Goal: Navigation & Orientation: Find specific page/section

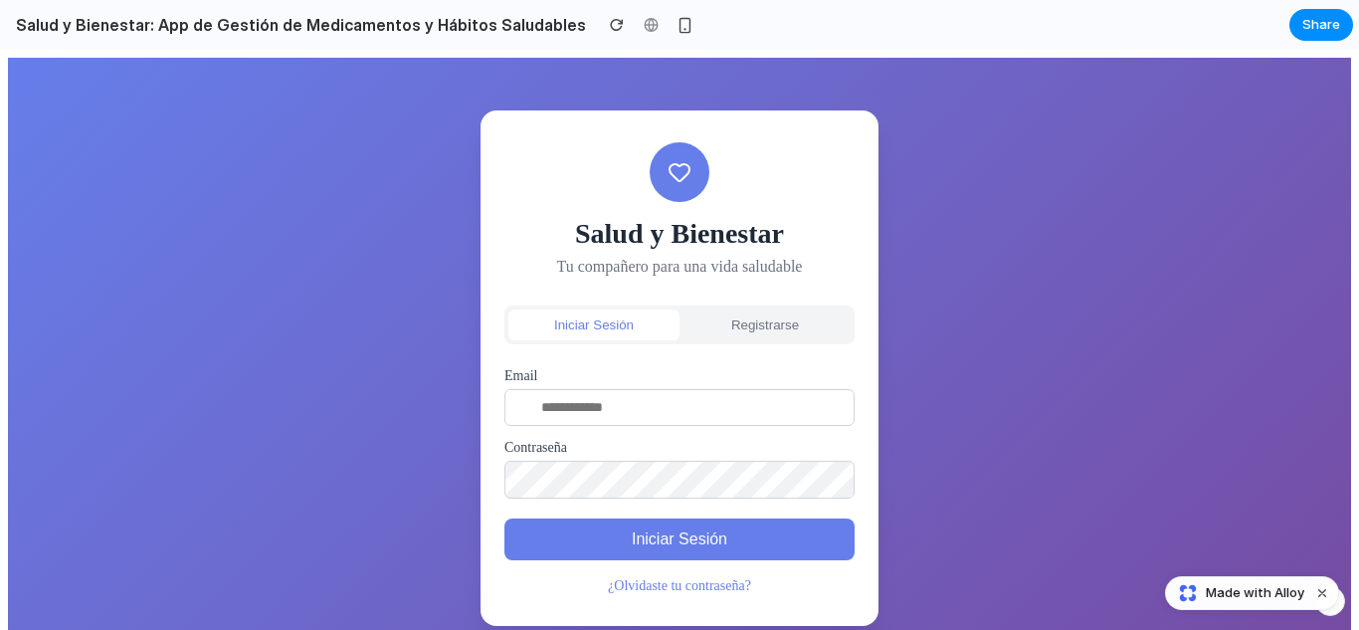
click at [1218, 595] on span "Made with Alloy" at bounding box center [1255, 593] width 99 height 20
click at [1338, 11] on button "Share" at bounding box center [1321, 25] width 64 height 32
click at [436, 14] on h2 "Salud y Bienestar: App de Gestión de Medicamentos y Hábitos Saludables" at bounding box center [297, 25] width 578 height 24
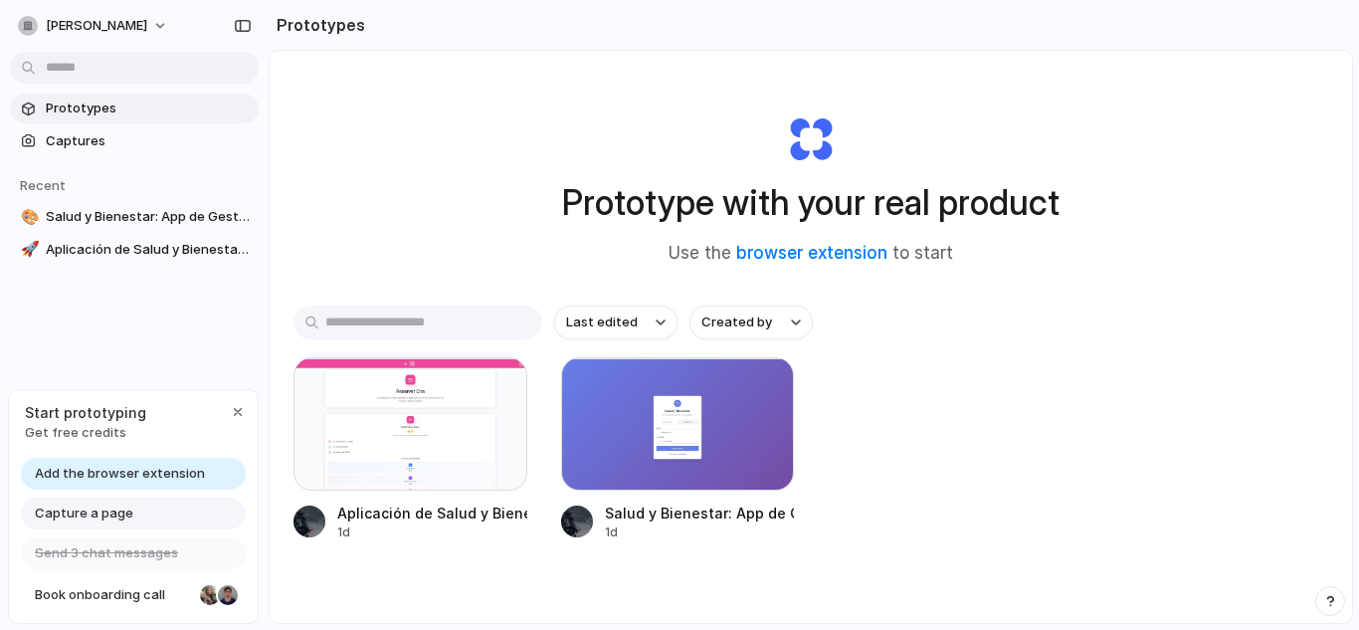
click at [395, 203] on div "Prototype with your real product Use the browser extension to start Last edited…" at bounding box center [811, 390] width 1083 height 678
click at [131, 113] on span "Prototypes" at bounding box center [148, 109] width 205 height 20
click at [317, 407] on div at bounding box center [411, 423] width 234 height 133
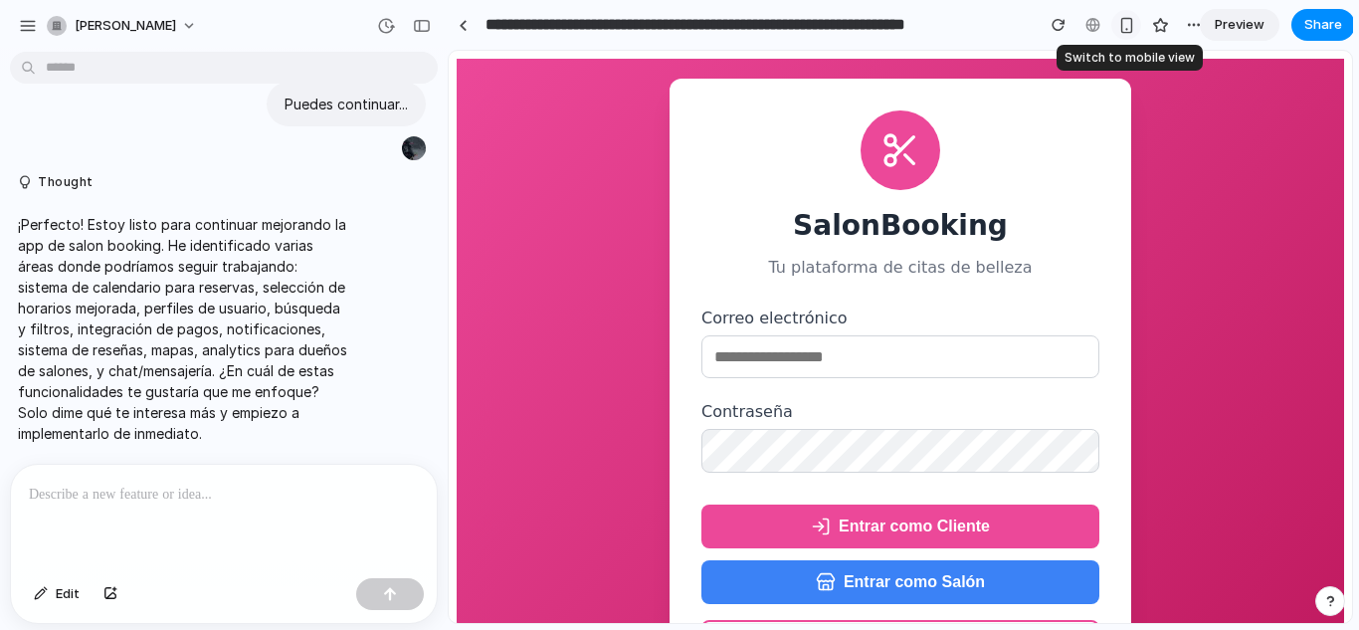
click at [1129, 23] on div "button" at bounding box center [1126, 25] width 17 height 17
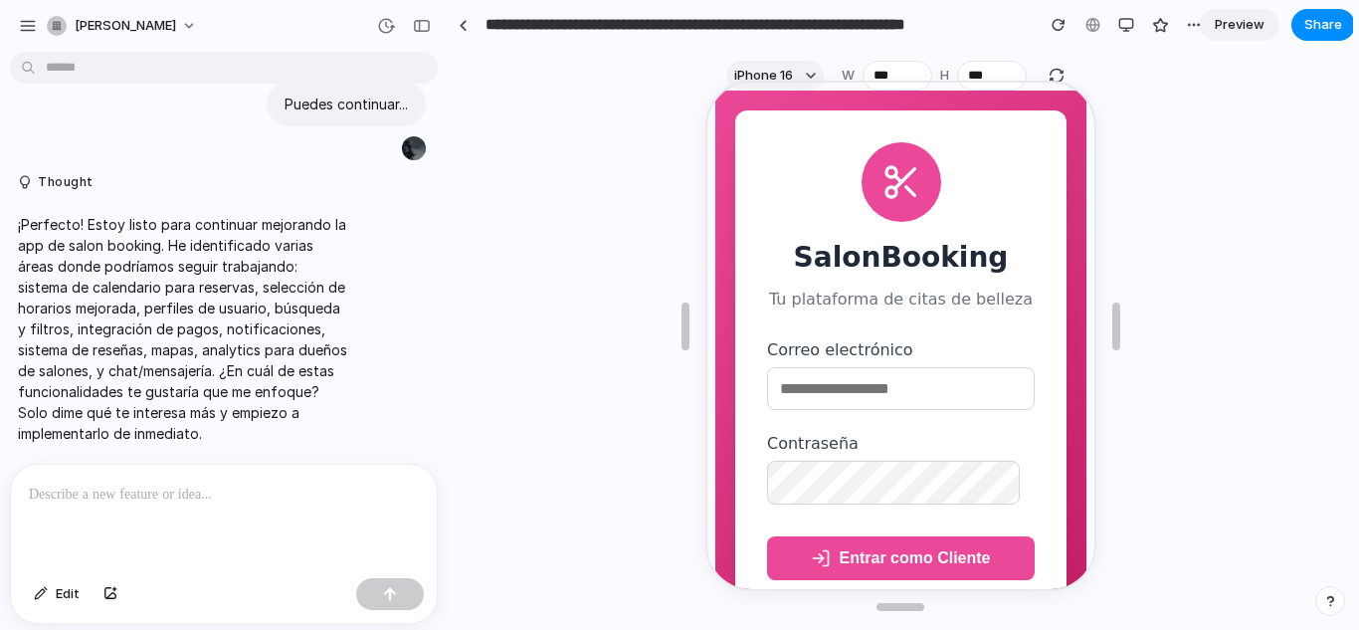
scroll to position [181, 0]
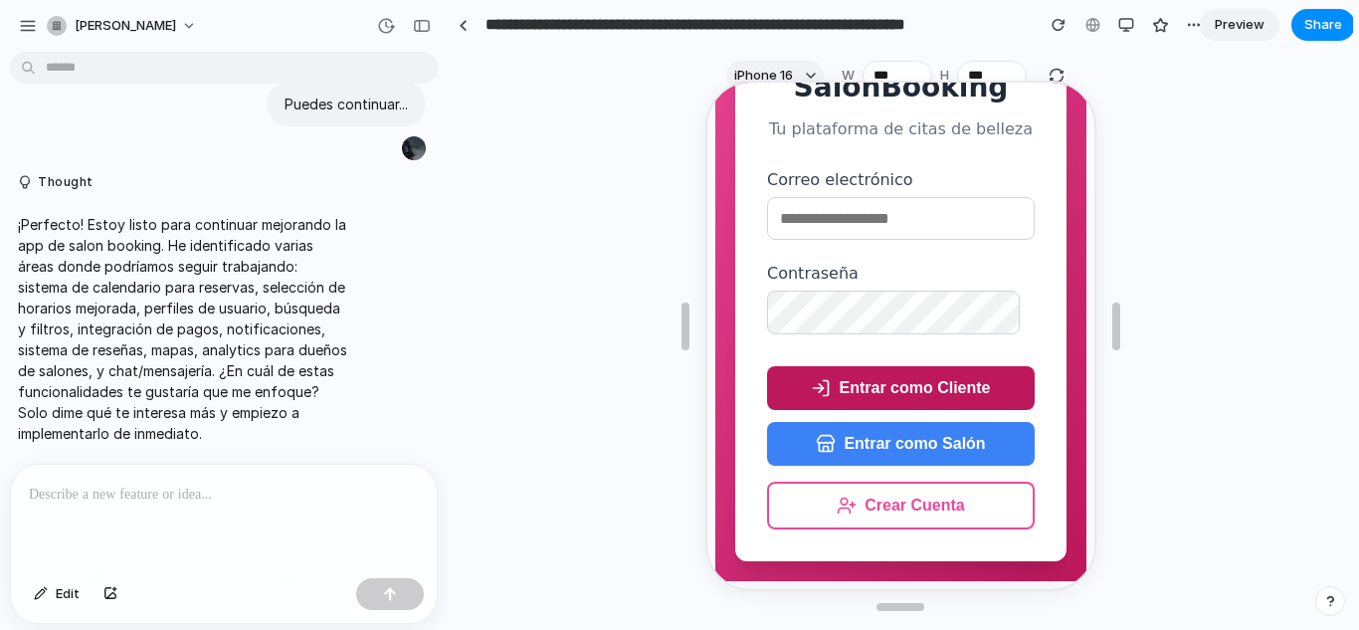
click at [865, 380] on button "Entrar como Cliente" at bounding box center [898, 386] width 268 height 44
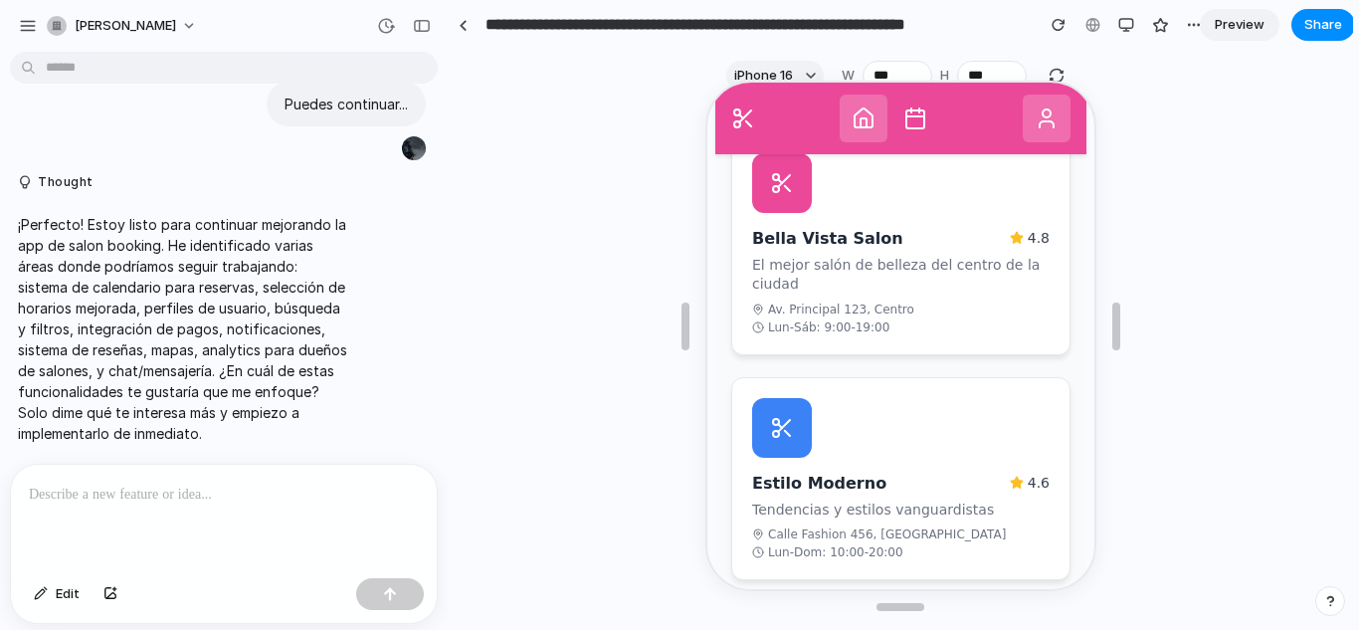
scroll to position [623, 0]
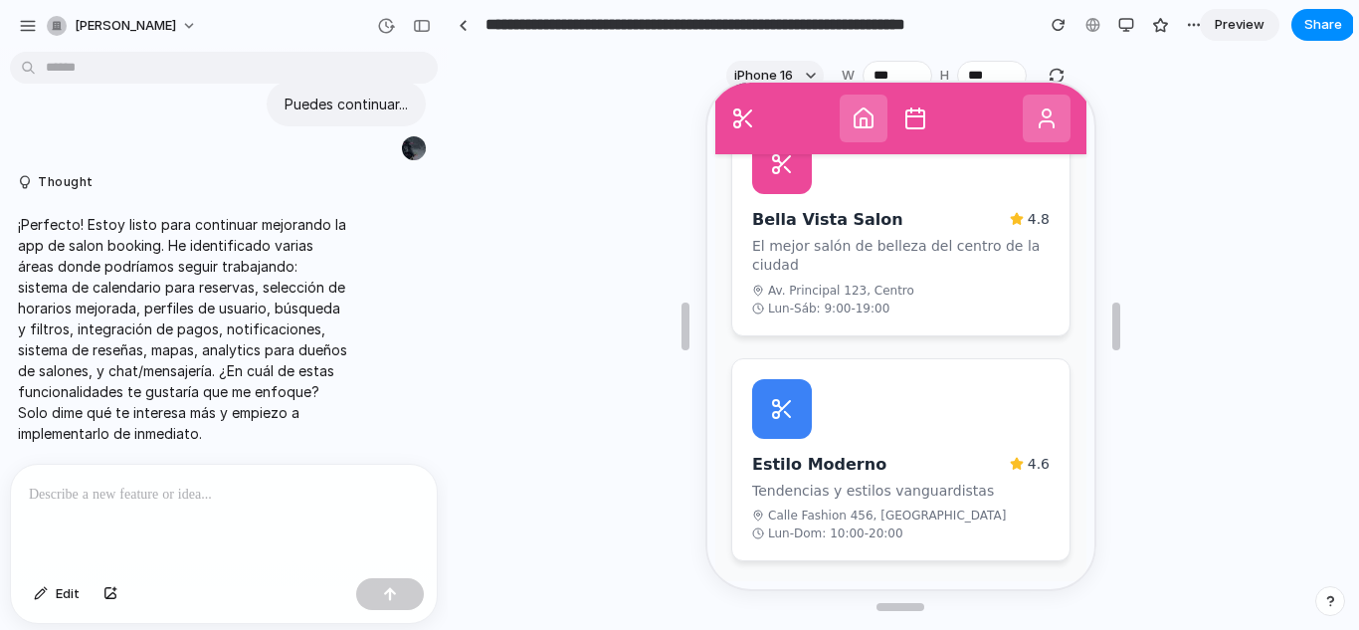
click at [885, 216] on h4 "Bella Vista Salon" at bounding box center [878, 217] width 258 height 19
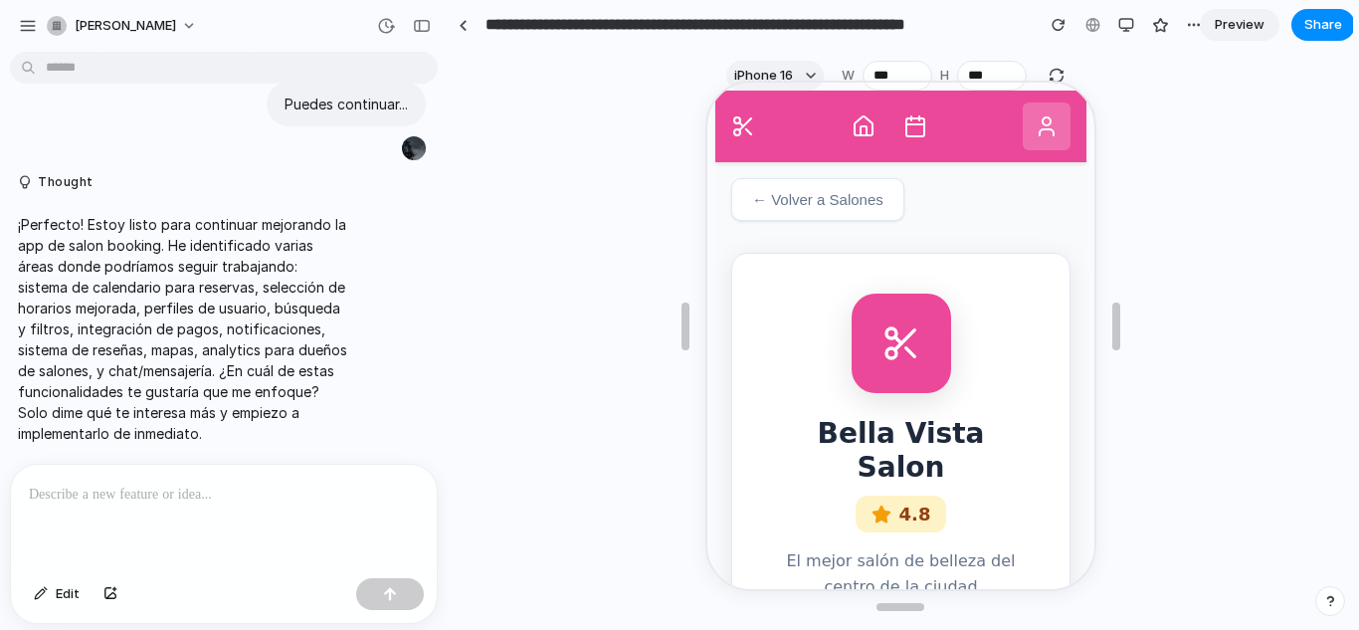
scroll to position [1, 0]
click at [753, 213] on button "← Volver a Salones" at bounding box center [814, 195] width 173 height 43
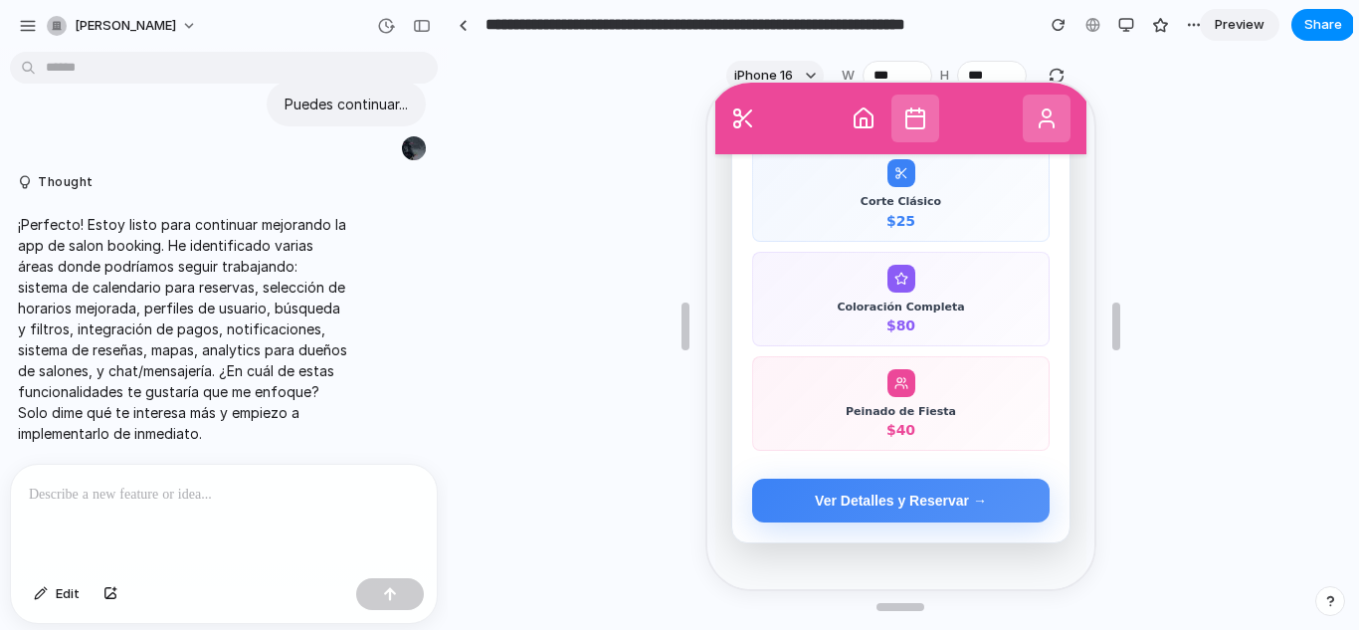
scroll to position [1648, 0]
click at [844, 510] on button "Ver Detalles y Reservar →" at bounding box center [897, 499] width 297 height 44
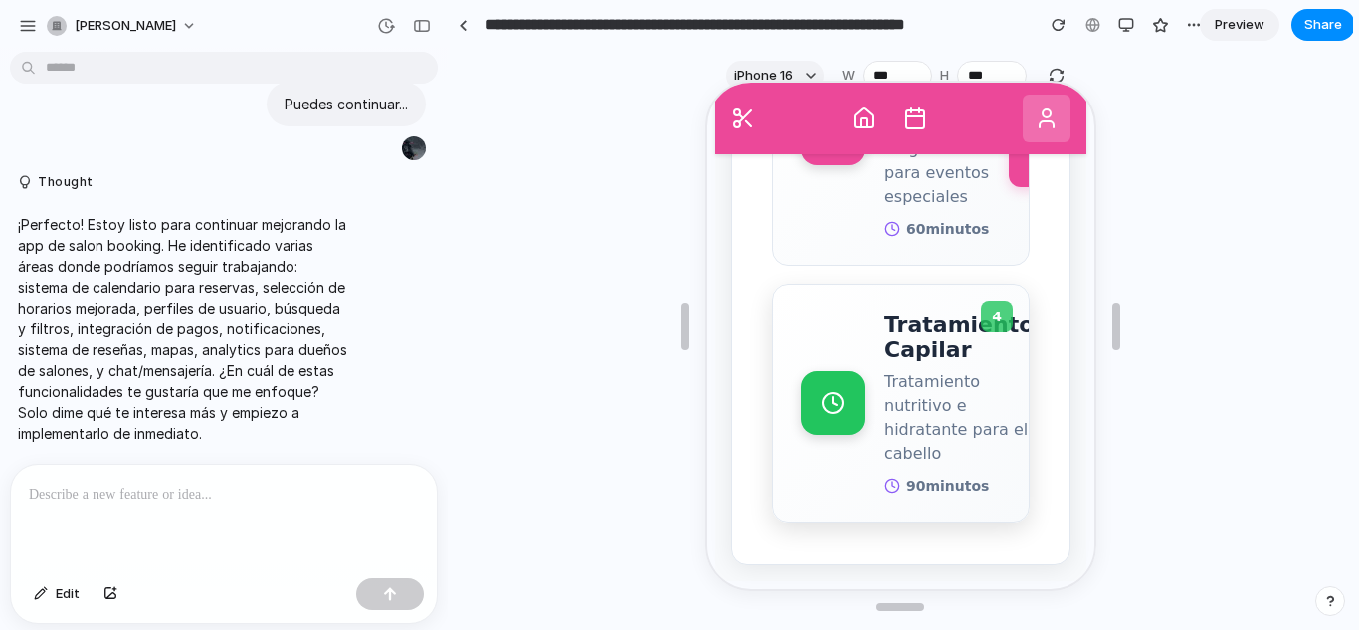
scroll to position [1695, 0]
click at [922, 368] on p "Tratamiento nutritivo e hidratante para el cabello" at bounding box center [956, 416] width 149 height 96
click at [1032, 114] on icon at bounding box center [1044, 116] width 24 height 24
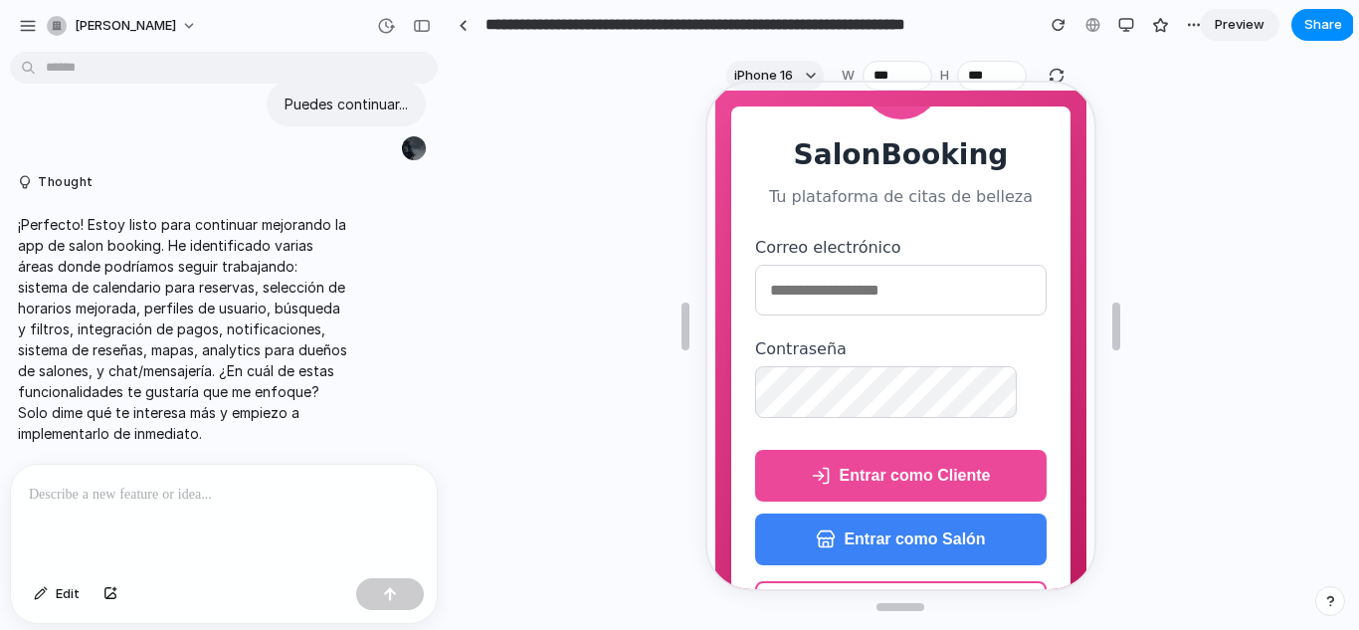
scroll to position [96, 0]
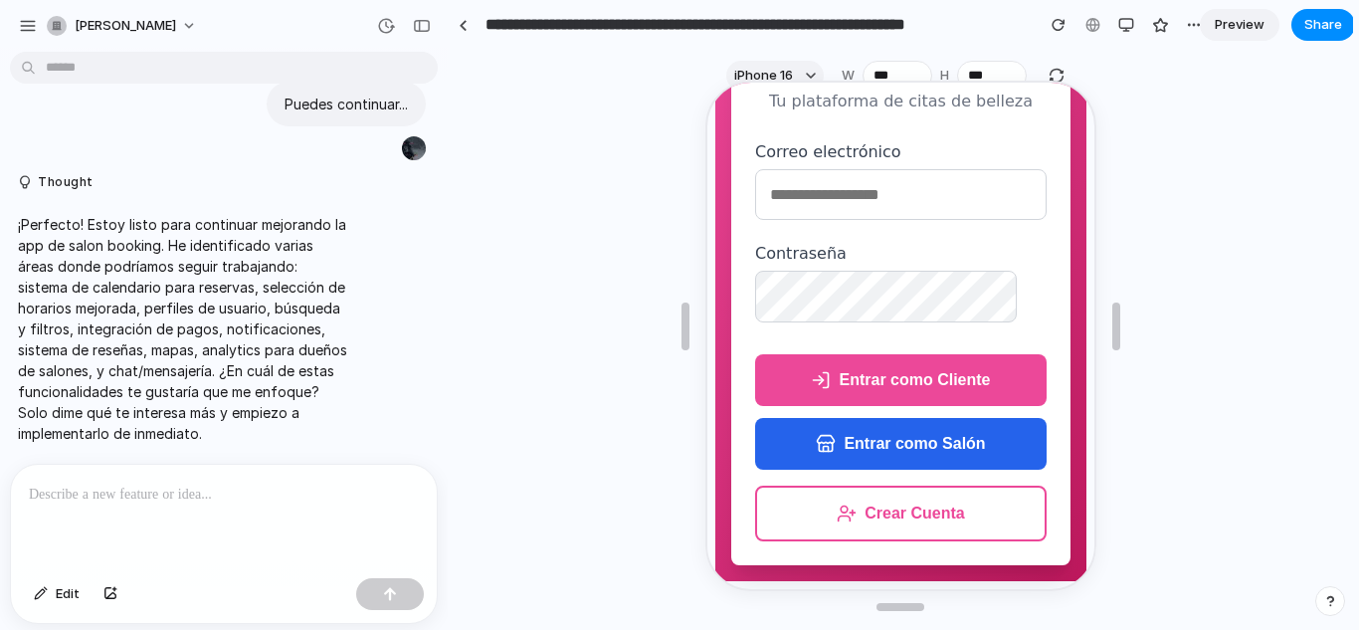
click at [813, 458] on button "Entrar como Salón" at bounding box center [898, 442] width 292 height 52
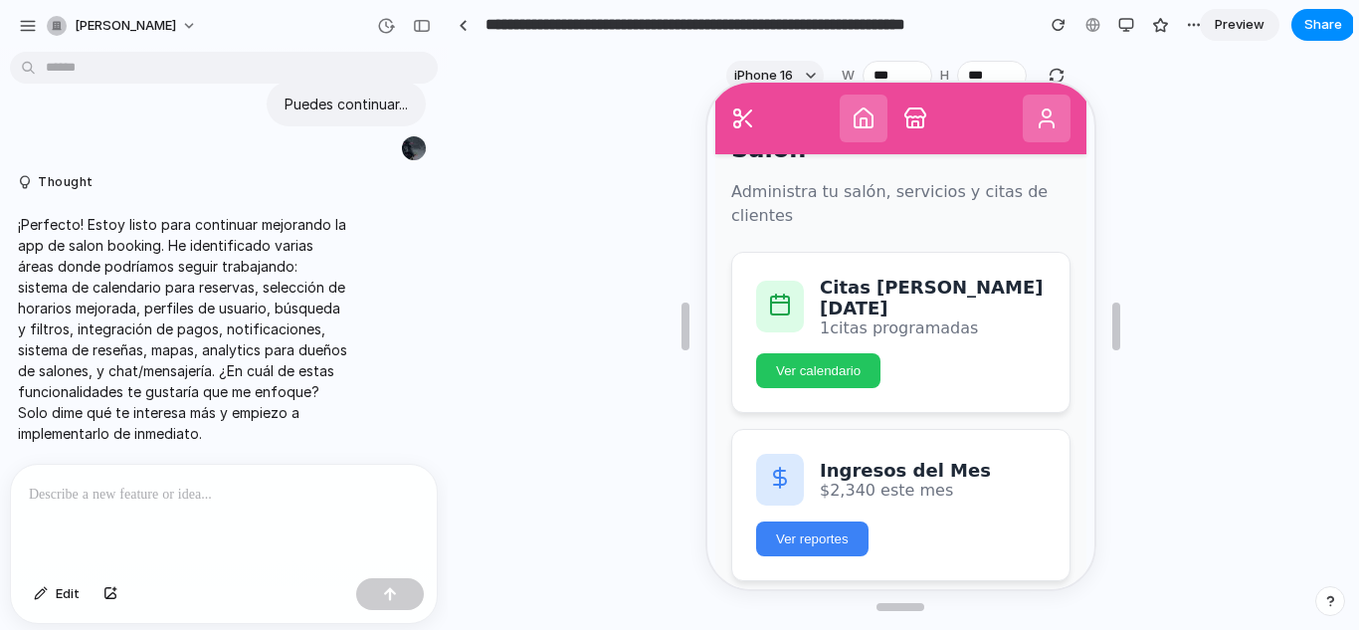
drag, startPoint x: 714, startPoint y: 115, endPoint x: 1519, endPoint y: 119, distance: 804.9
click at [714, 115] on nav "SalonBooking" at bounding box center [897, 117] width 371 height 72
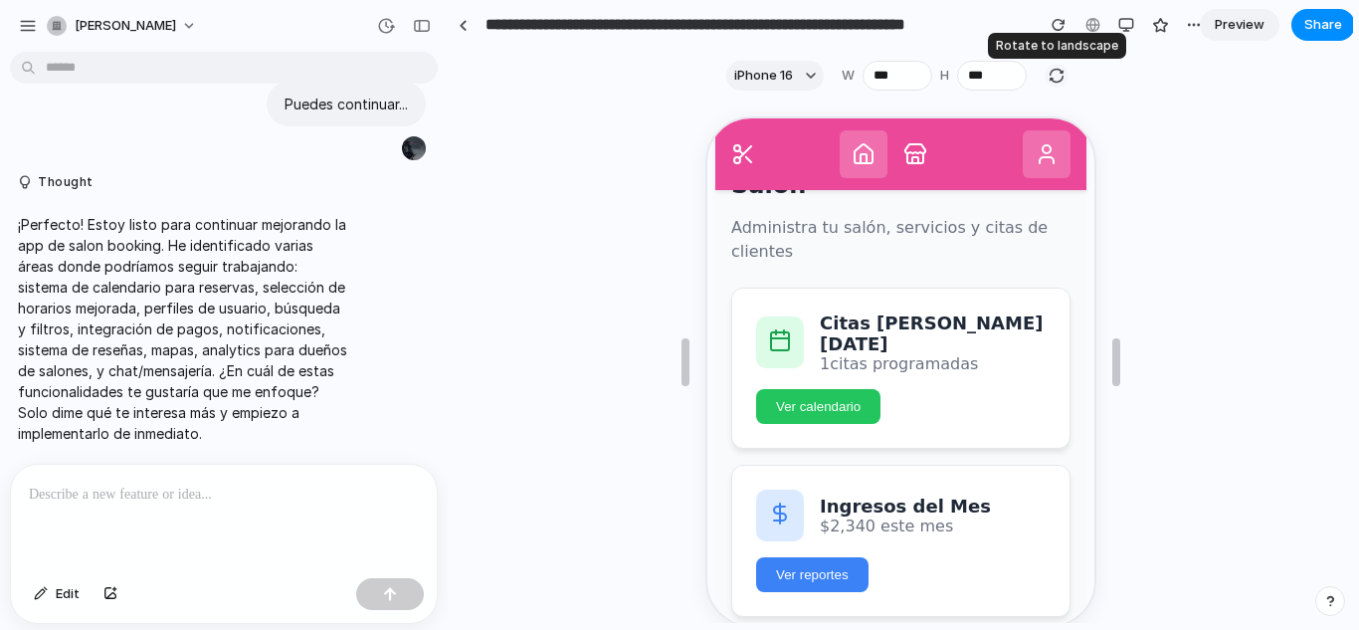
click at [1045, 80] on button "button" at bounding box center [1057, 76] width 24 height 24
type input "***"
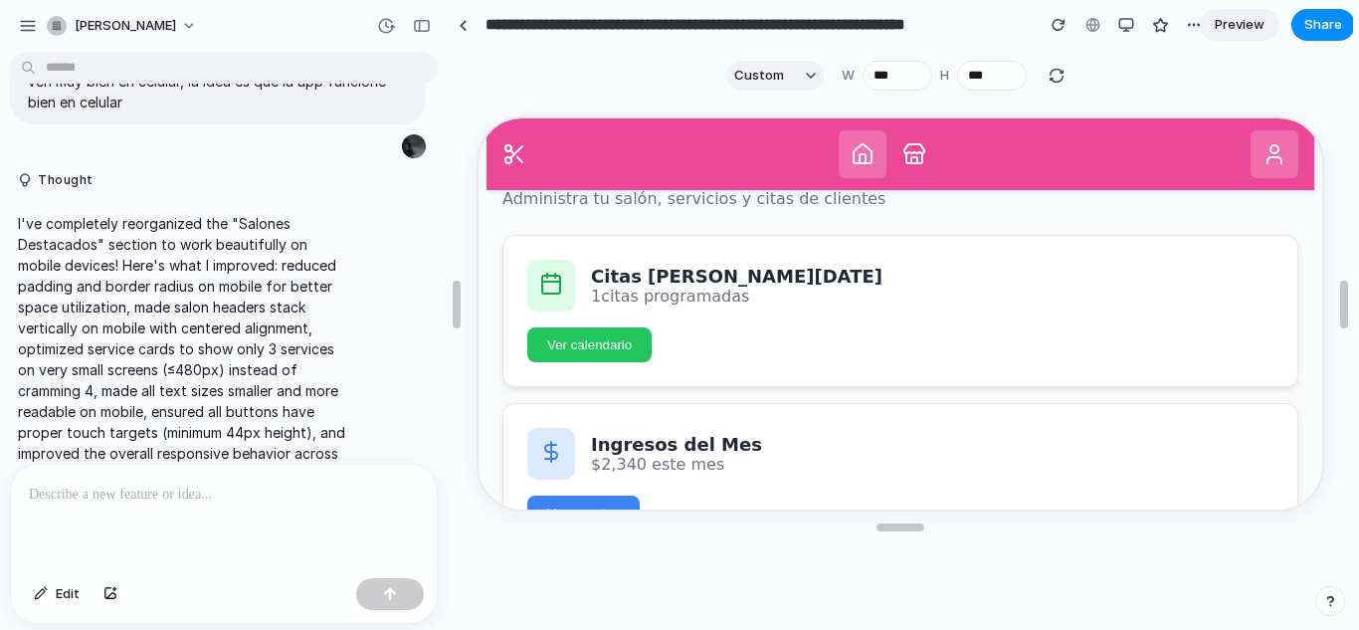
scroll to position [3405, 0]
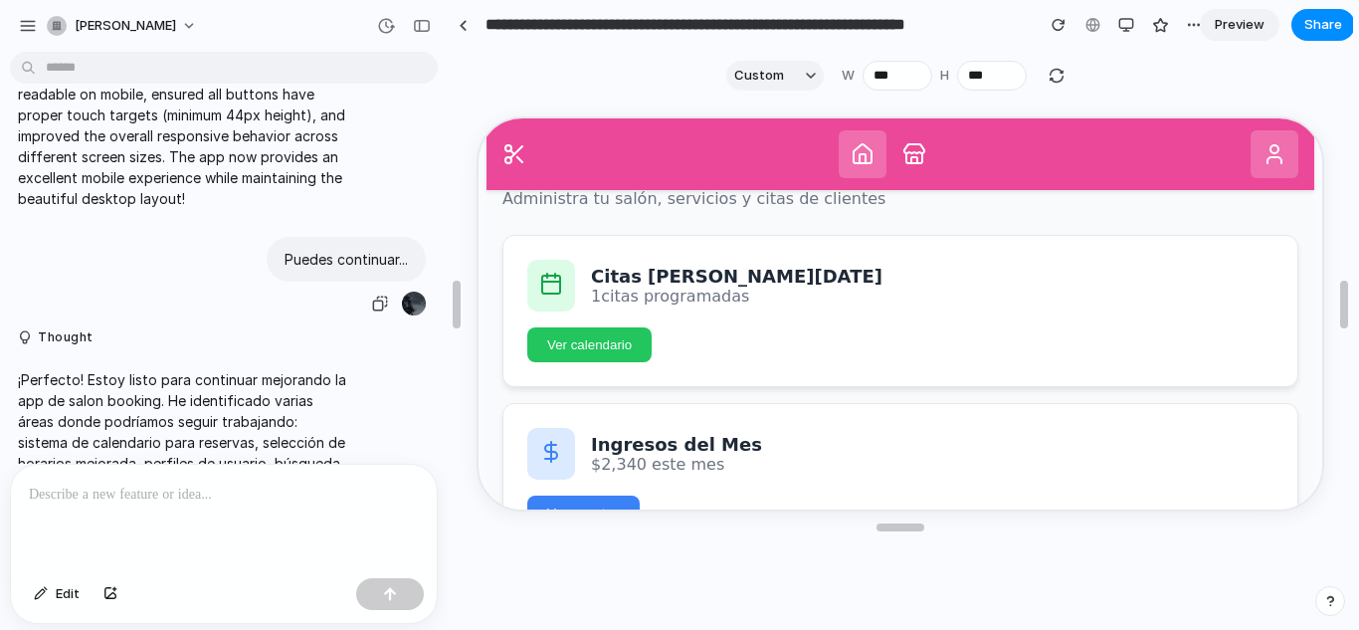
click at [347, 282] on div "Puedes continuar..." at bounding box center [346, 259] width 159 height 45
click at [288, 343] on button "Thought" at bounding box center [184, 336] width 332 height 17
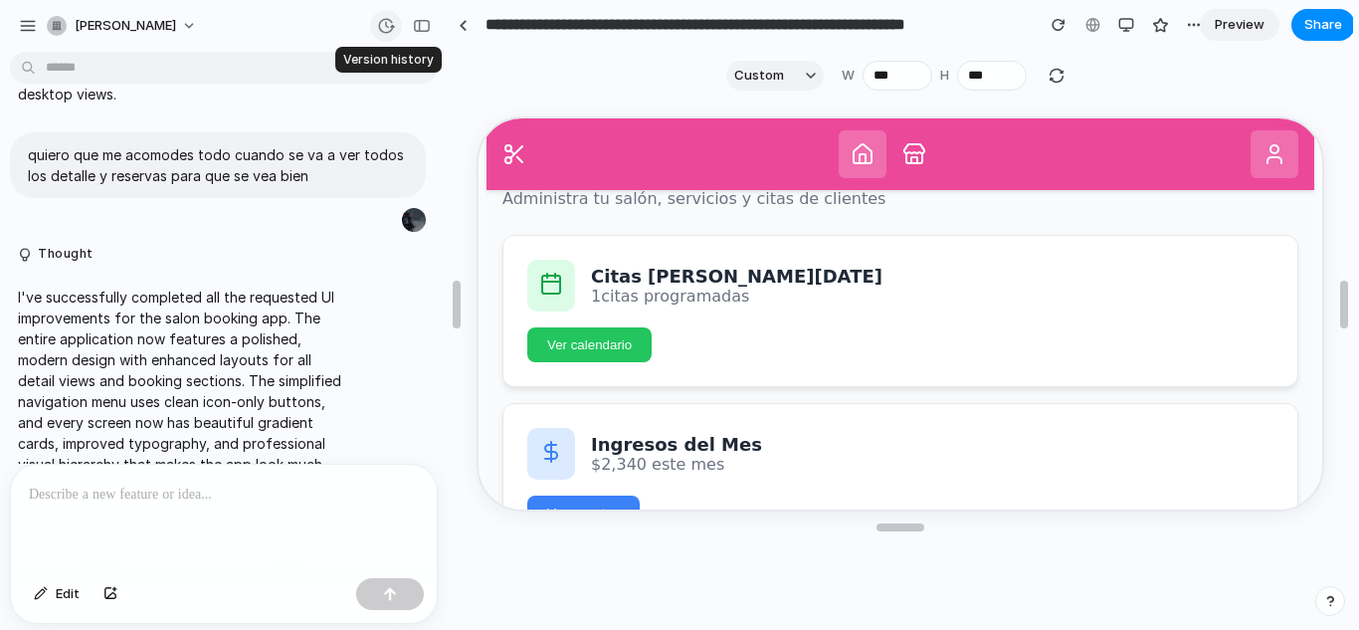
click at [379, 20] on div "button" at bounding box center [386, 26] width 18 height 18
click at [69, 21] on div "dylan" at bounding box center [111, 26] width 129 height 20
click at [26, 30] on div "button" at bounding box center [28, 26] width 18 height 18
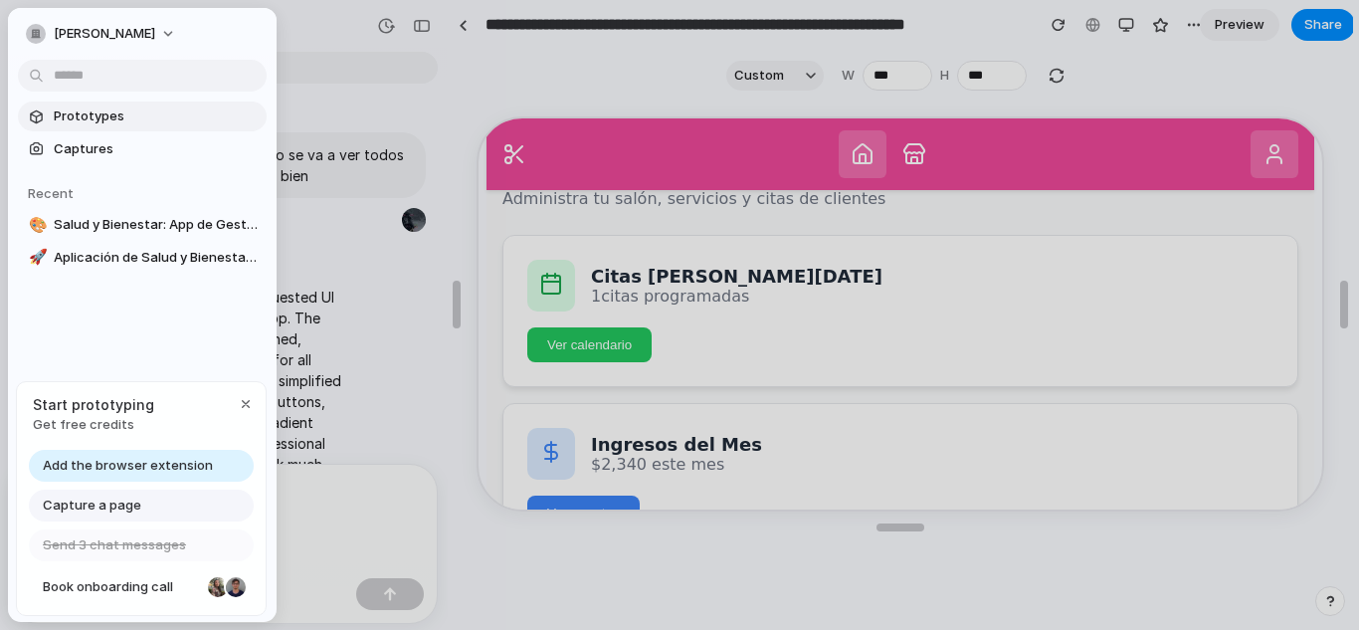
click at [108, 105] on link "Prototypes" at bounding box center [142, 116] width 249 height 30
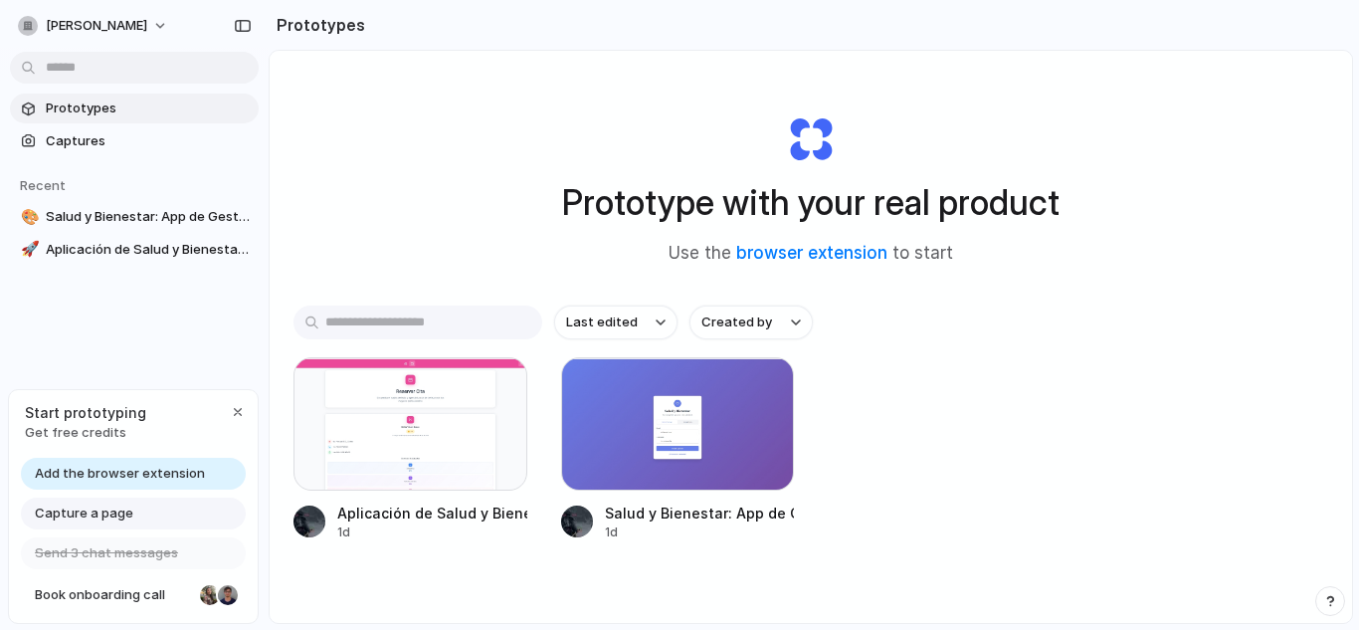
scroll to position [105, 0]
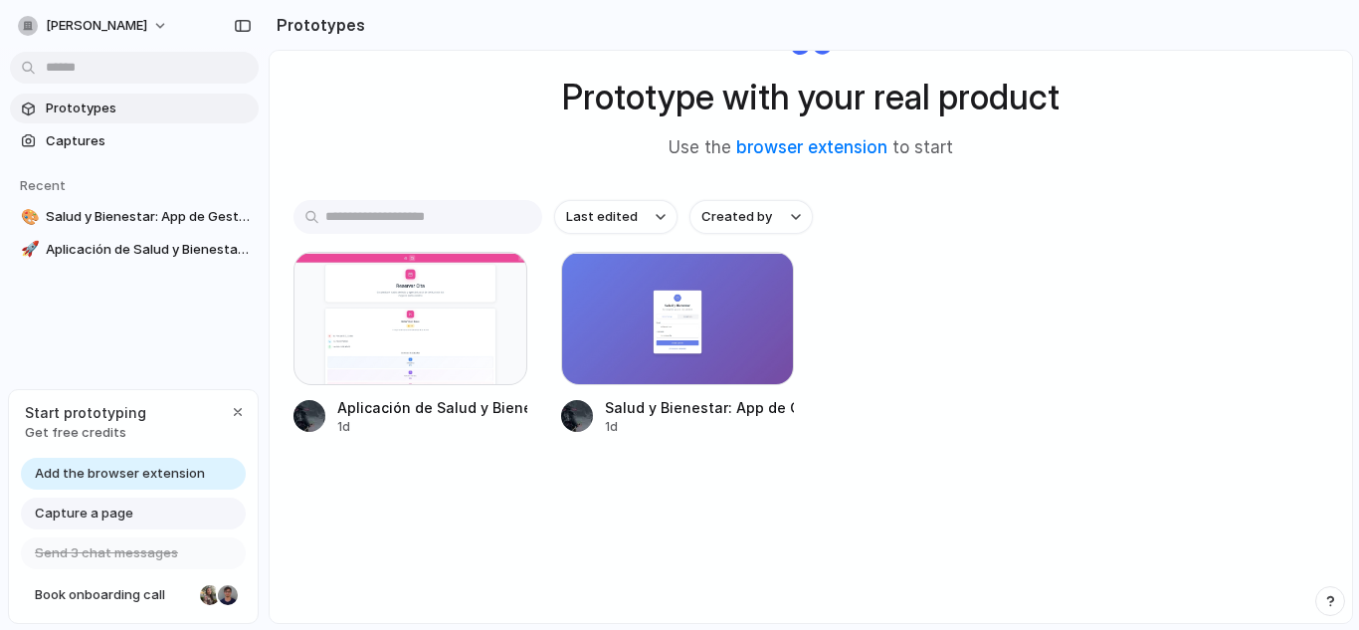
click at [499, 203] on input "text" at bounding box center [418, 217] width 249 height 34
click at [740, 212] on span "Created by" at bounding box center [736, 217] width 71 height 20
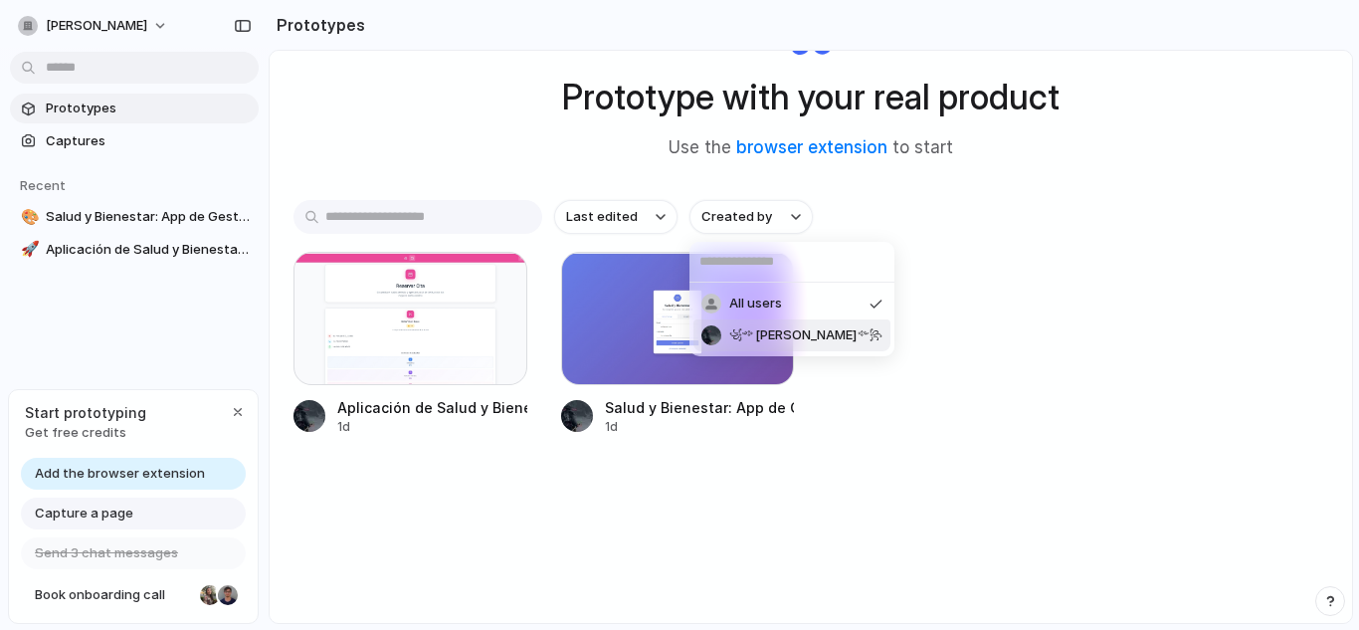
click at [757, 336] on span "꧁༺Dylan༻꧂" at bounding box center [805, 335] width 153 height 20
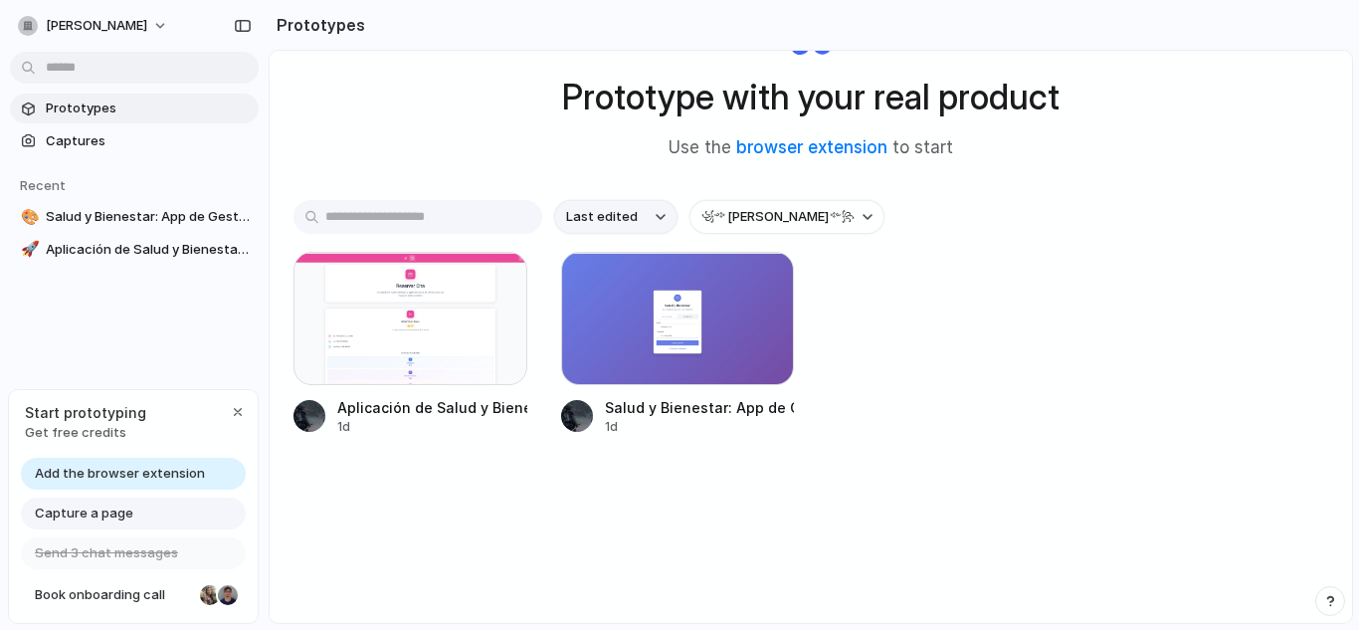
click at [644, 219] on button "Last edited" at bounding box center [615, 217] width 123 height 34
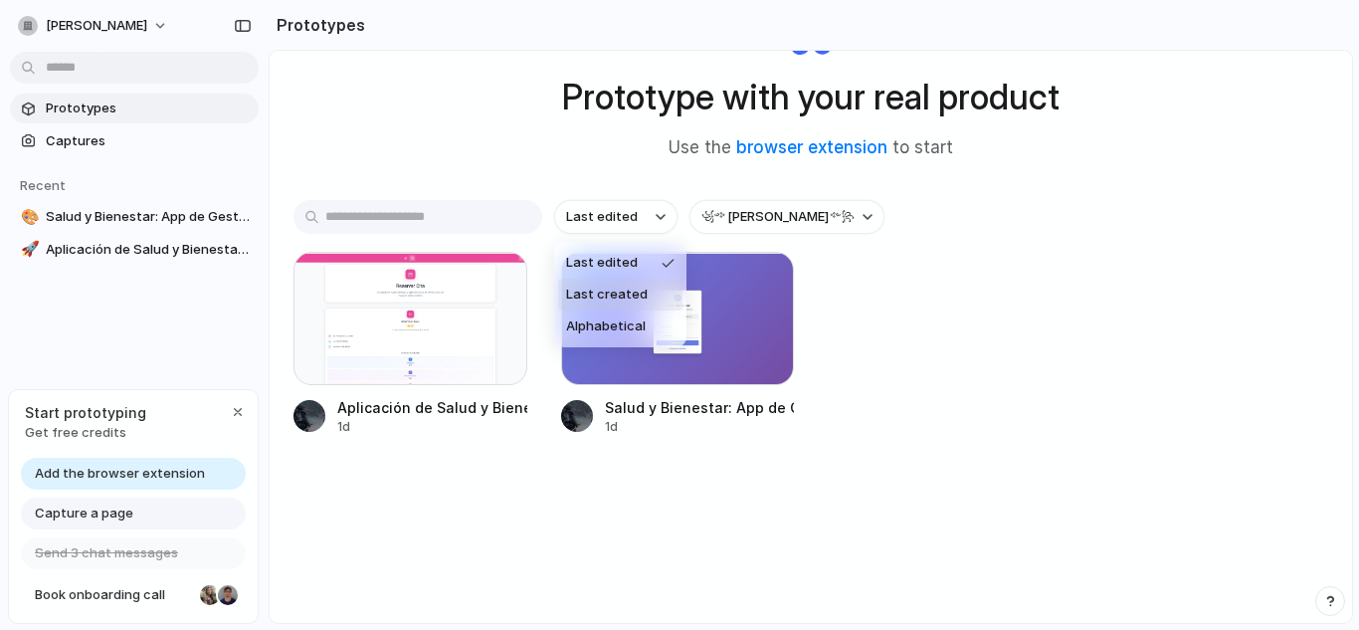
click at [644, 298] on li "Last created" at bounding box center [620, 295] width 124 height 32
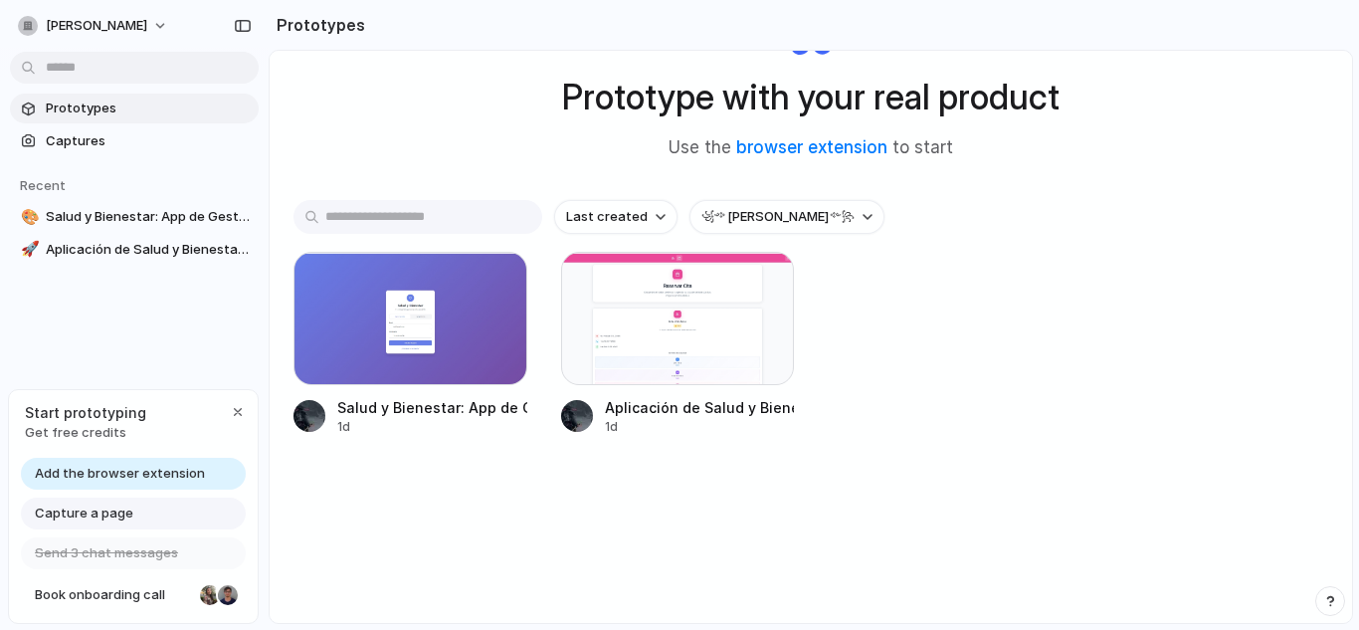
click at [478, 224] on input "text" at bounding box center [418, 217] width 249 height 34
click at [595, 320] on div at bounding box center [678, 318] width 234 height 133
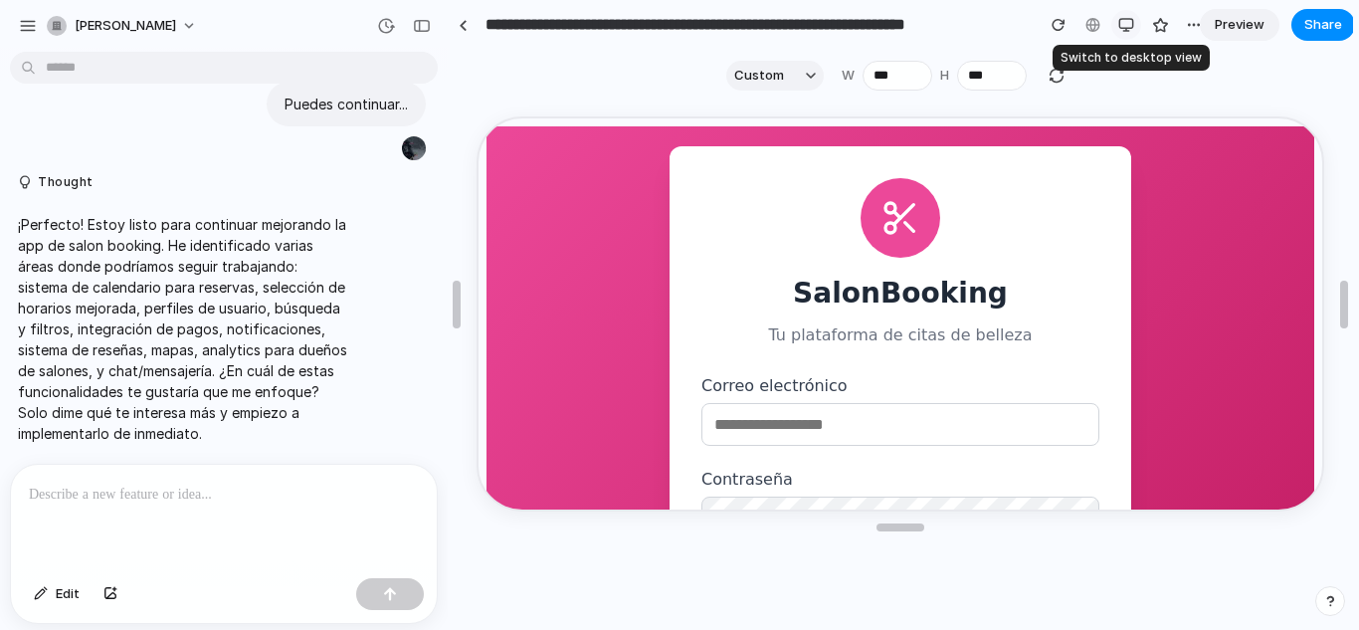
click at [1131, 32] on div "button" at bounding box center [1126, 25] width 16 height 16
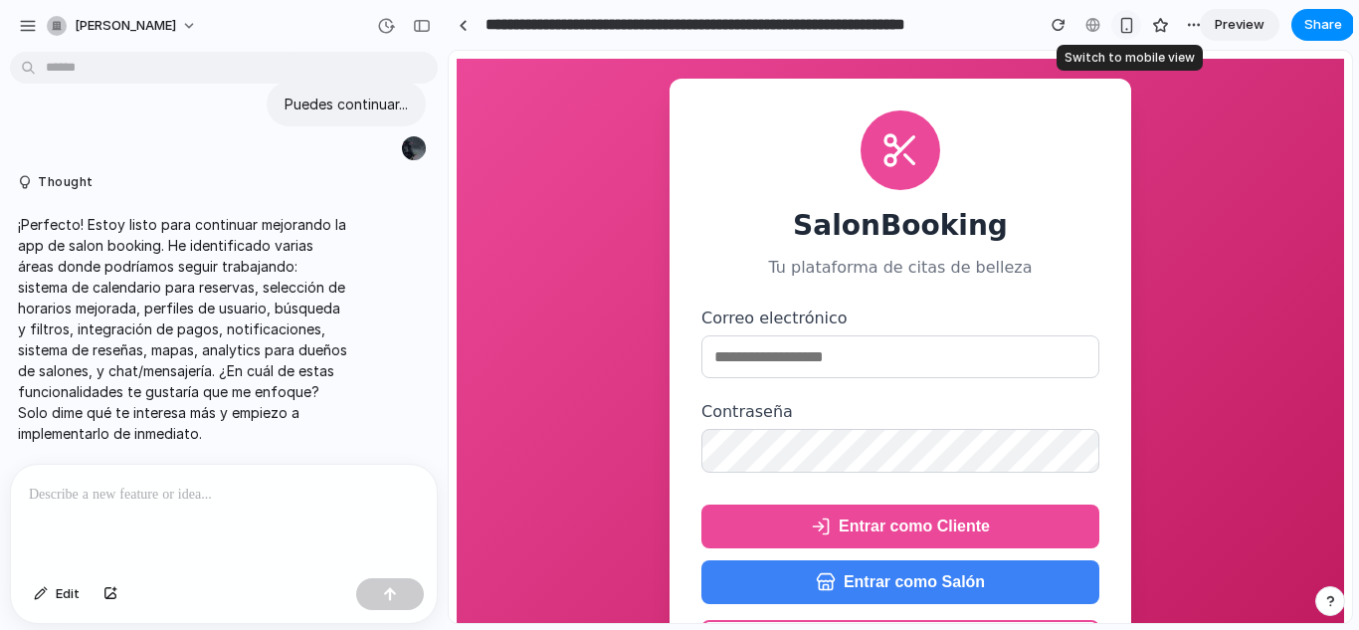
click at [1130, 29] on div "button" at bounding box center [1126, 25] width 17 height 17
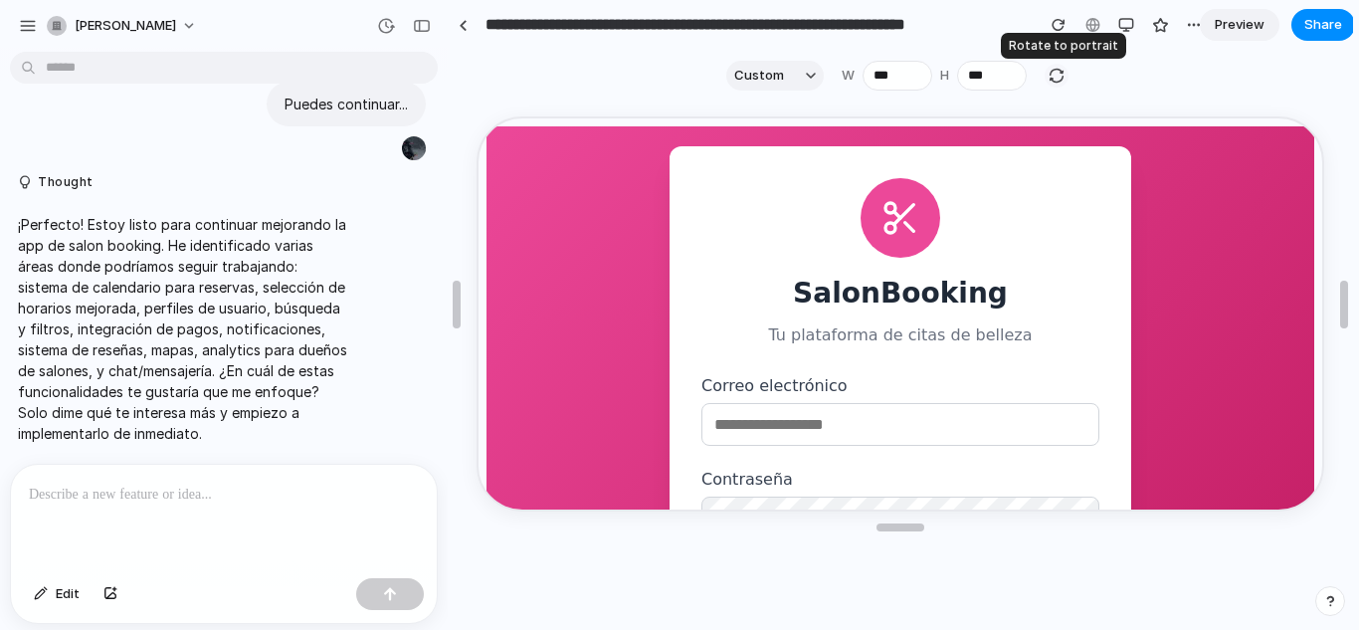
click at [1065, 76] on div "button" at bounding box center [1057, 76] width 18 height 18
type input "***"
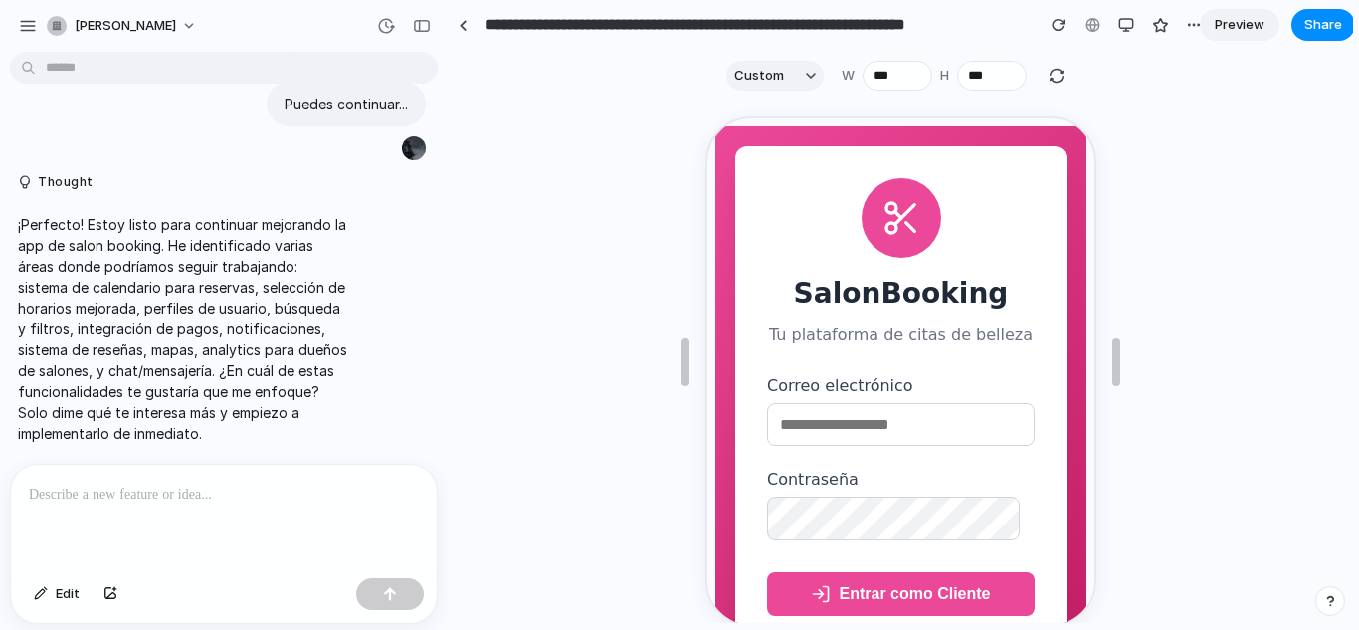
scroll to position [181, 0]
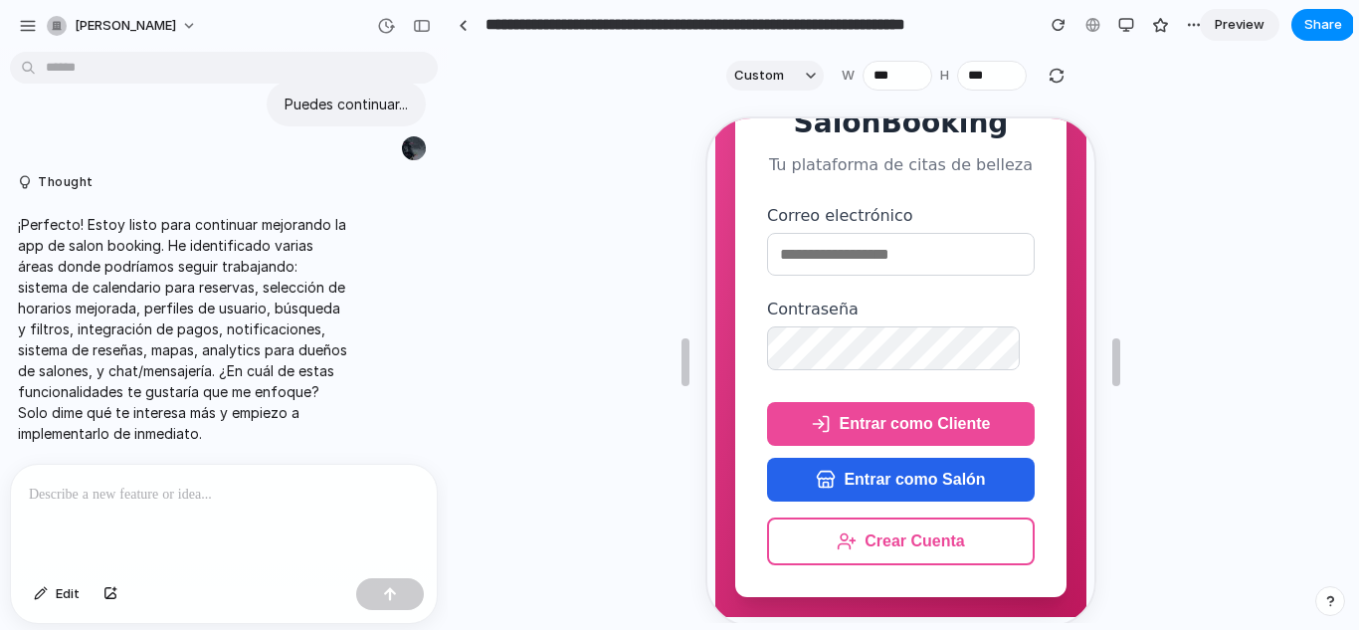
click at [906, 486] on button "Entrar como Salón" at bounding box center [898, 478] width 268 height 44
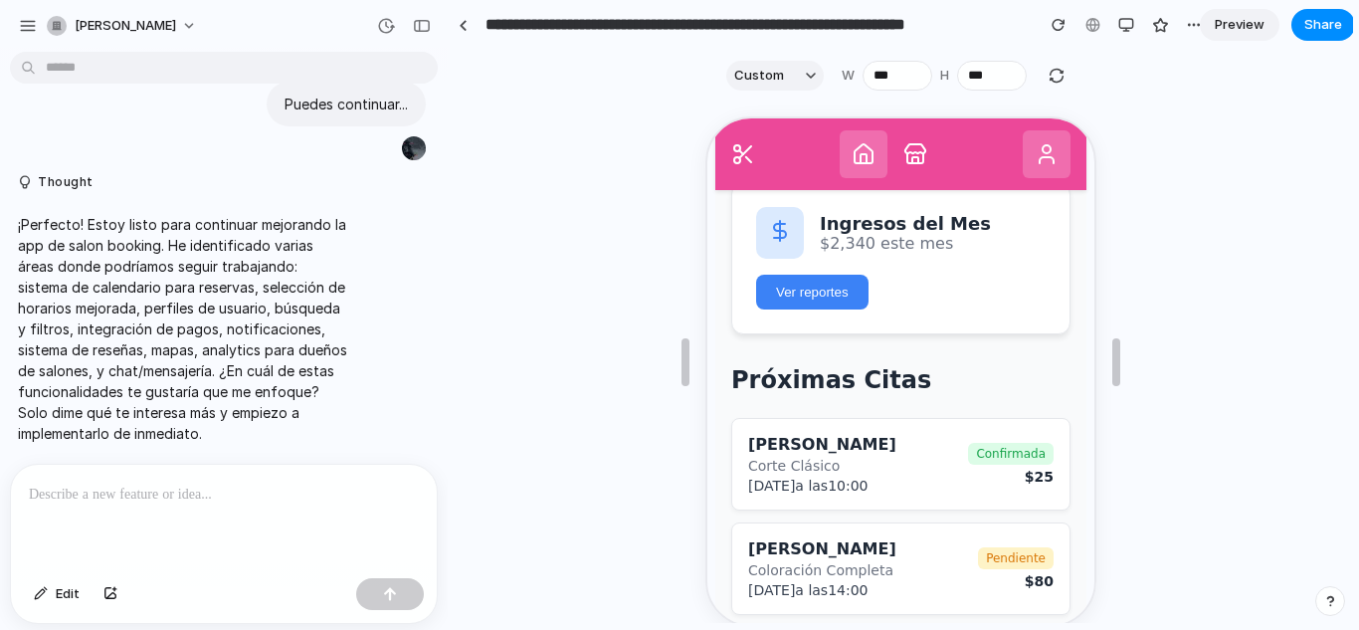
scroll to position [36, 0]
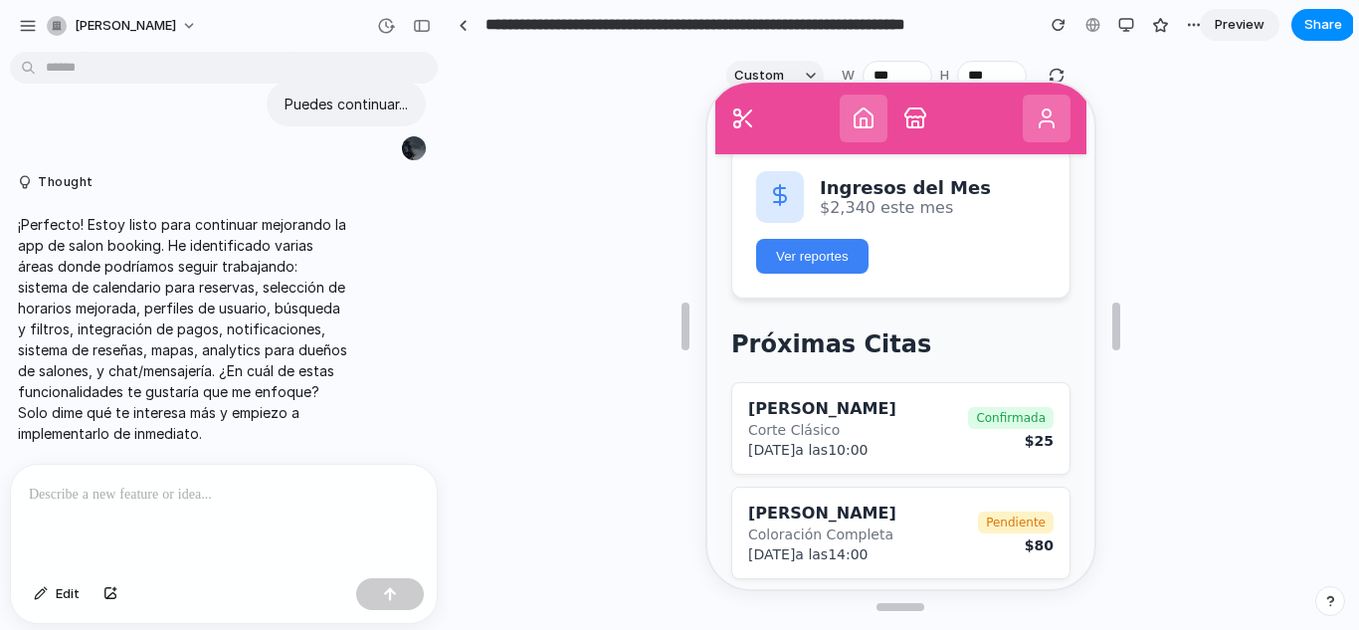
click at [1040, 115] on circle at bounding box center [1044, 111] width 8 height 8
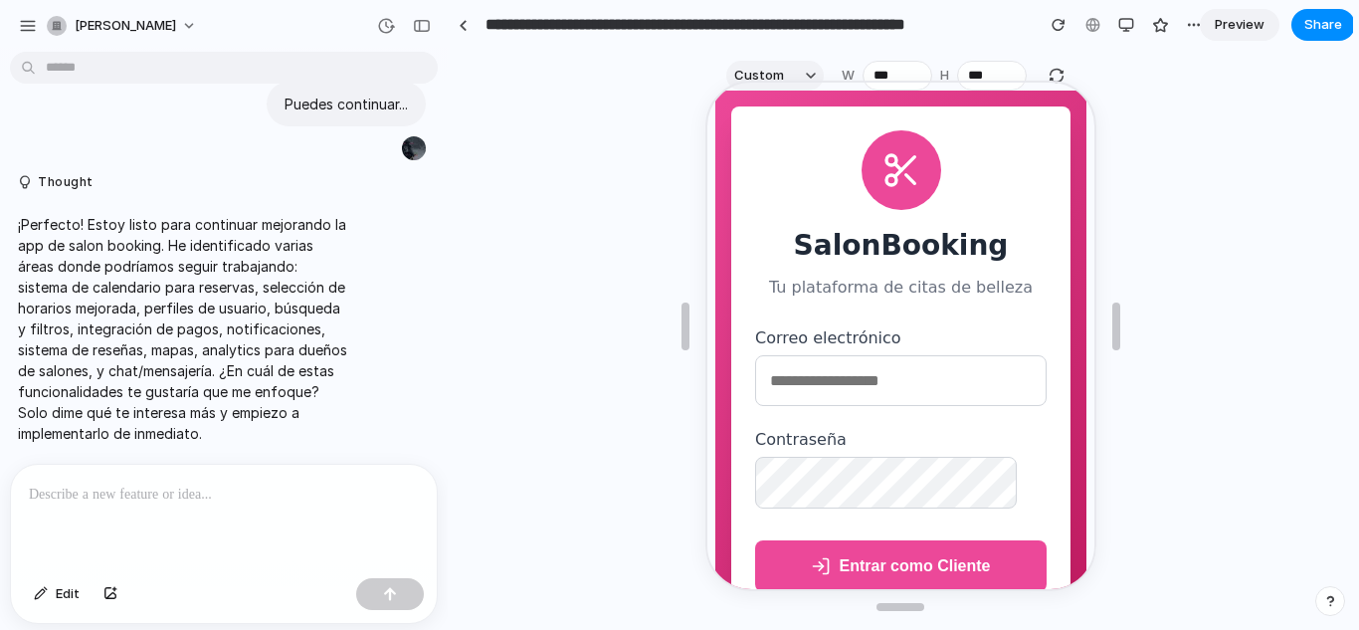
scroll to position [101, 0]
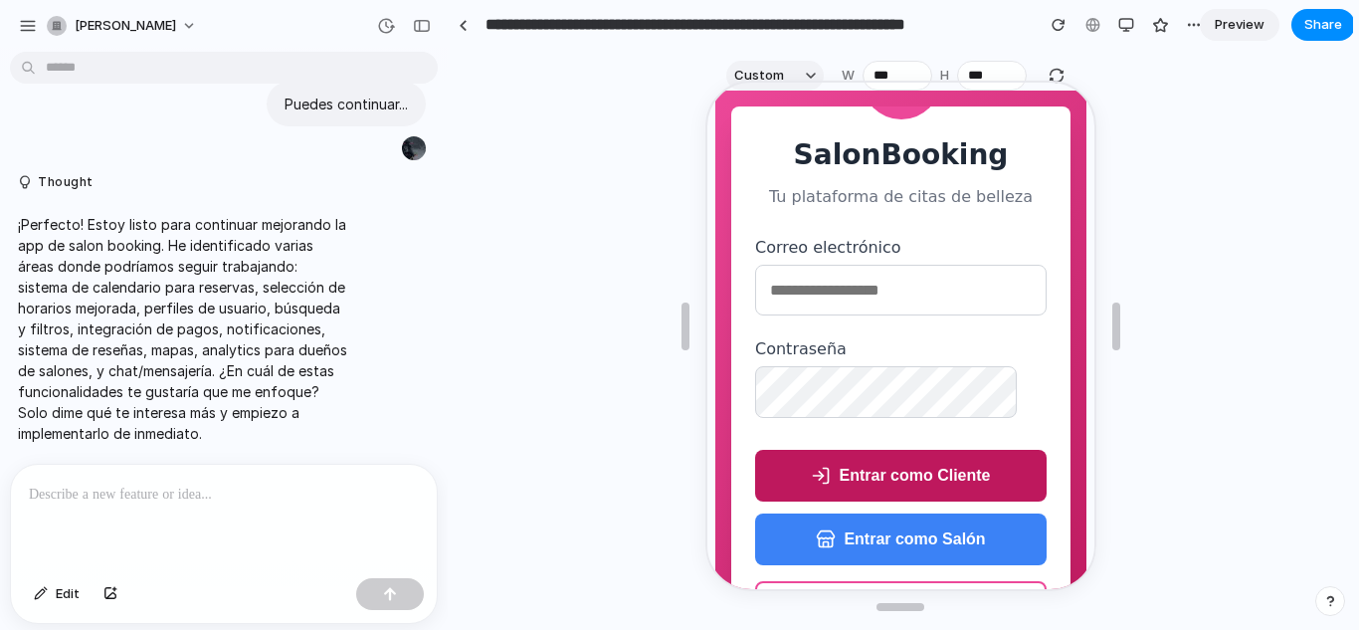
click at [886, 468] on button "Entrar como Cliente" at bounding box center [898, 474] width 292 height 52
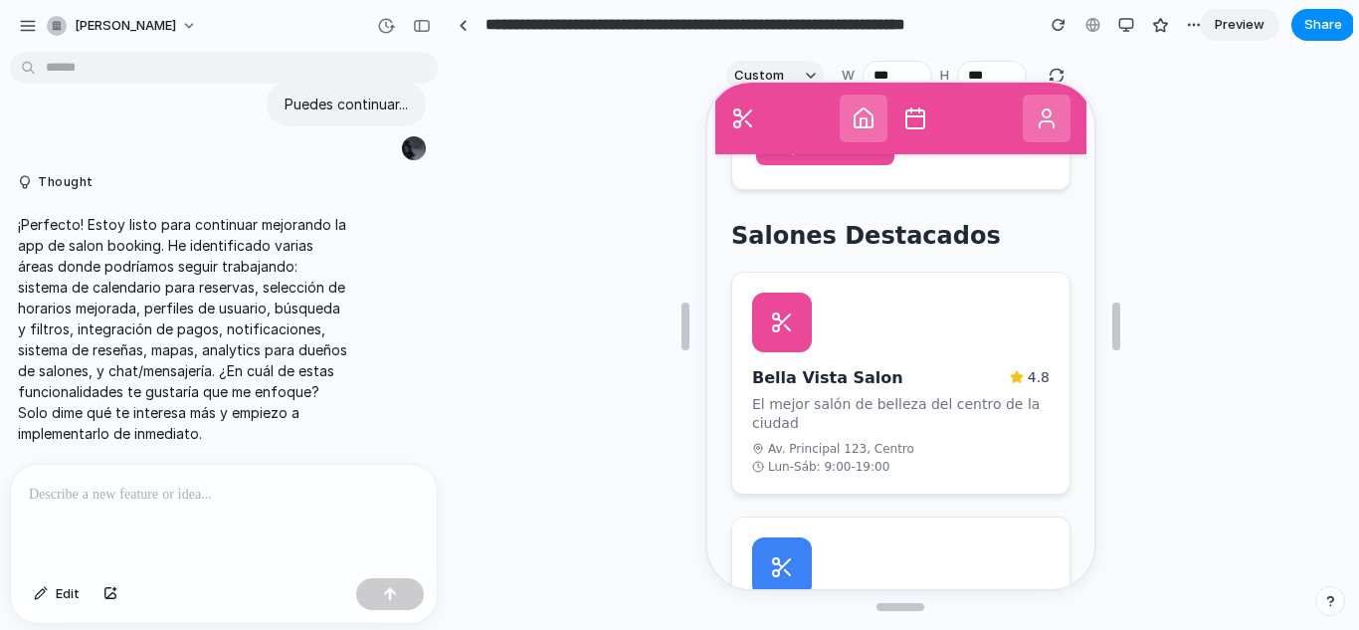
scroll to position [623, 0]
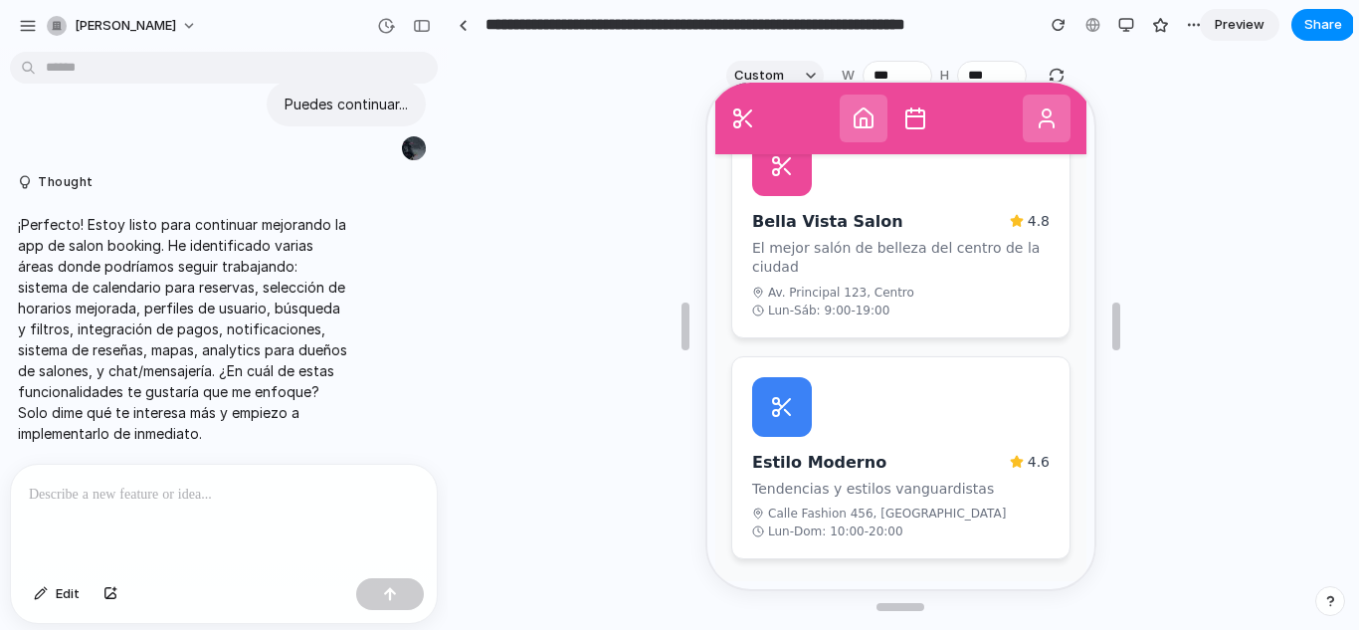
click at [881, 421] on div "Estilo Moderno 4.6 Tendencias y estilos vanguardistas Calle Fashion 456, Zona N…" at bounding box center [897, 456] width 339 height 204
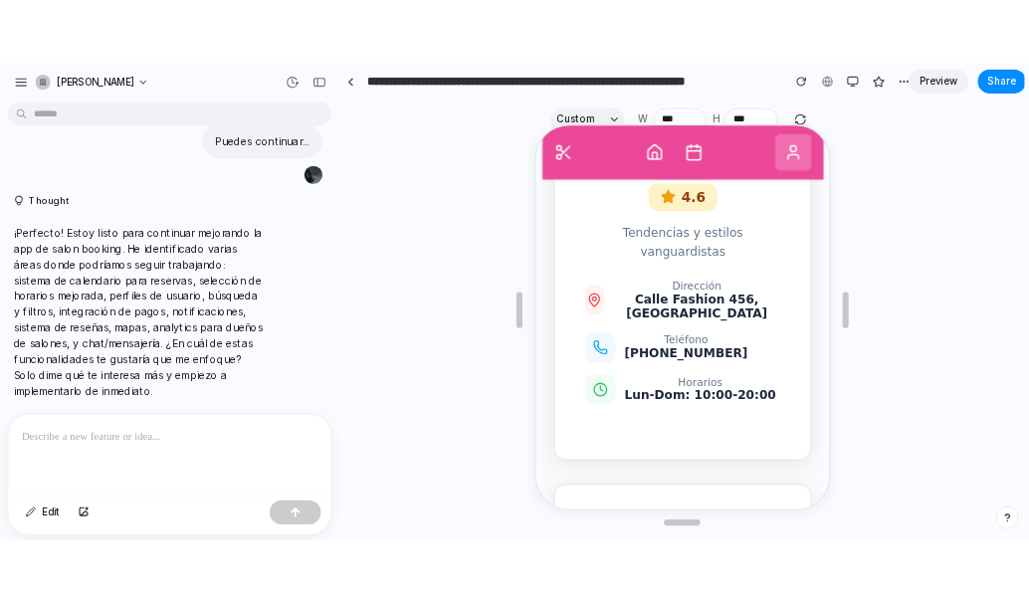
scroll to position [0, 0]
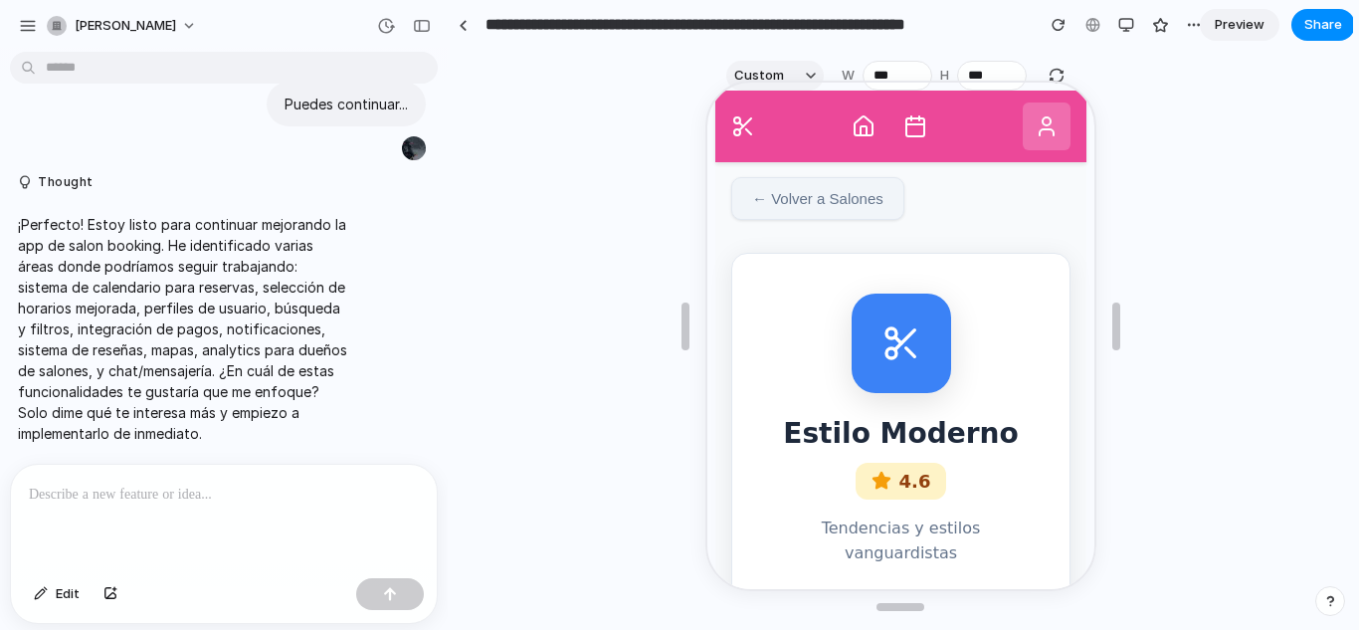
click at [766, 206] on button "← Volver a Salones" at bounding box center [814, 196] width 173 height 43
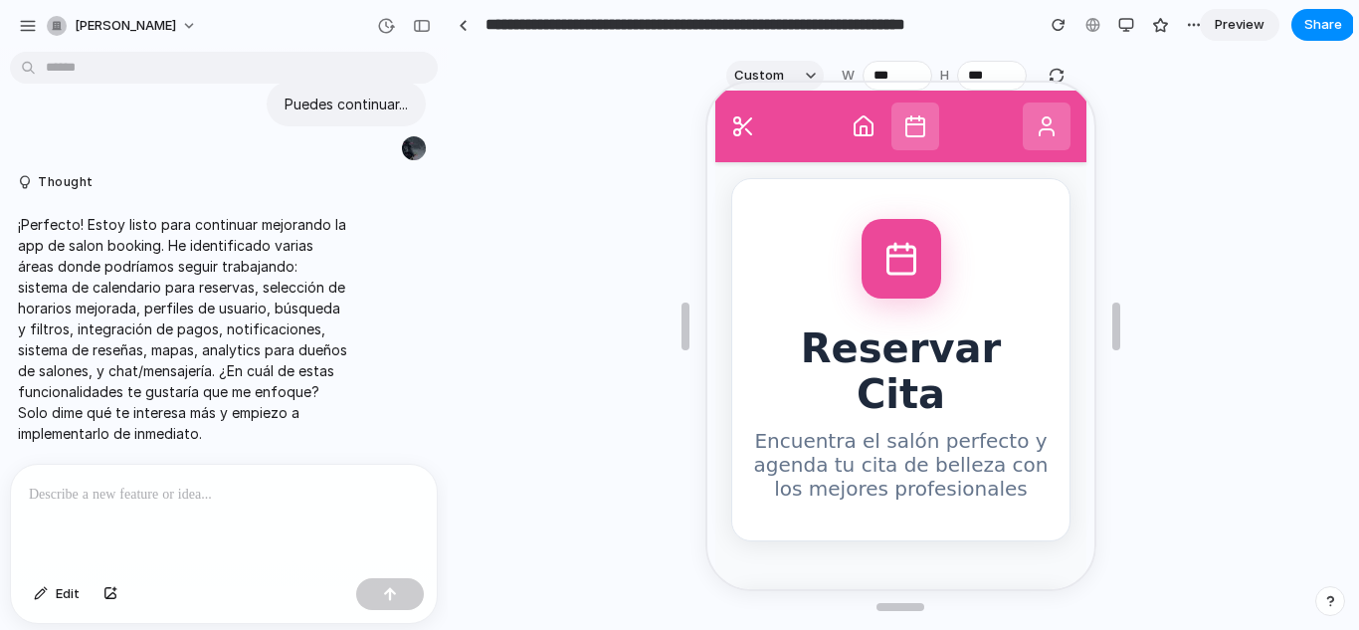
click at [851, 118] on icon at bounding box center [861, 124] width 24 height 24
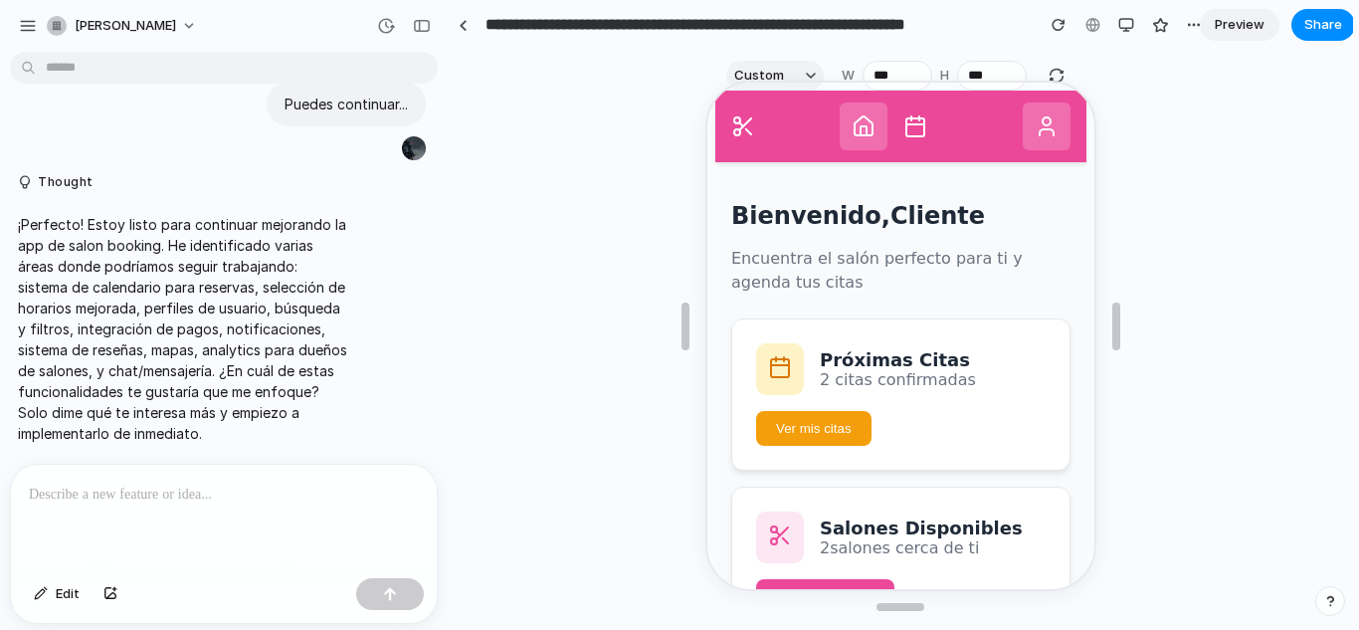
click at [902, 126] on icon at bounding box center [912, 124] width 24 height 24
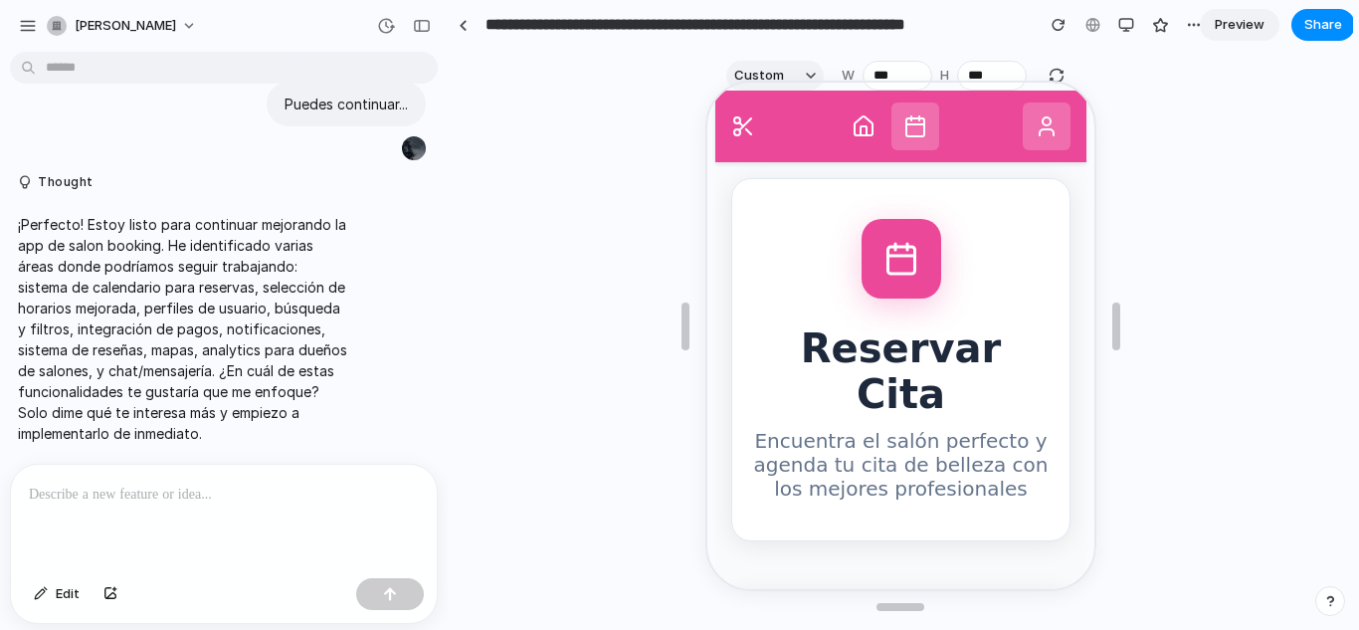
click at [852, 127] on icon at bounding box center [861, 124] width 24 height 24
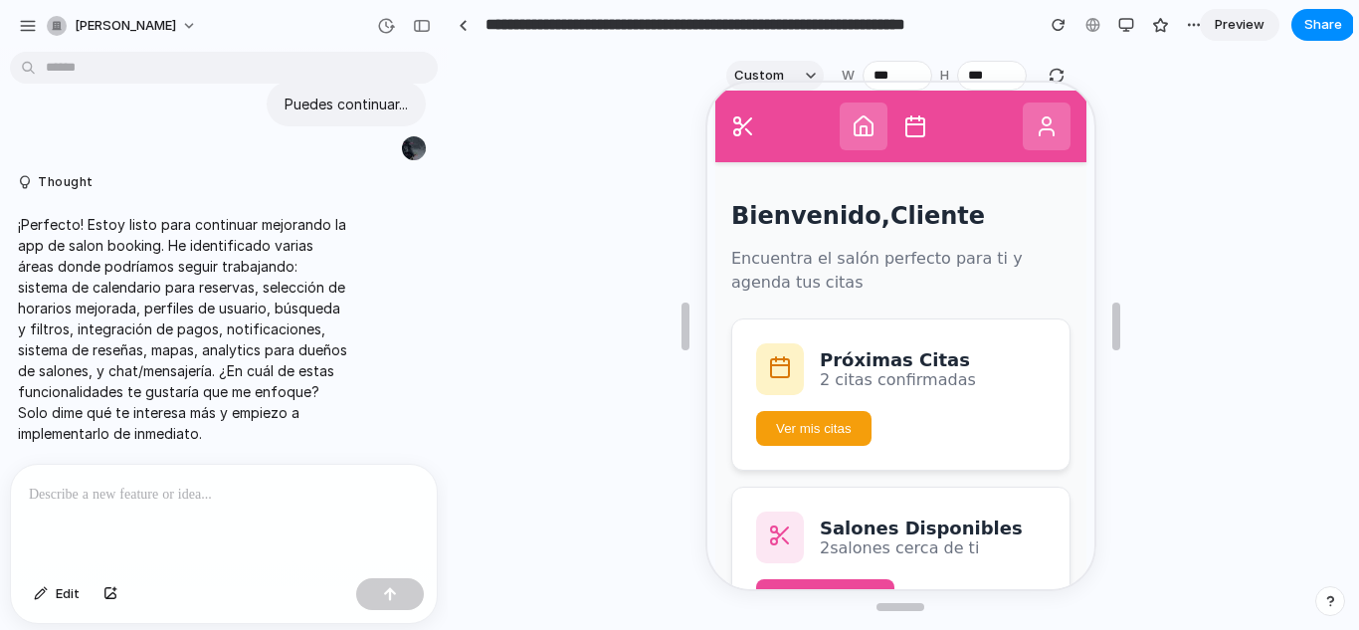
click at [890, 283] on p "Encuentra el salón perfecto para ti y agenda tus citas" at bounding box center [897, 269] width 339 height 48
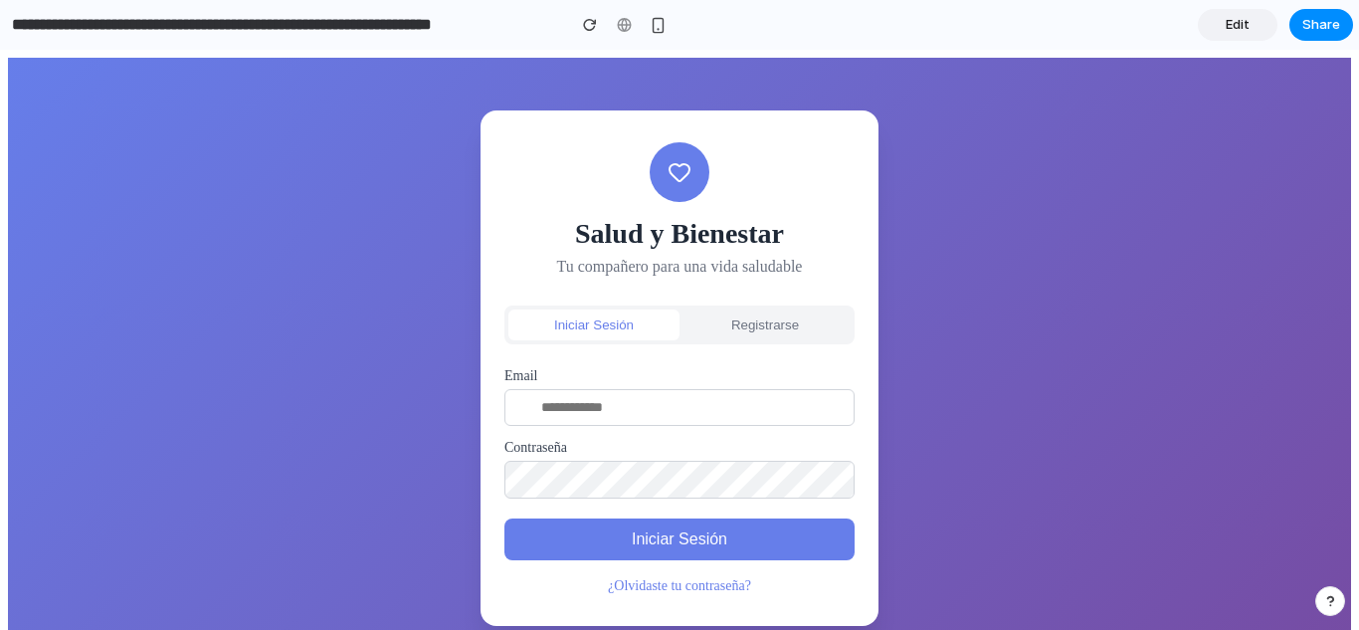
click at [1245, 23] on span "Edit" at bounding box center [1238, 25] width 24 height 20
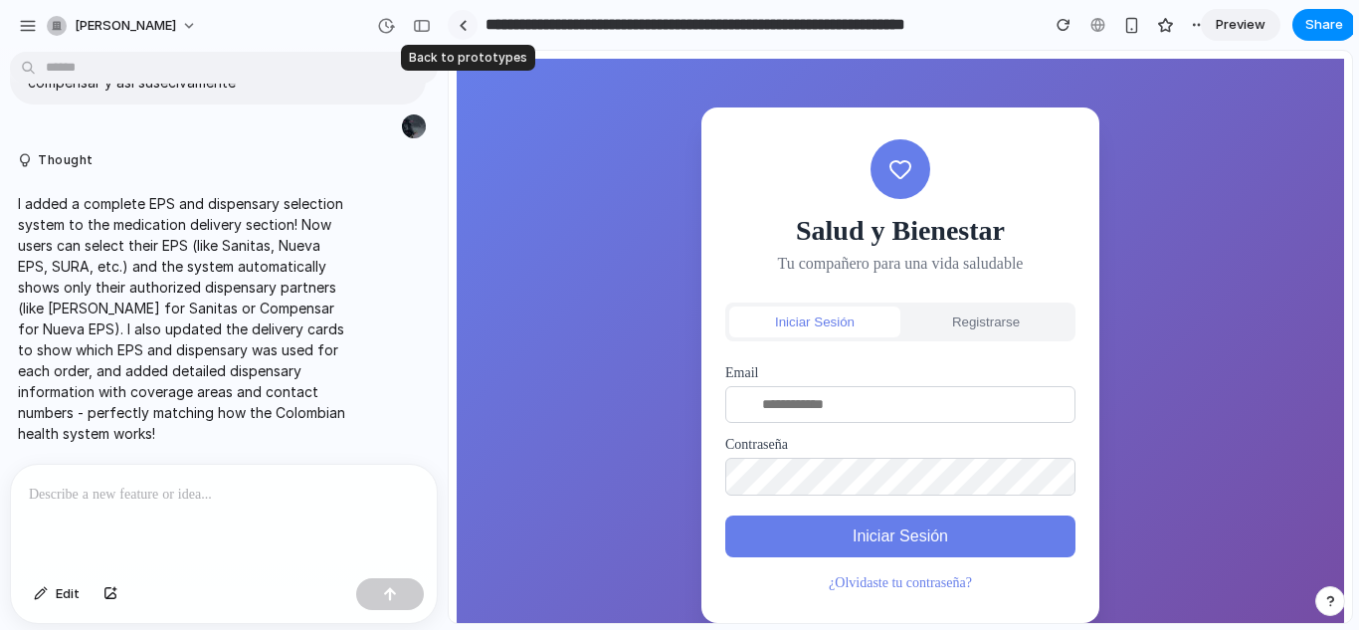
click at [464, 28] on div at bounding box center [463, 25] width 9 height 11
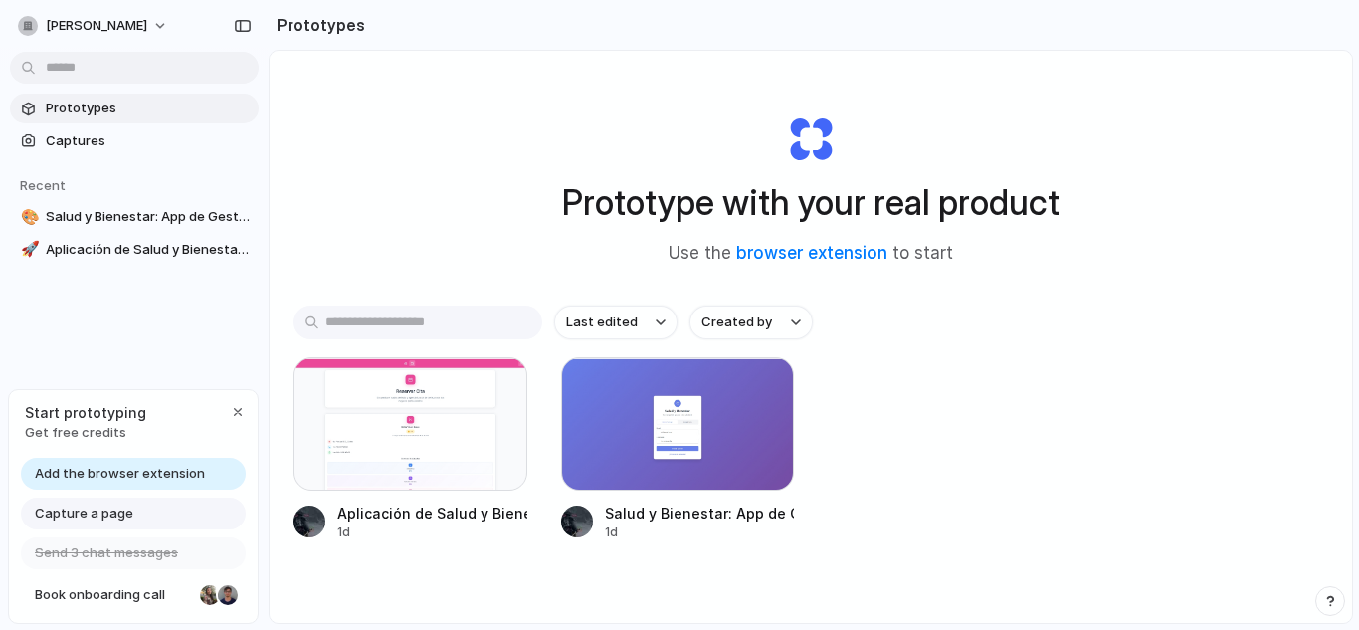
scroll to position [105, 0]
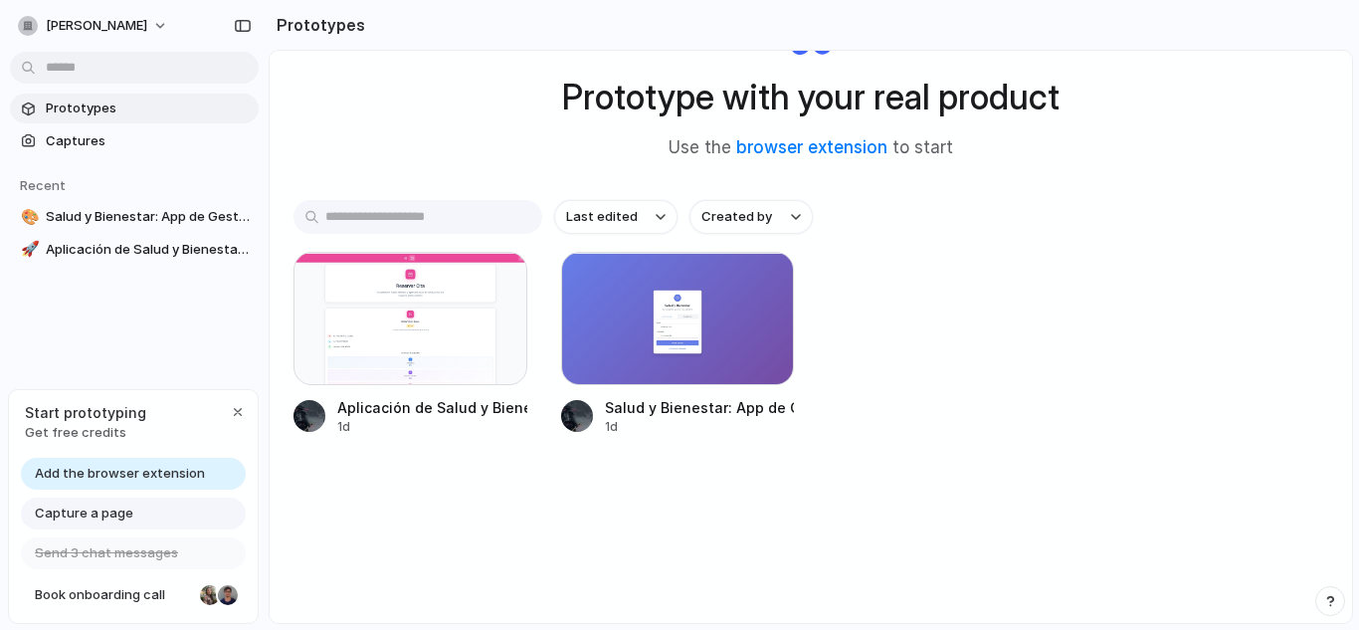
click at [121, 513] on span "Capture a page" at bounding box center [84, 513] width 99 height 20
click at [109, 459] on link "Add the browser extension" at bounding box center [133, 474] width 225 height 32
click at [118, 586] on span "Book onboarding call" at bounding box center [113, 595] width 157 height 20
click at [799, 214] on div "button" at bounding box center [796, 217] width 10 height 8
click at [763, 223] on span "Created by" at bounding box center [736, 217] width 71 height 20
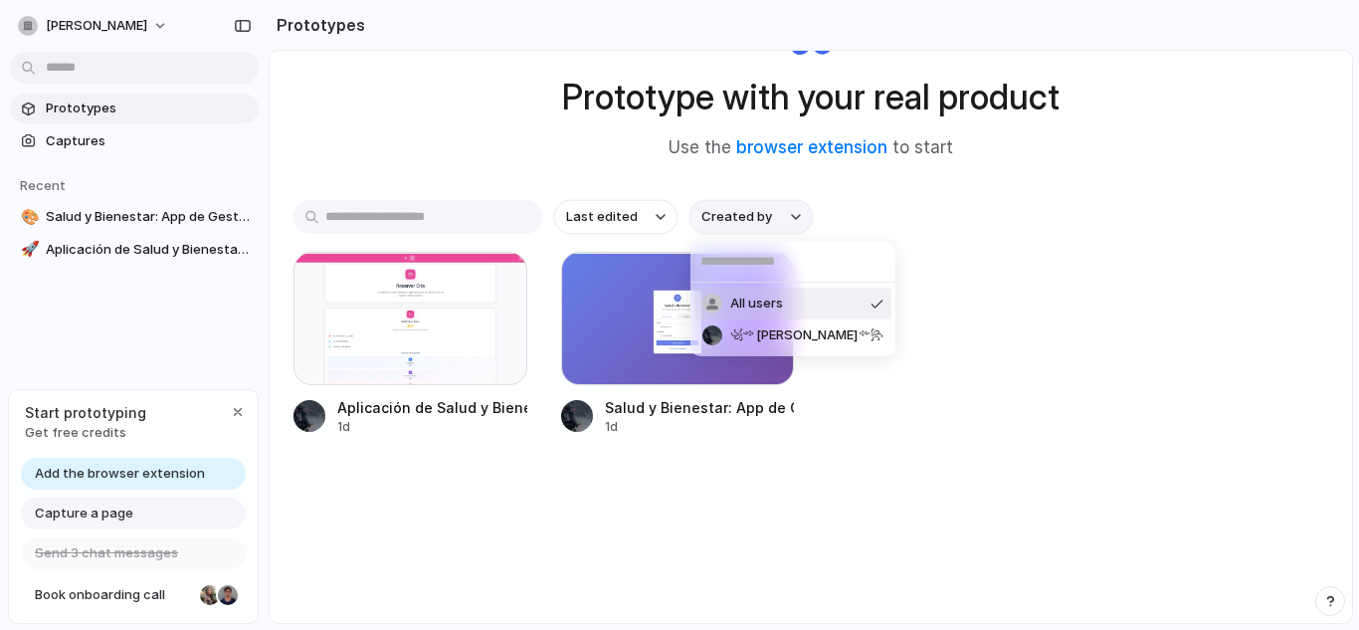
type input "*"
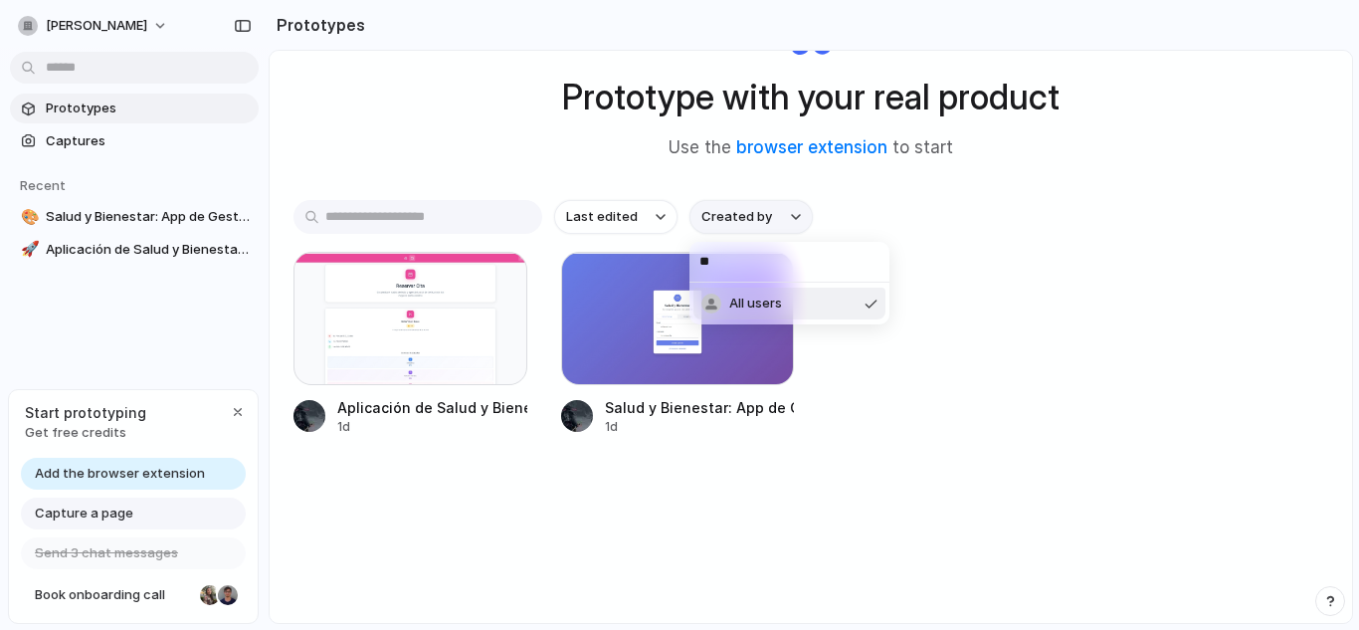
type input "*"
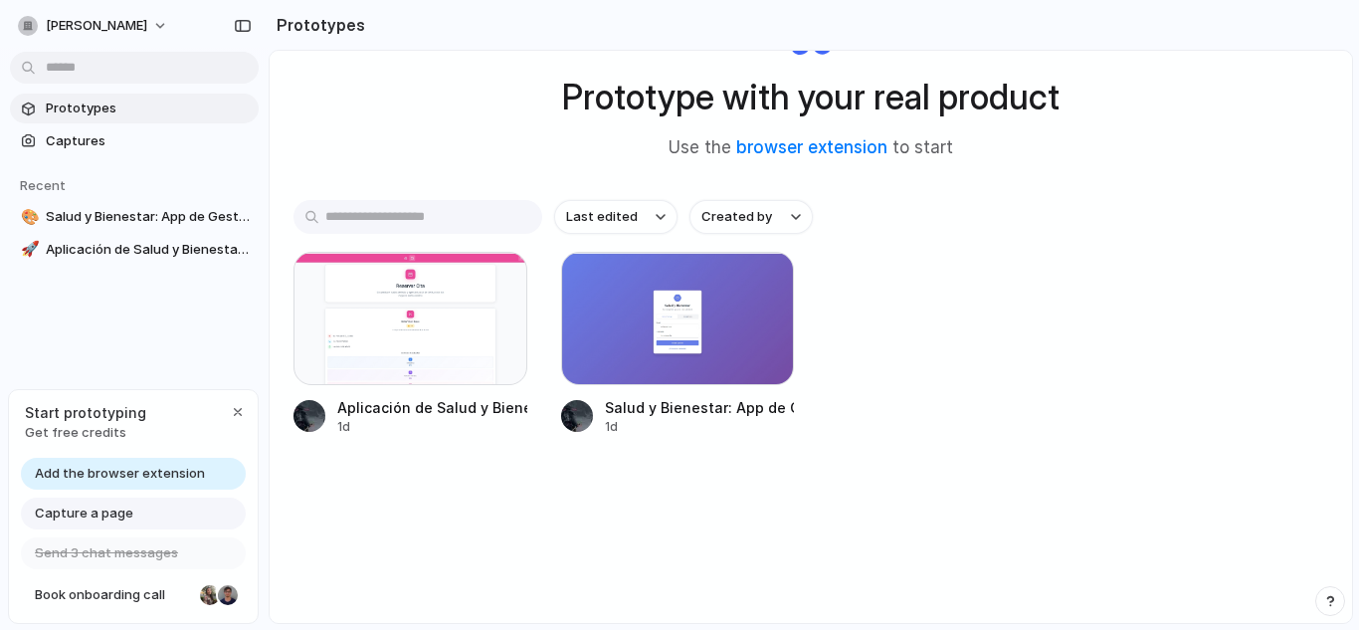
click at [612, 218] on span "Last edited" at bounding box center [602, 217] width 72 height 20
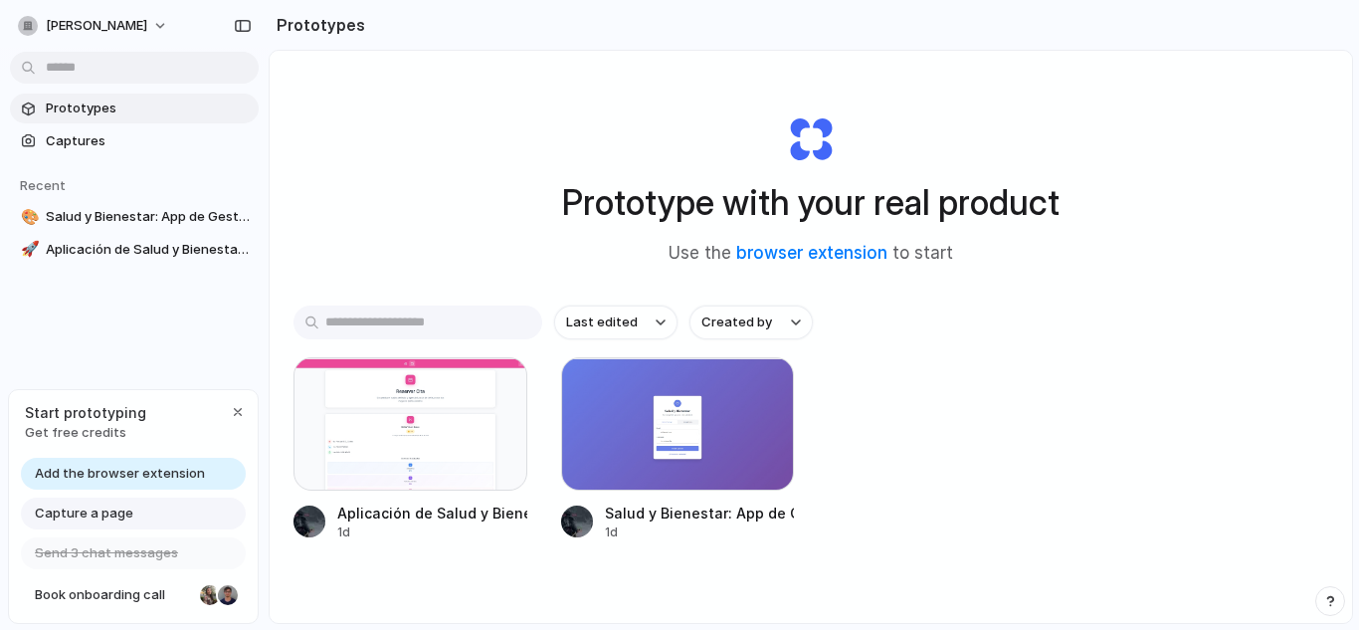
click at [153, 289] on div "Prototypes Captures Recent 🎨 Salud y Bienestar: App de Gestión de Medicamentos …" at bounding box center [134, 262] width 269 height 525
click at [109, 141] on span "Captures" at bounding box center [148, 141] width 205 height 20
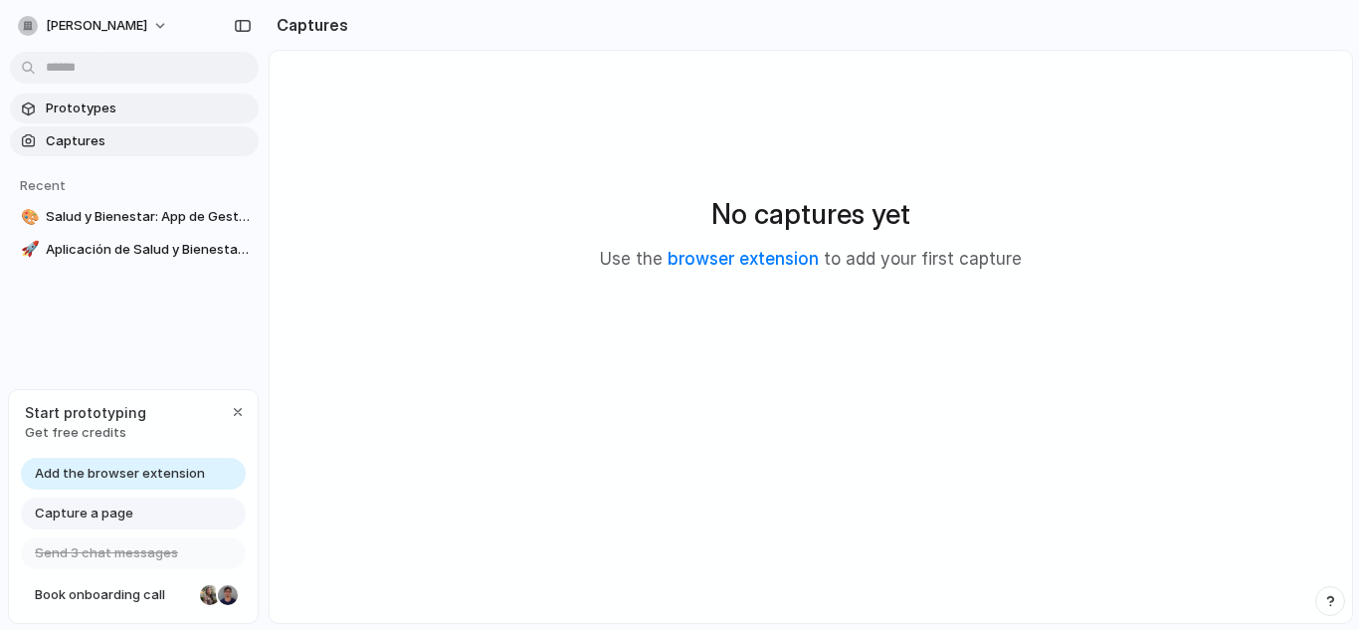
click at [148, 111] on span "Prototypes" at bounding box center [148, 109] width 205 height 20
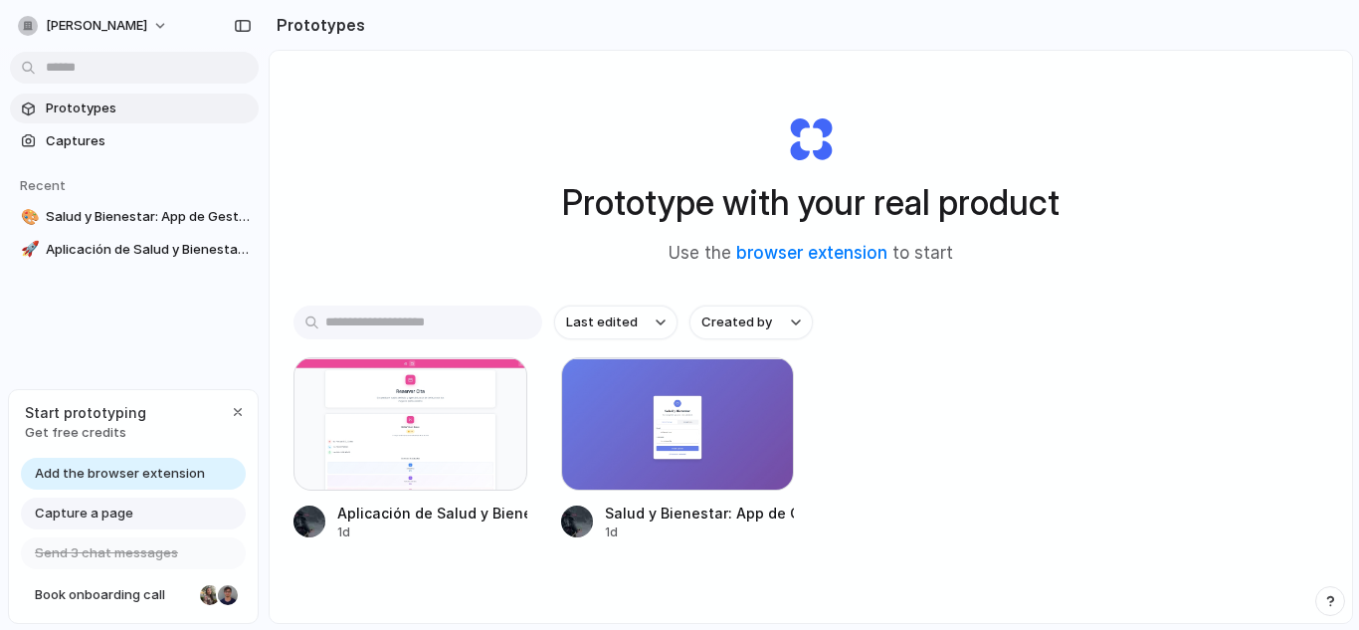
click at [1348, 367] on main "Prototype with your real product Use the browser extension to start Last edited…" at bounding box center [811, 337] width 1085 height 574
click at [83, 20] on button "dylan" at bounding box center [94, 26] width 168 height 32
drag, startPoint x: 555, startPoint y: 247, endPoint x: 495, endPoint y: 227, distance: 62.9
click at [495, 227] on div "Prototype with your real product Use the browser extension to start" at bounding box center [811, 182] width 796 height 215
click at [499, 375] on button "button" at bounding box center [499, 386] width 32 height 32
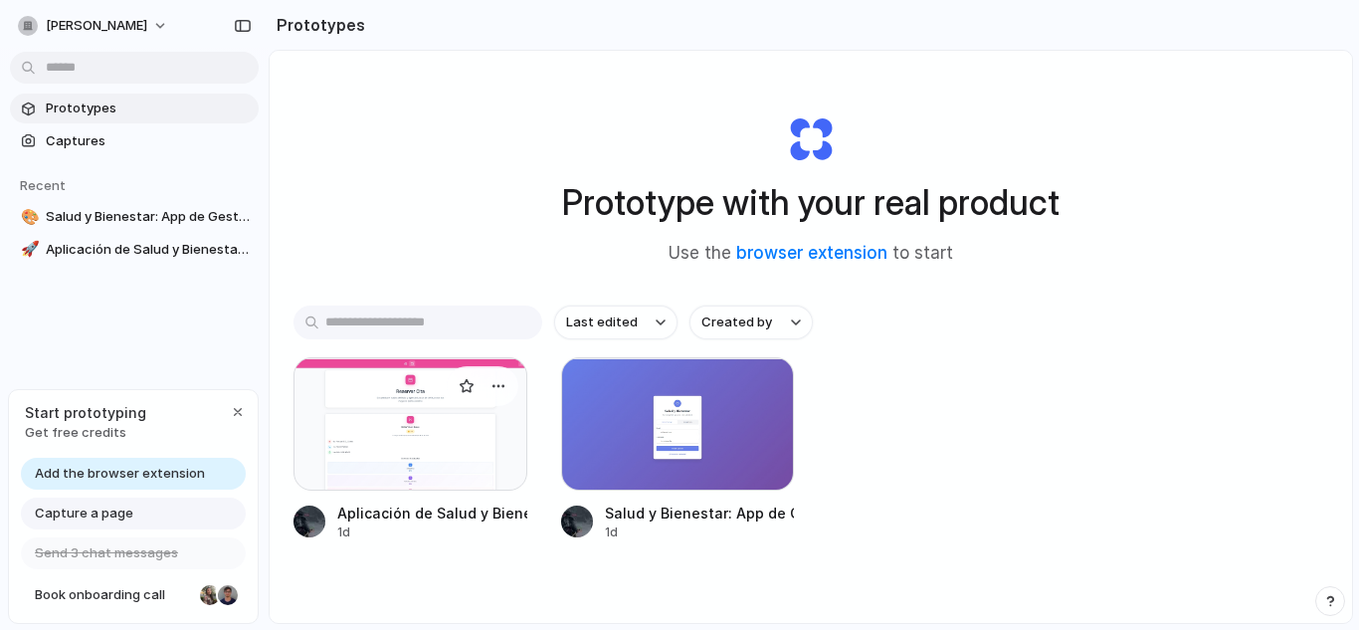
click at [369, 399] on div at bounding box center [411, 423] width 234 height 133
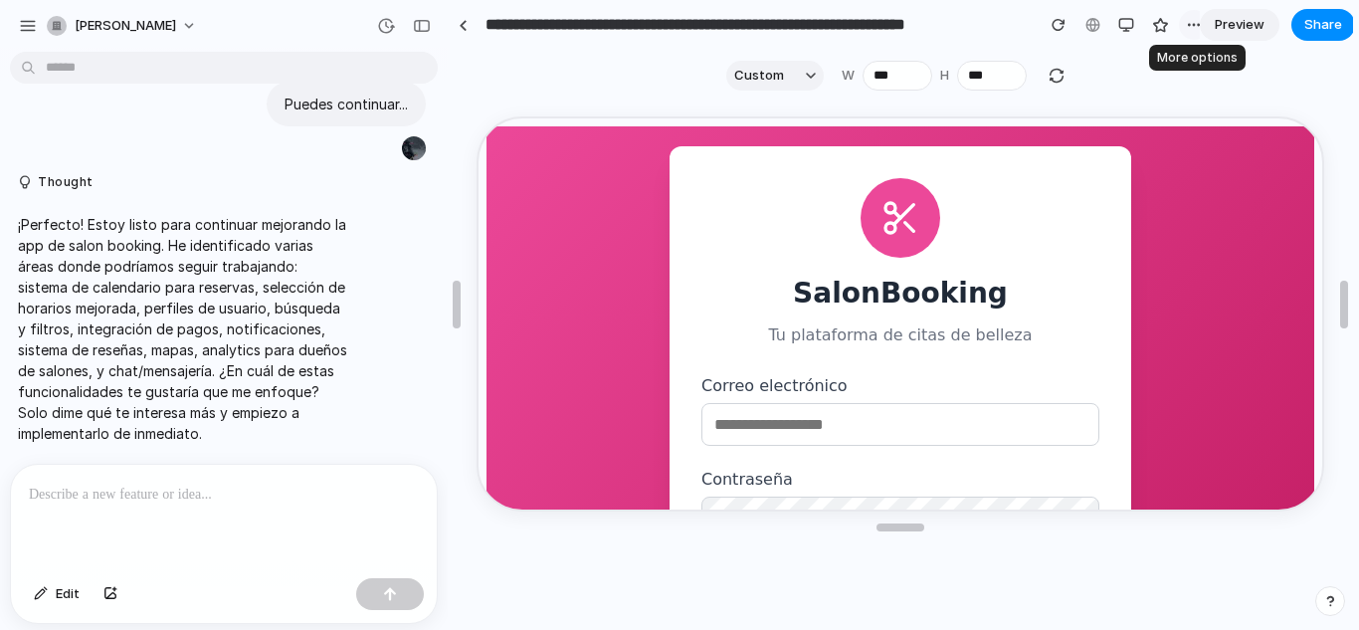
click at [1197, 24] on div "button" at bounding box center [1194, 25] width 16 height 16
click at [1205, 64] on div at bounding box center [1199, 69] width 16 height 16
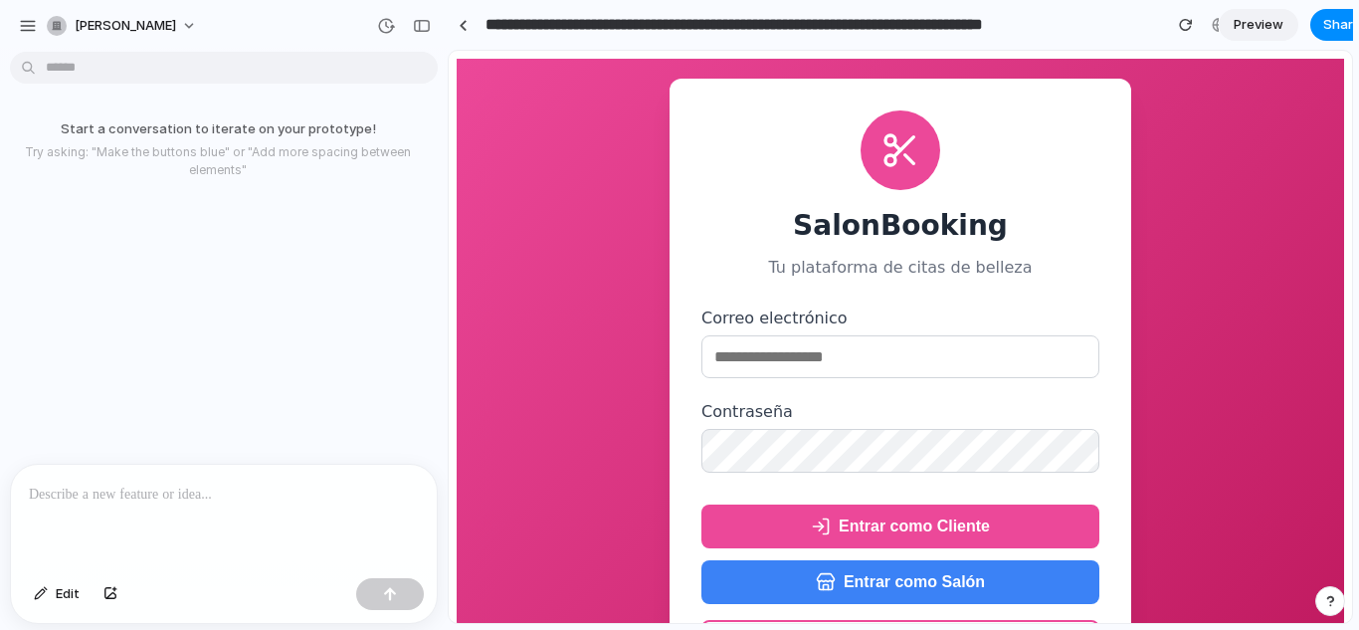
click at [884, 185] on div at bounding box center [901, 150] width 80 height 80
click at [31, 12] on button "button" at bounding box center [28, 26] width 30 height 30
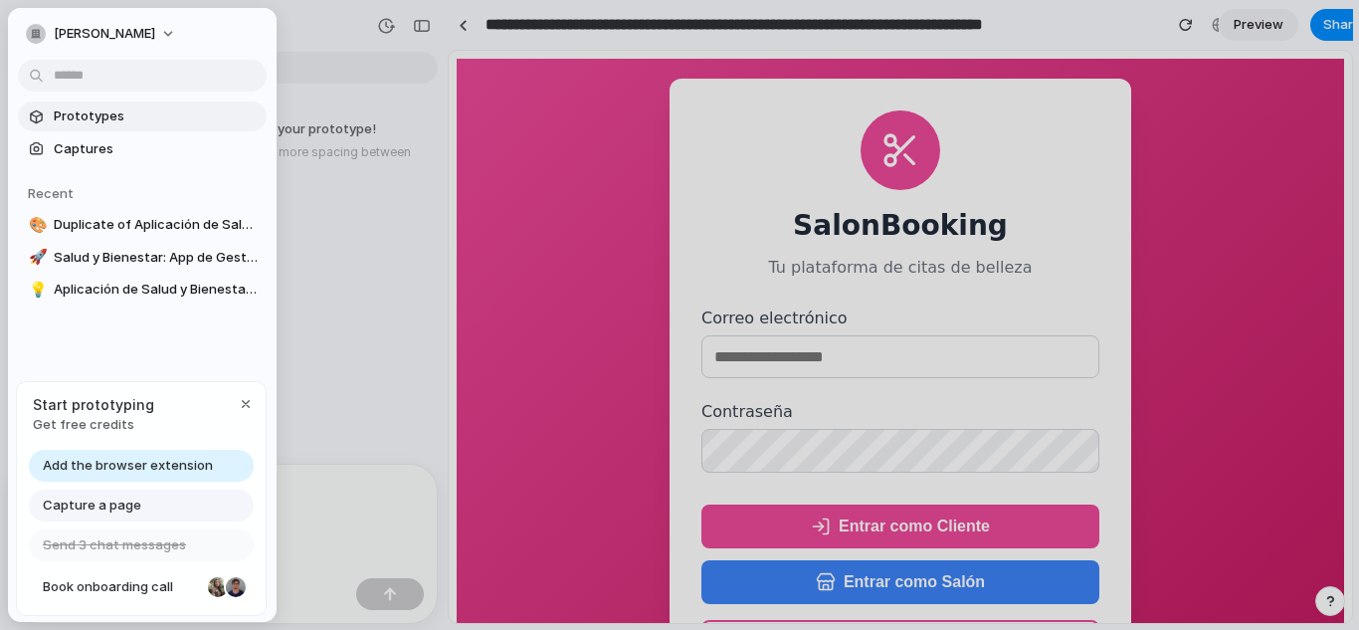
click at [92, 121] on span "Prototypes" at bounding box center [156, 116] width 205 height 20
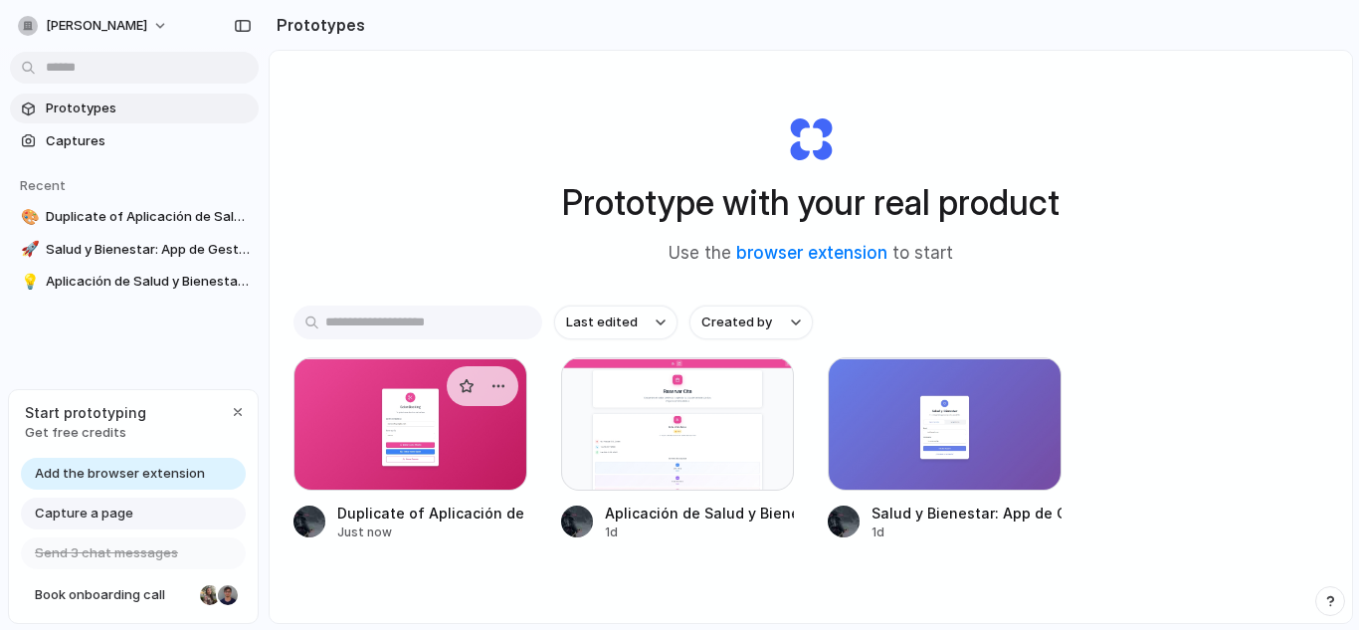
click at [450, 421] on div at bounding box center [411, 423] width 234 height 133
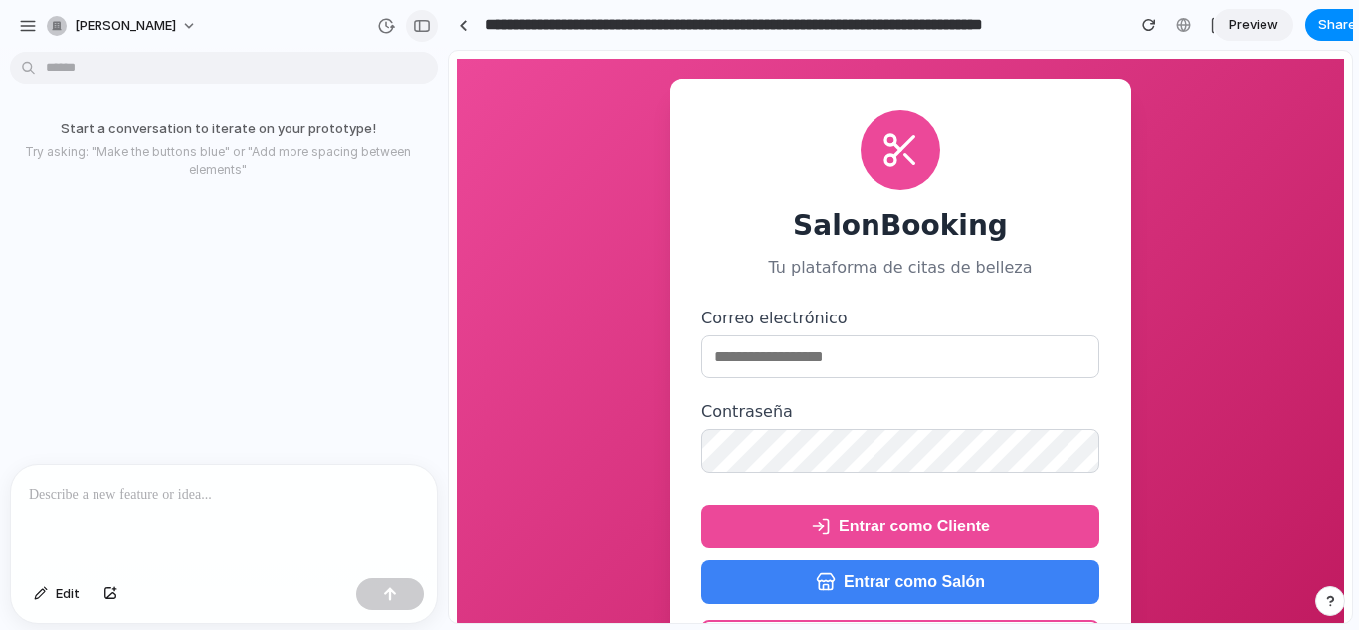
click at [425, 24] on div "button" at bounding box center [422, 26] width 18 height 14
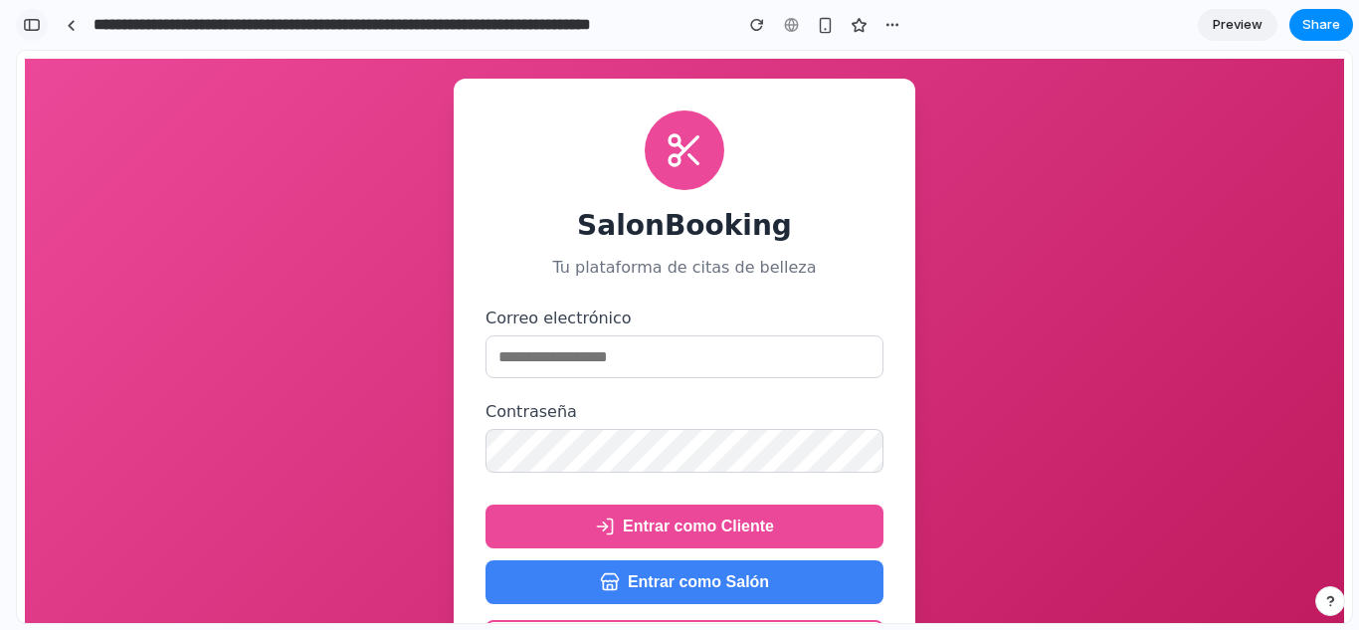
click at [37, 27] on div "button" at bounding box center [32, 25] width 18 height 14
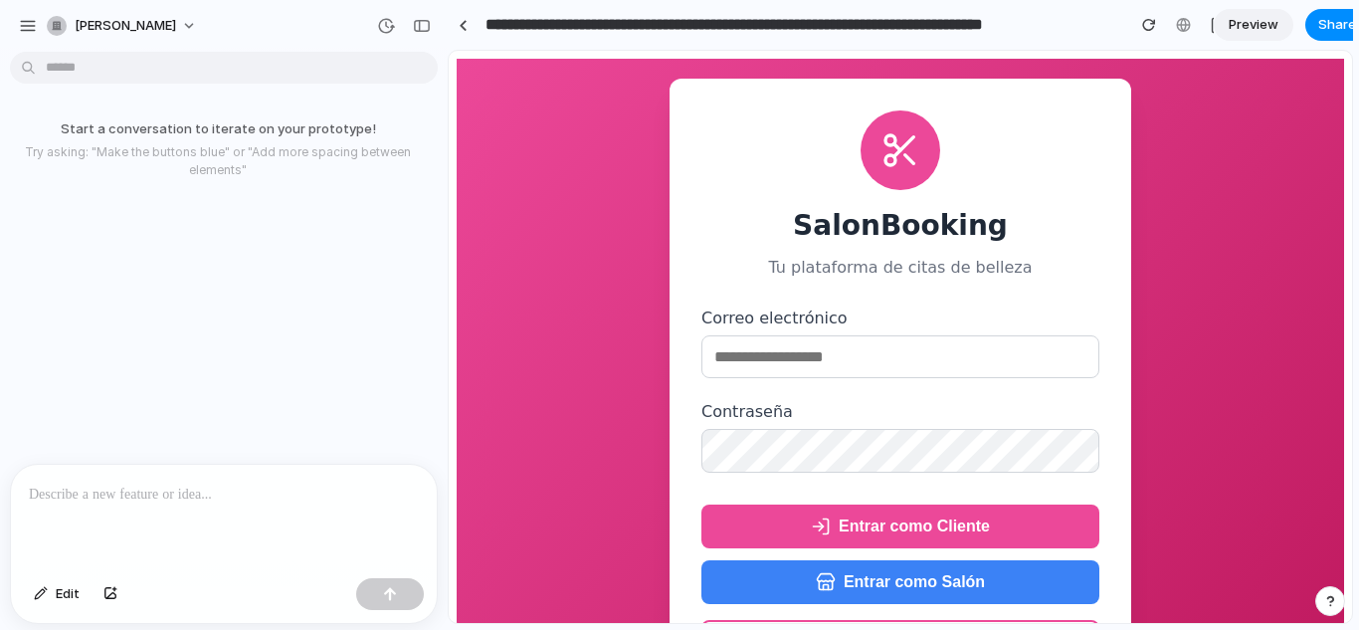
click at [143, 491] on p at bounding box center [224, 495] width 390 height 24
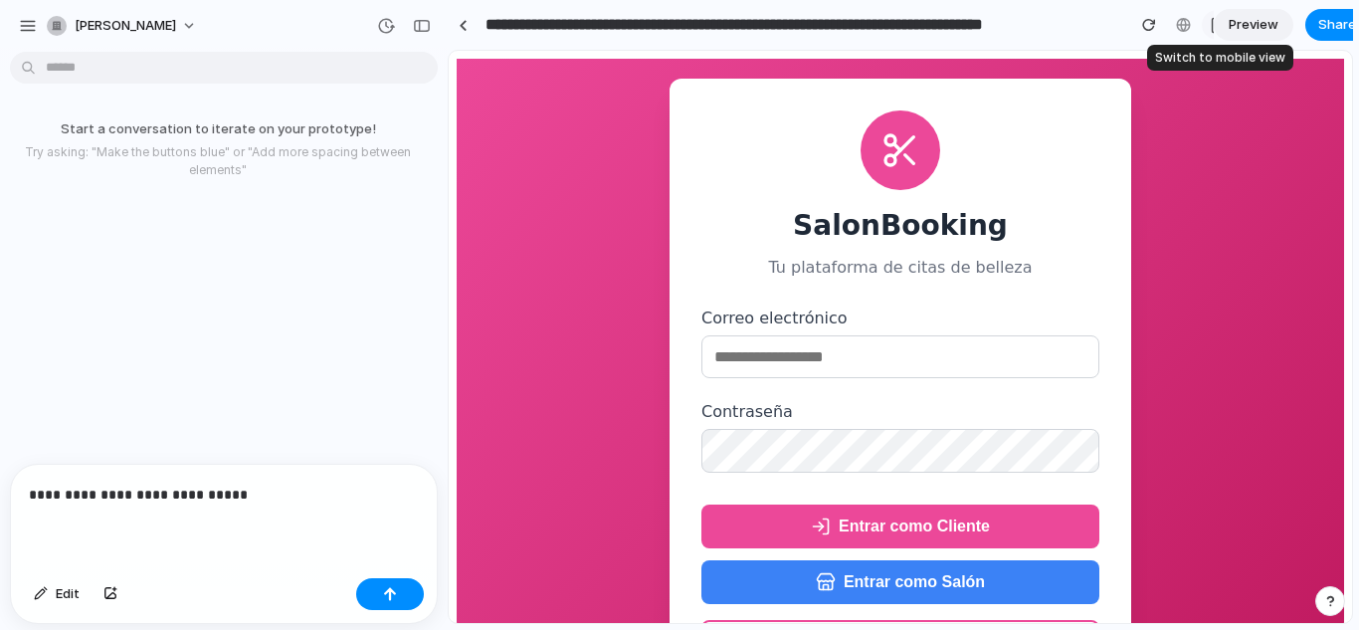
click at [1211, 23] on div "button" at bounding box center [1217, 25] width 17 height 17
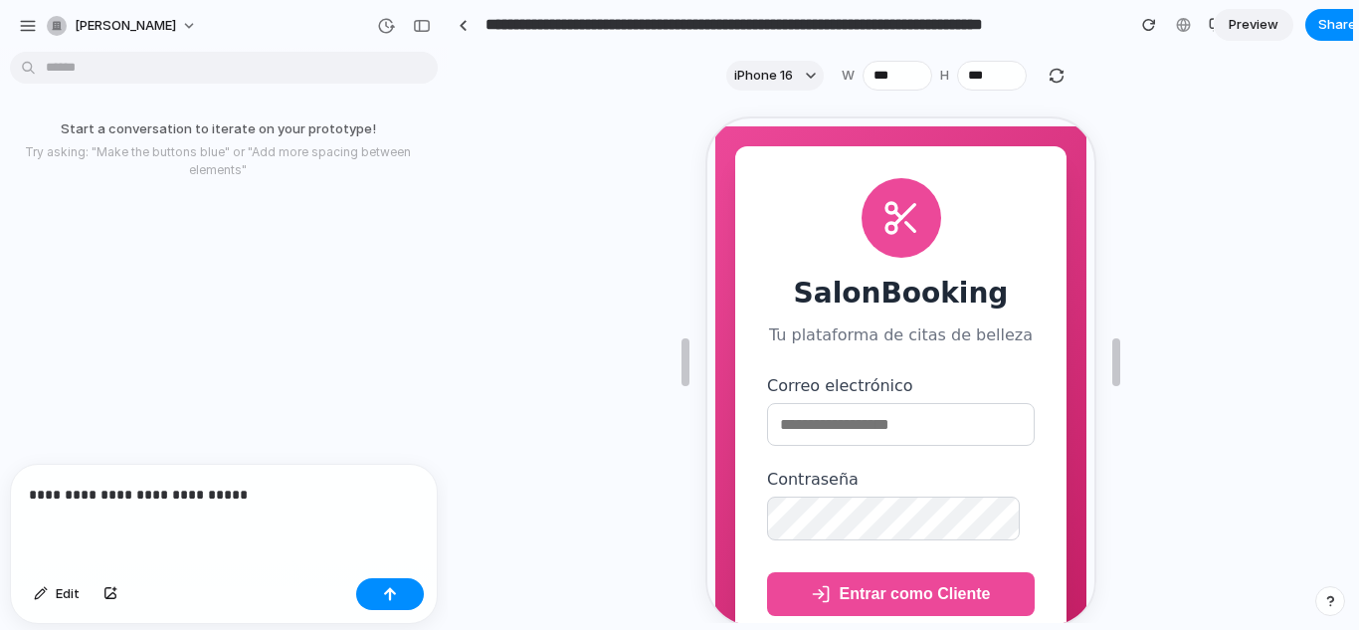
scroll to position [181, 0]
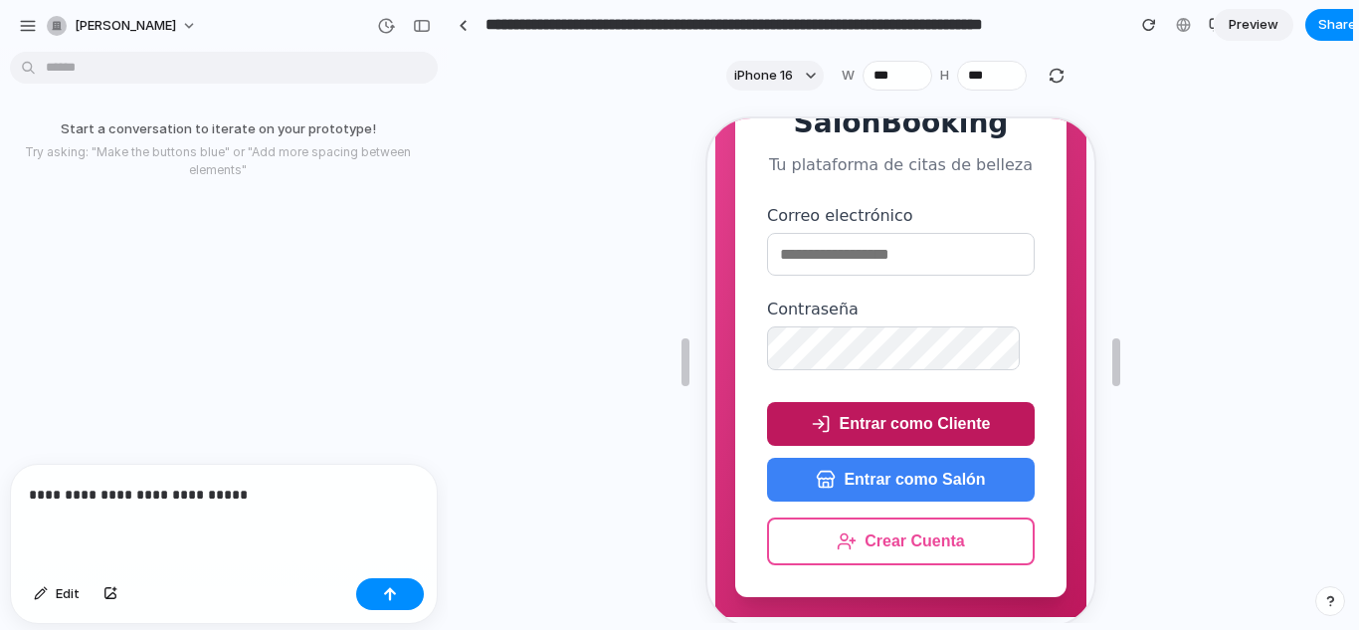
click at [937, 414] on button "Entrar como Cliente" at bounding box center [898, 422] width 268 height 44
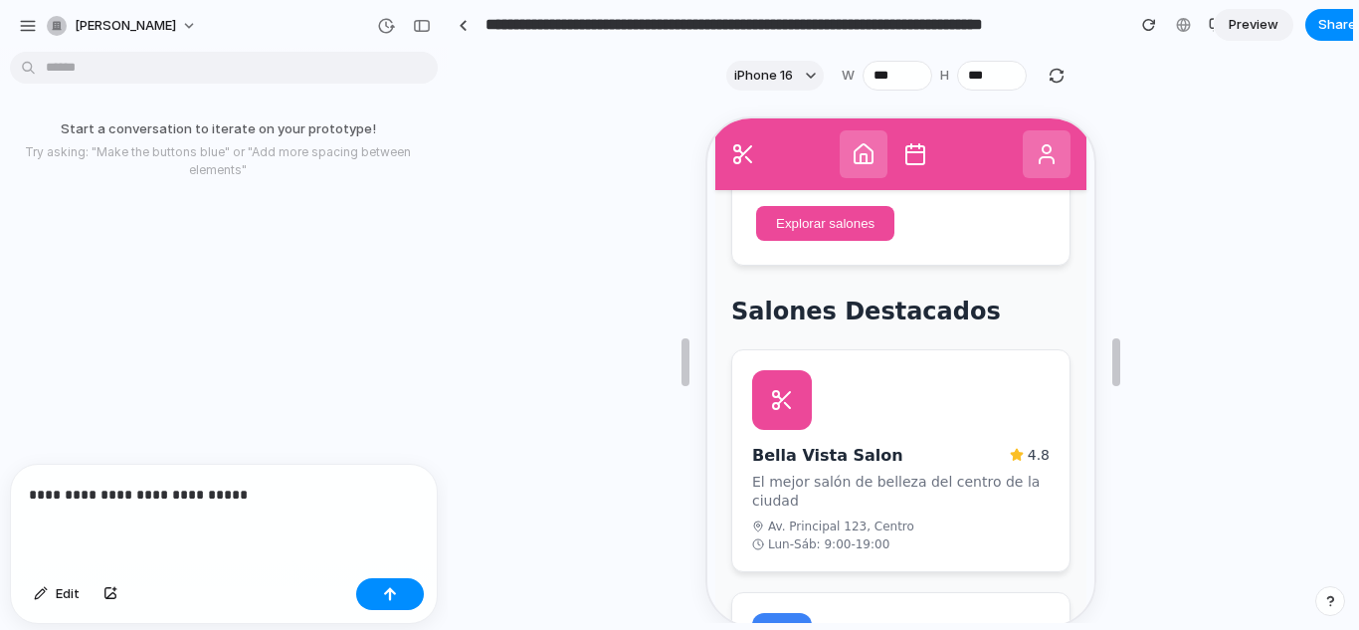
scroll to position [465, 0]
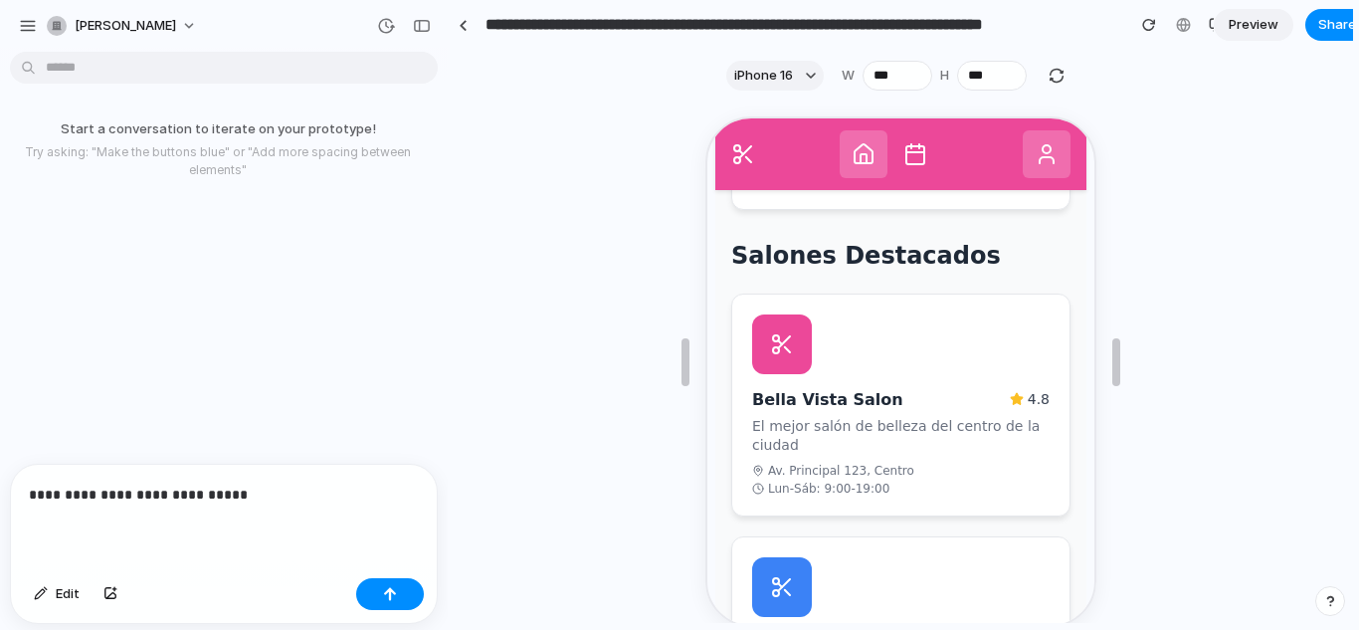
click at [310, 486] on p "**********" at bounding box center [220, 495] width 382 height 24
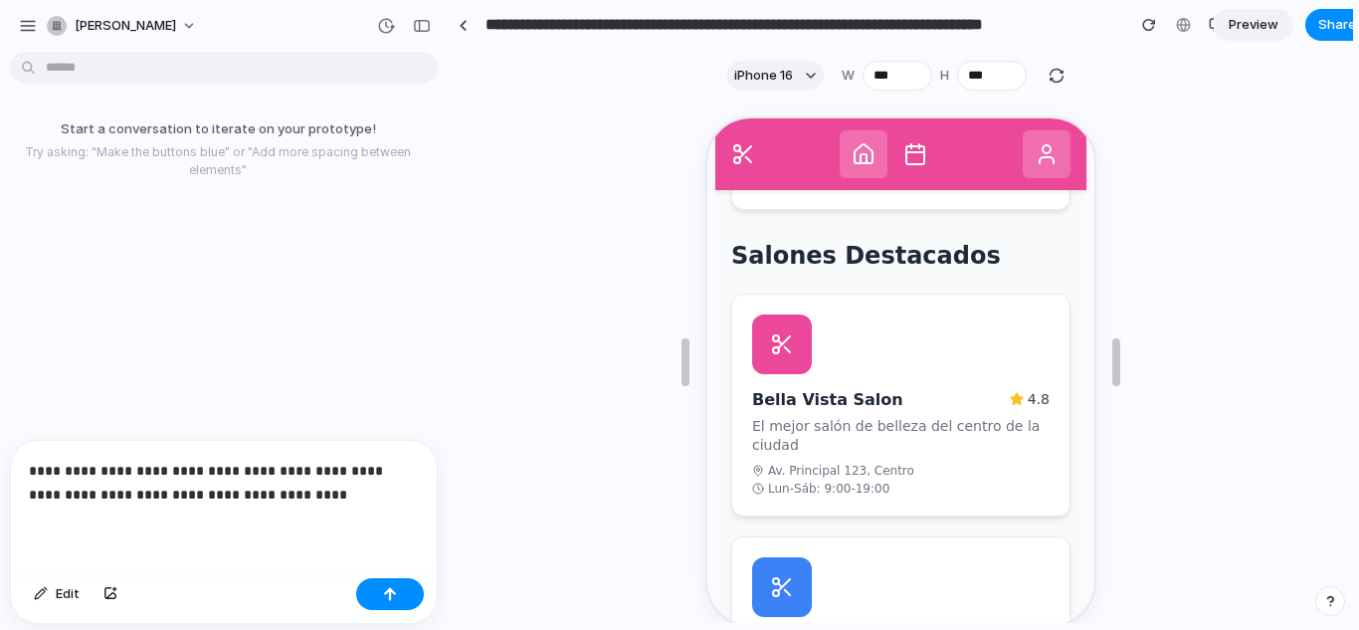
click at [392, 465] on p "**********" at bounding box center [220, 483] width 382 height 48
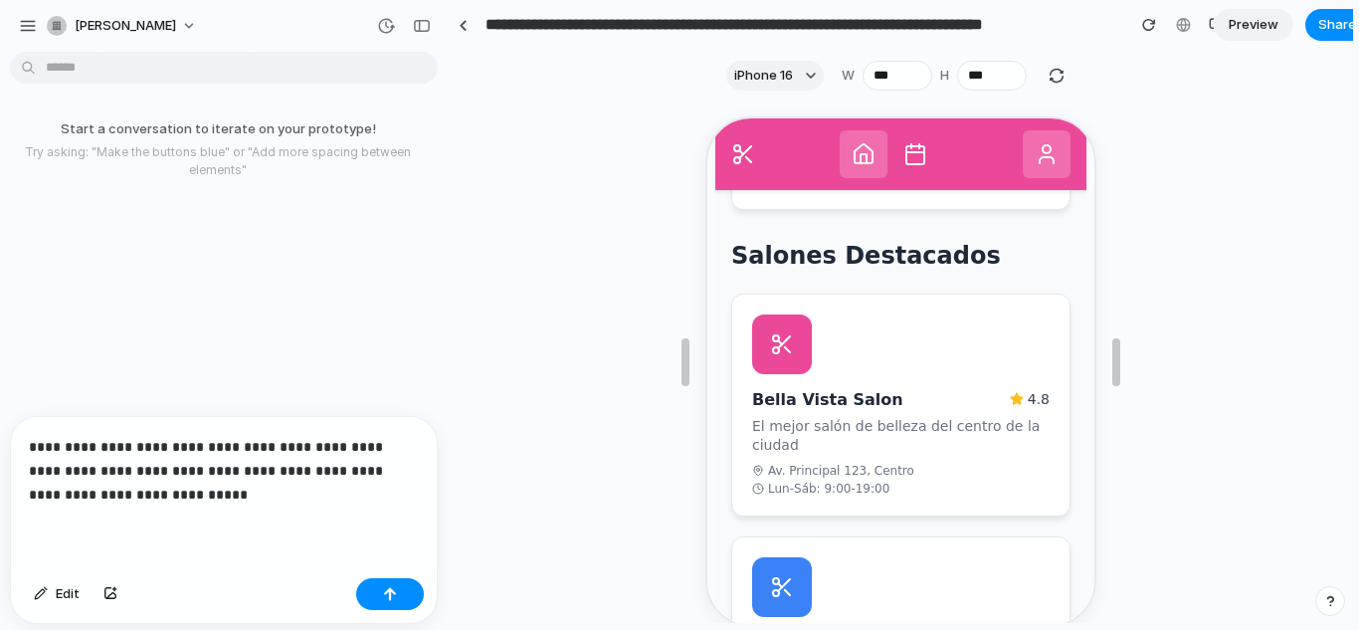
click at [226, 490] on p "**********" at bounding box center [220, 471] width 382 height 72
click at [1032, 152] on icon at bounding box center [1044, 152] width 24 height 24
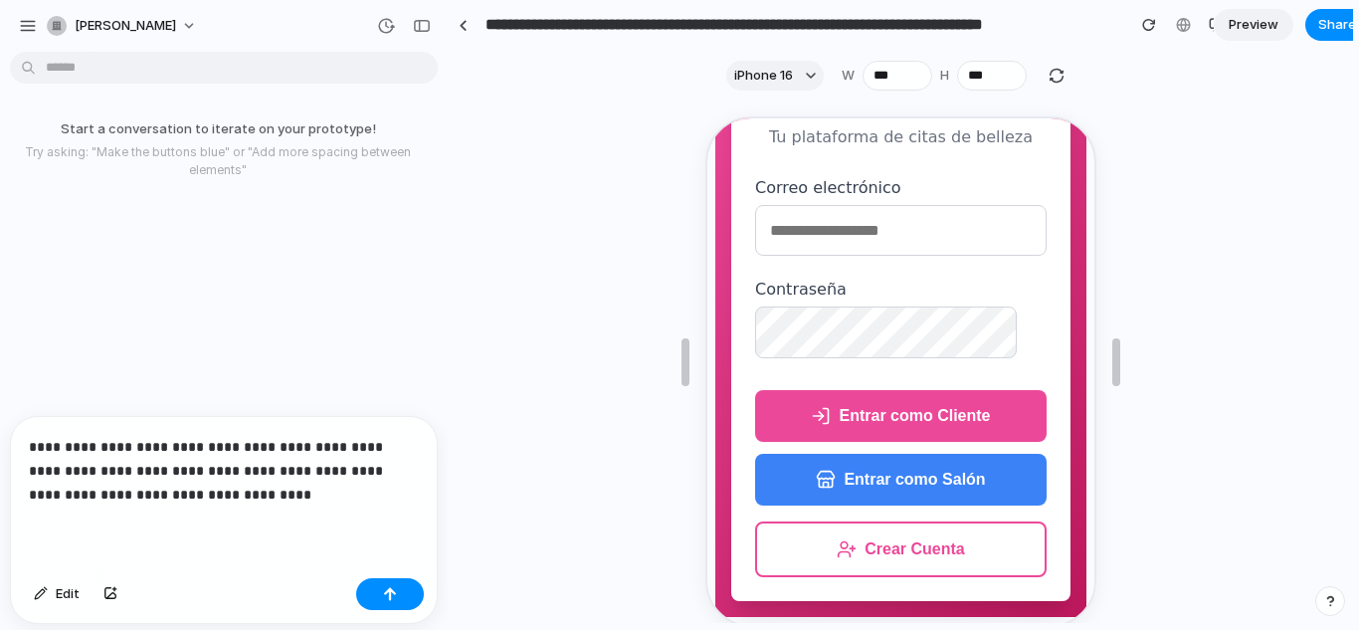
scroll to position [36, 0]
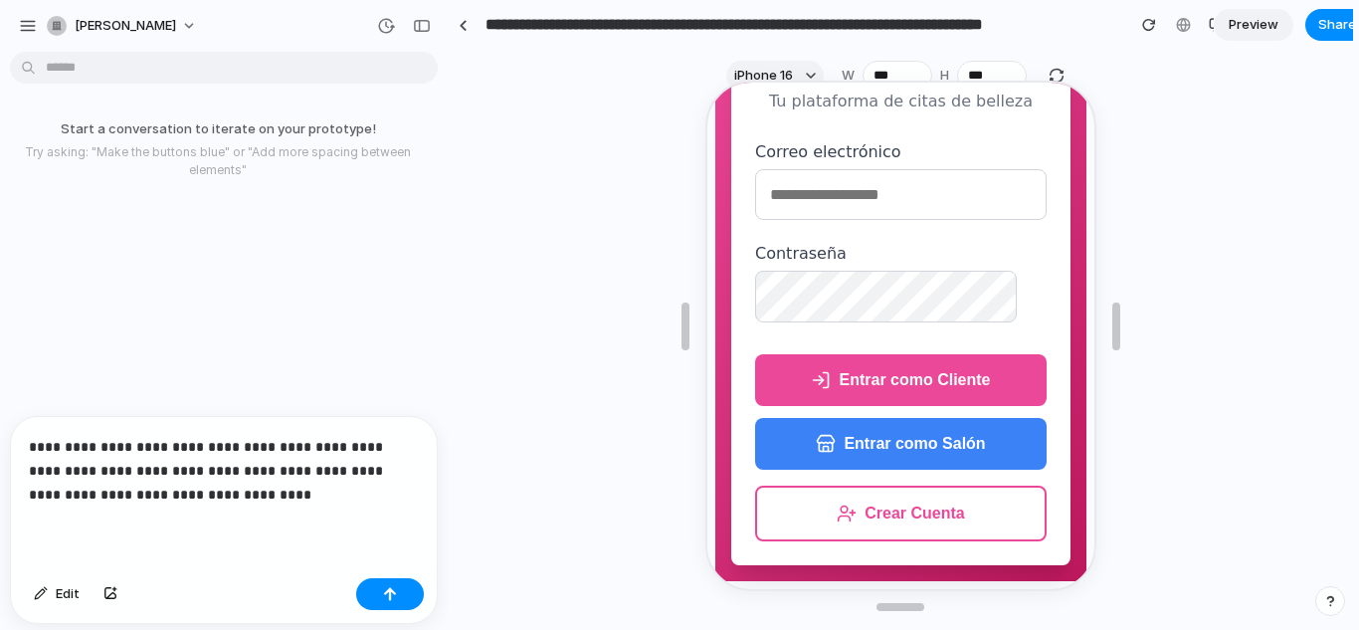
click at [300, 498] on div "**********" at bounding box center [224, 493] width 426 height 153
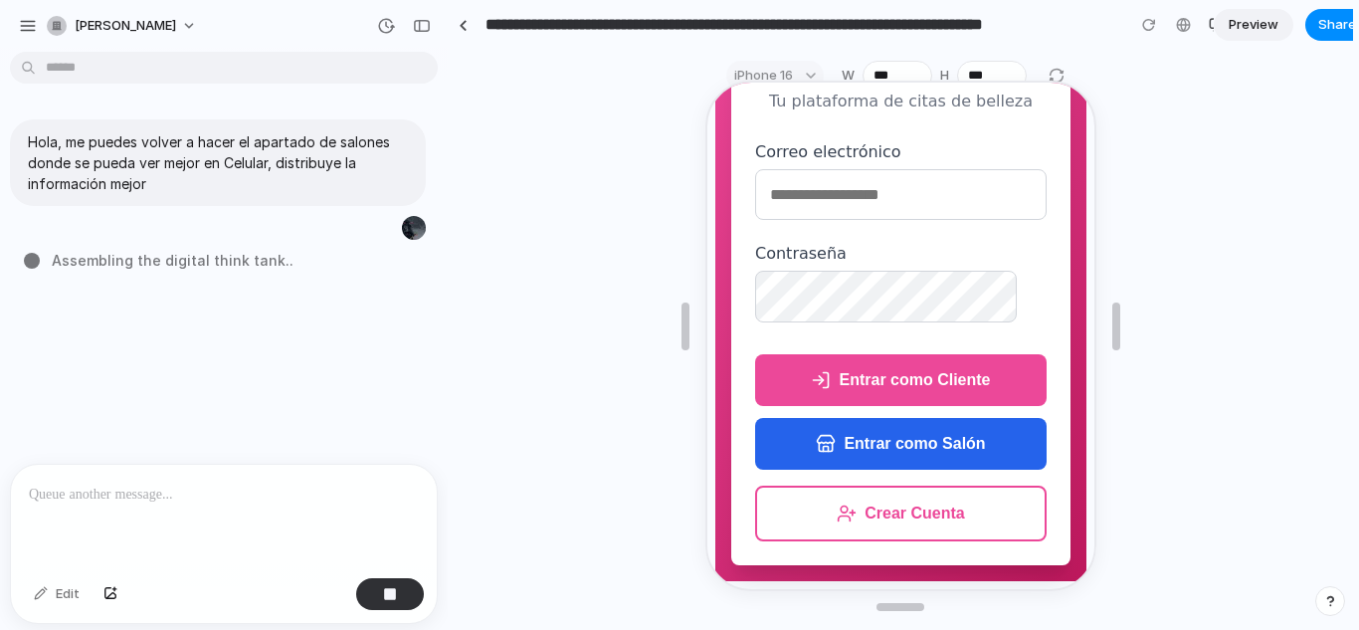
click at [862, 454] on button "Entrar como Salón" at bounding box center [898, 442] width 292 height 52
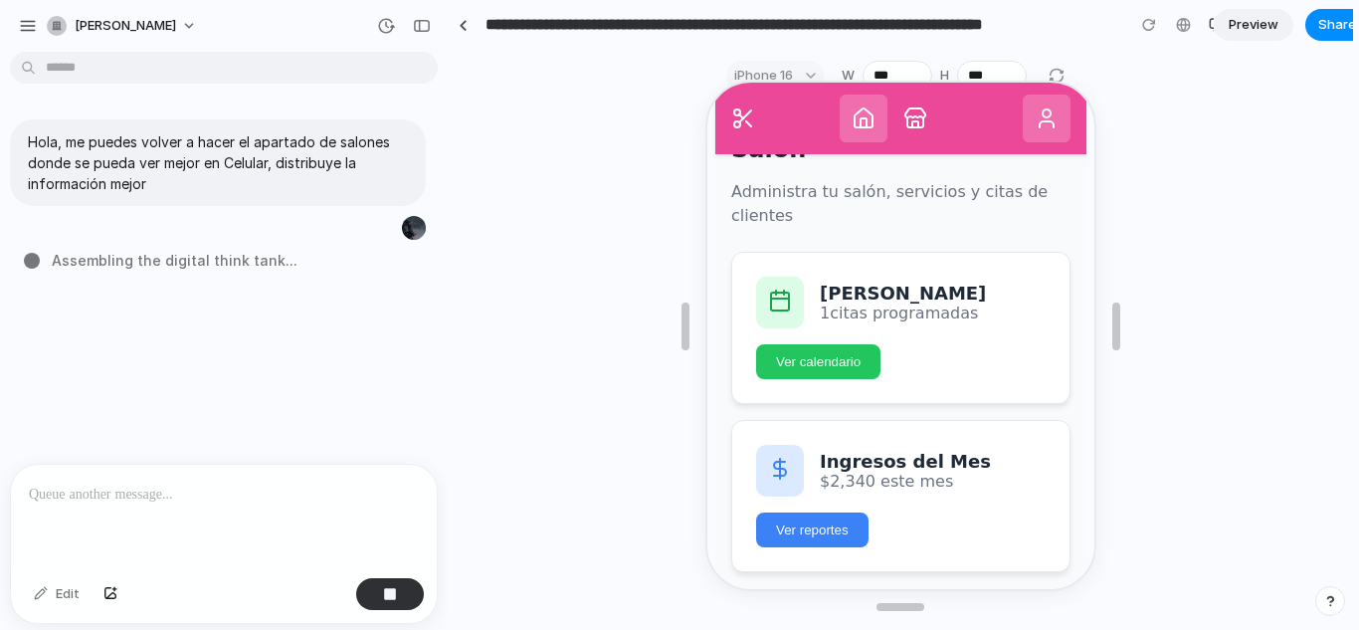
click at [914, 102] on button at bounding box center [913, 117] width 48 height 48
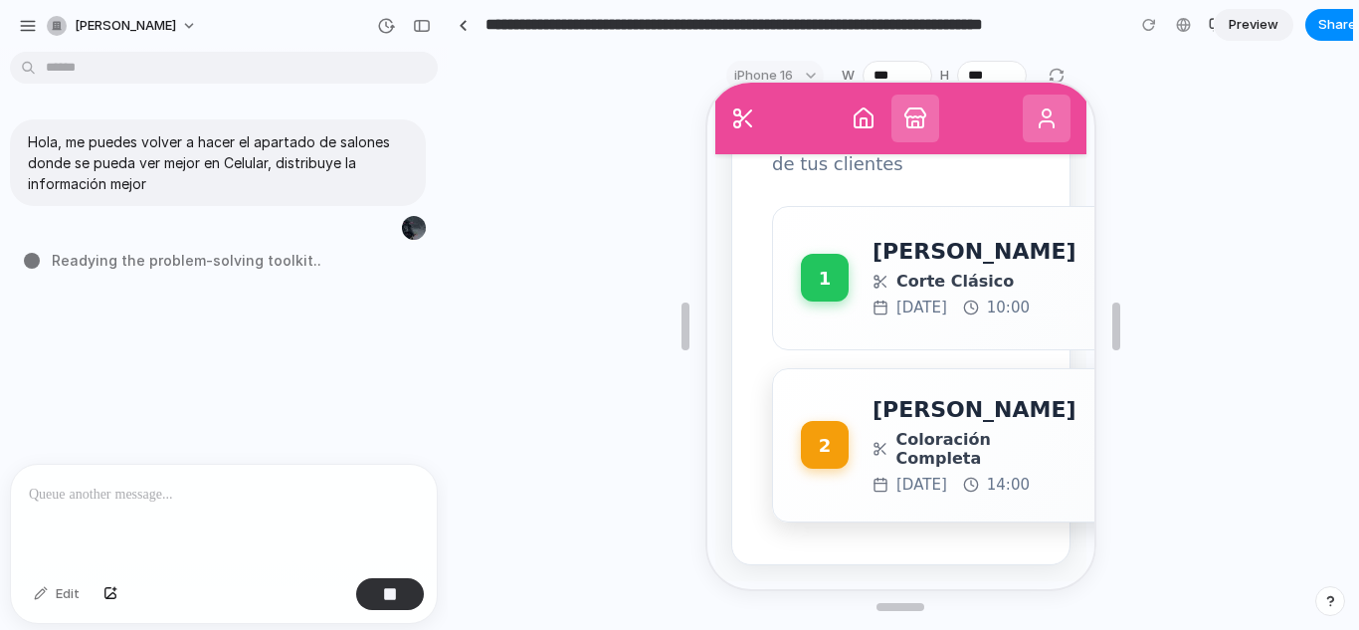
scroll to position [1504, 0]
click at [962, 428] on span "Coloración Completa" at bounding box center [983, 447] width 180 height 38
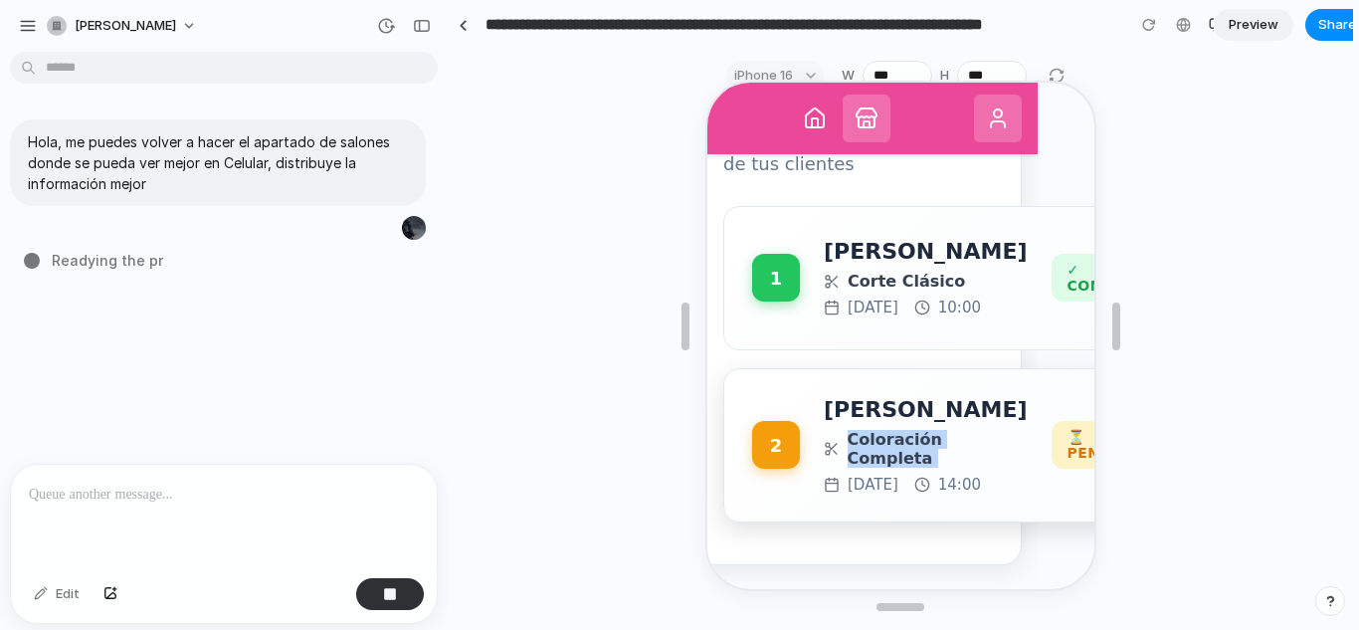
scroll to position [1468, 0]
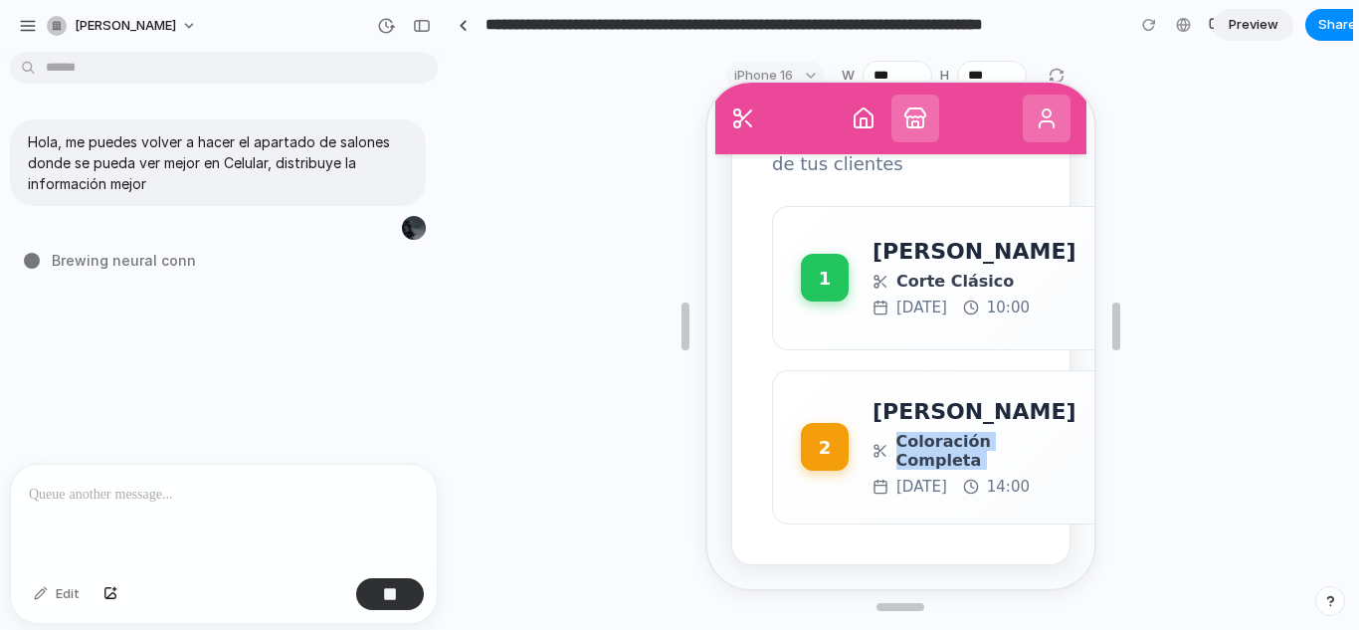
click at [852, 111] on icon at bounding box center [861, 115] width 18 height 19
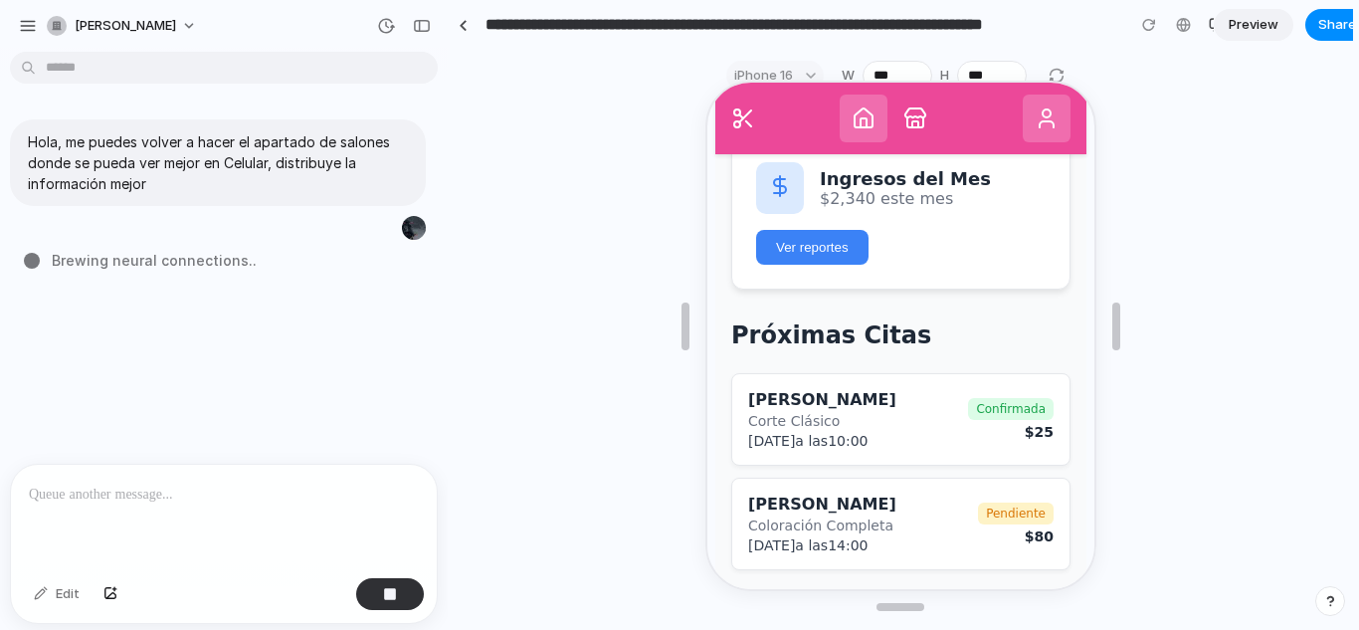
click at [1052, 99] on button at bounding box center [1044, 117] width 48 height 48
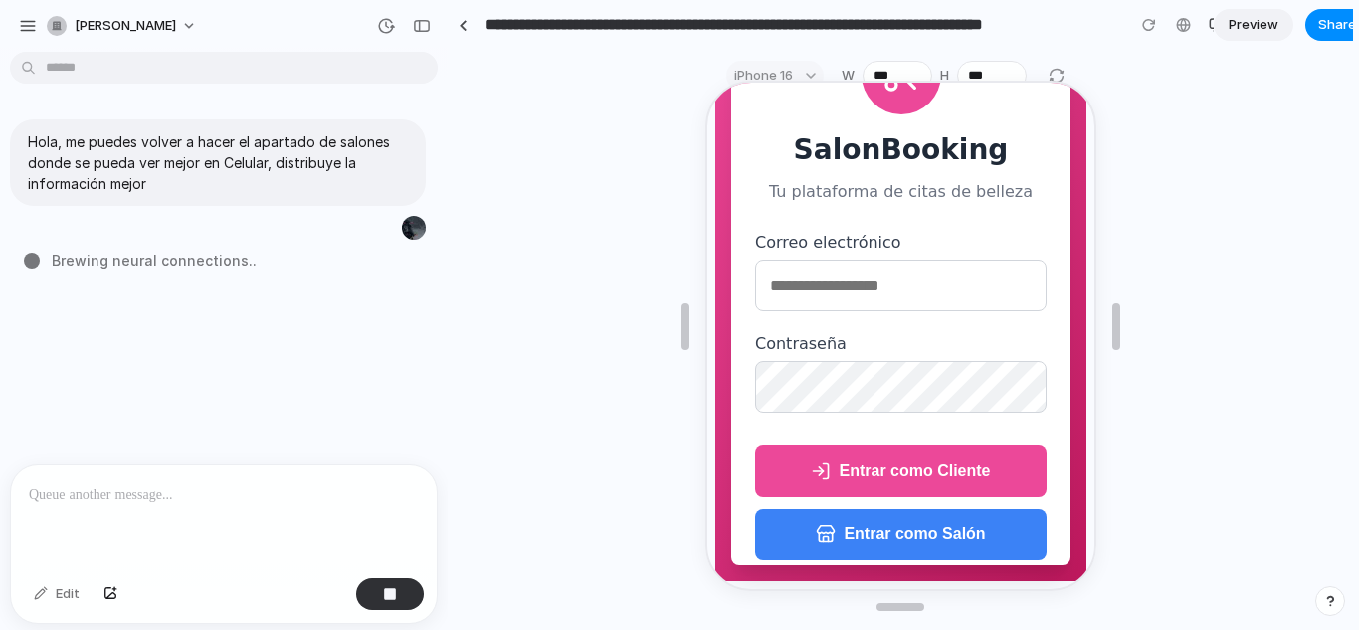
scroll to position [96, 0]
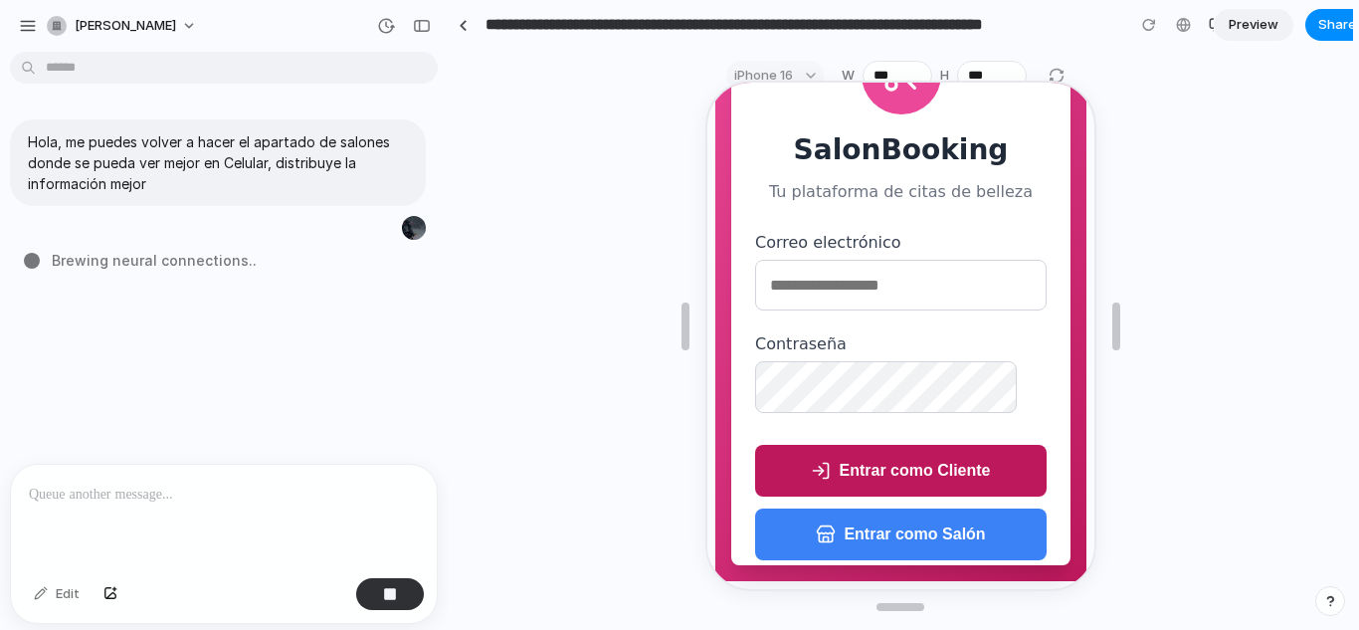
click at [858, 486] on button "Entrar como Cliente" at bounding box center [898, 469] width 292 height 52
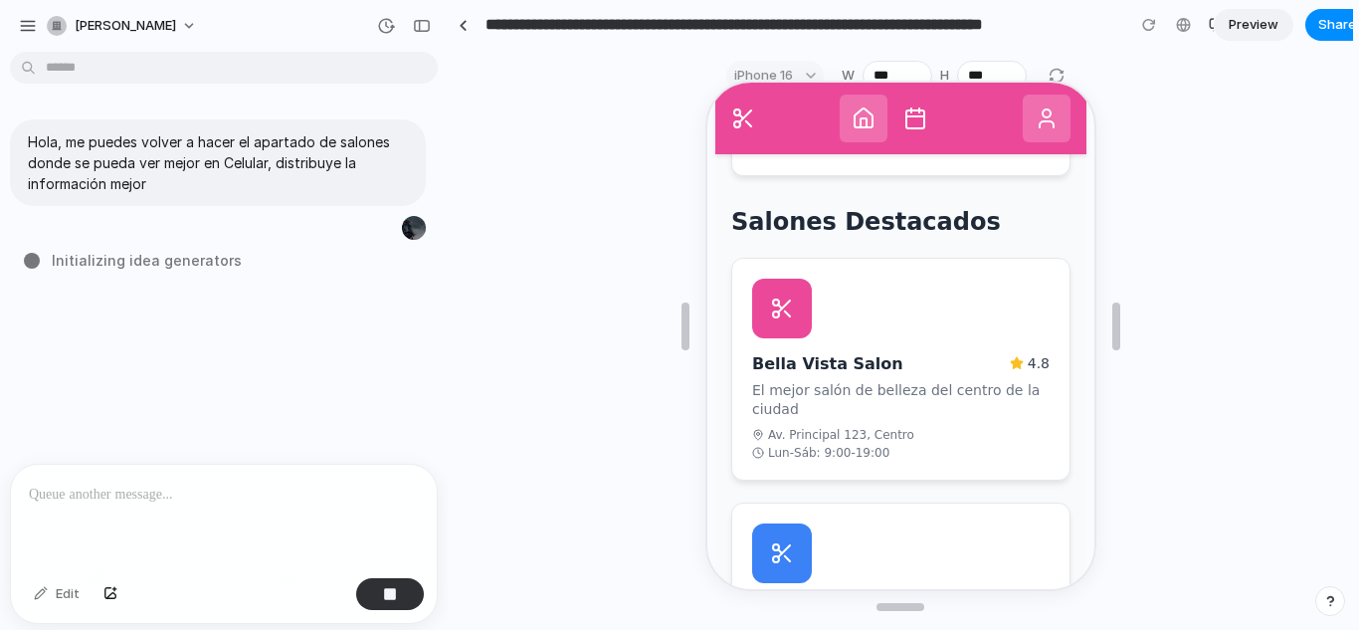
scroll to position [462, 0]
click at [858, 310] on div "Bella Vista Salon 4.8 El mejor salón de belleza del centro de la ciudad Av. Pri…" at bounding box center [897, 368] width 339 height 223
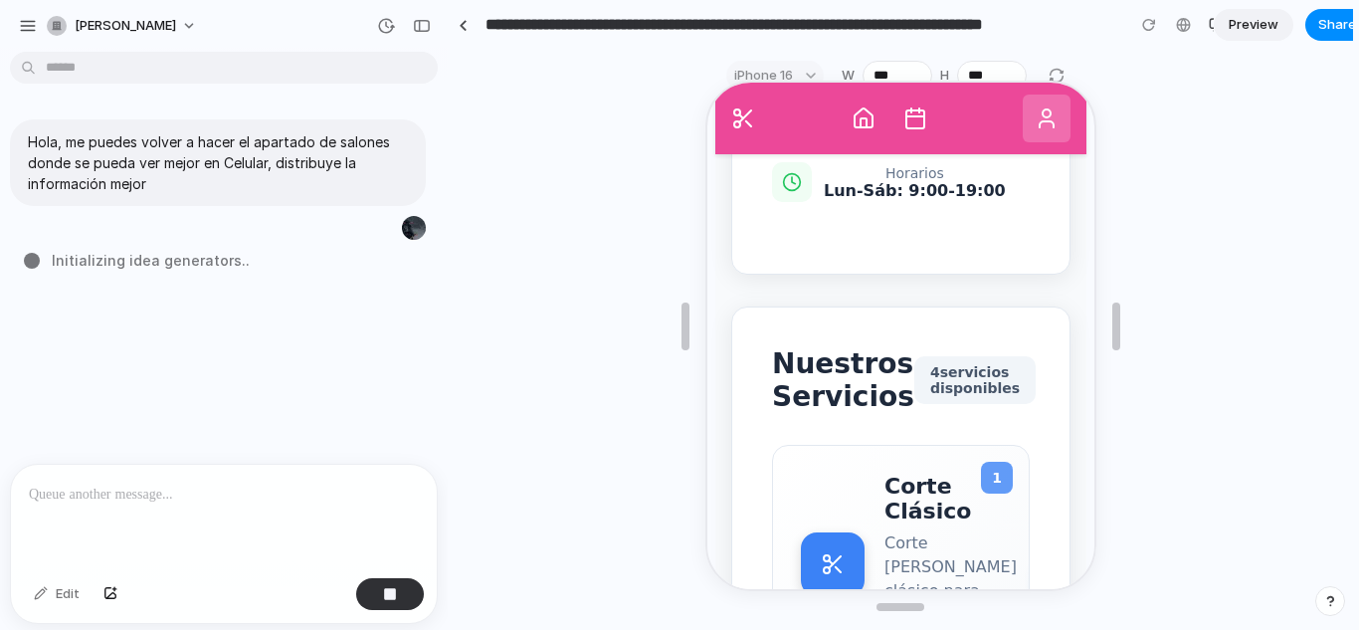
click at [929, 129] on nav "SalonBooking" at bounding box center [897, 117] width 371 height 72
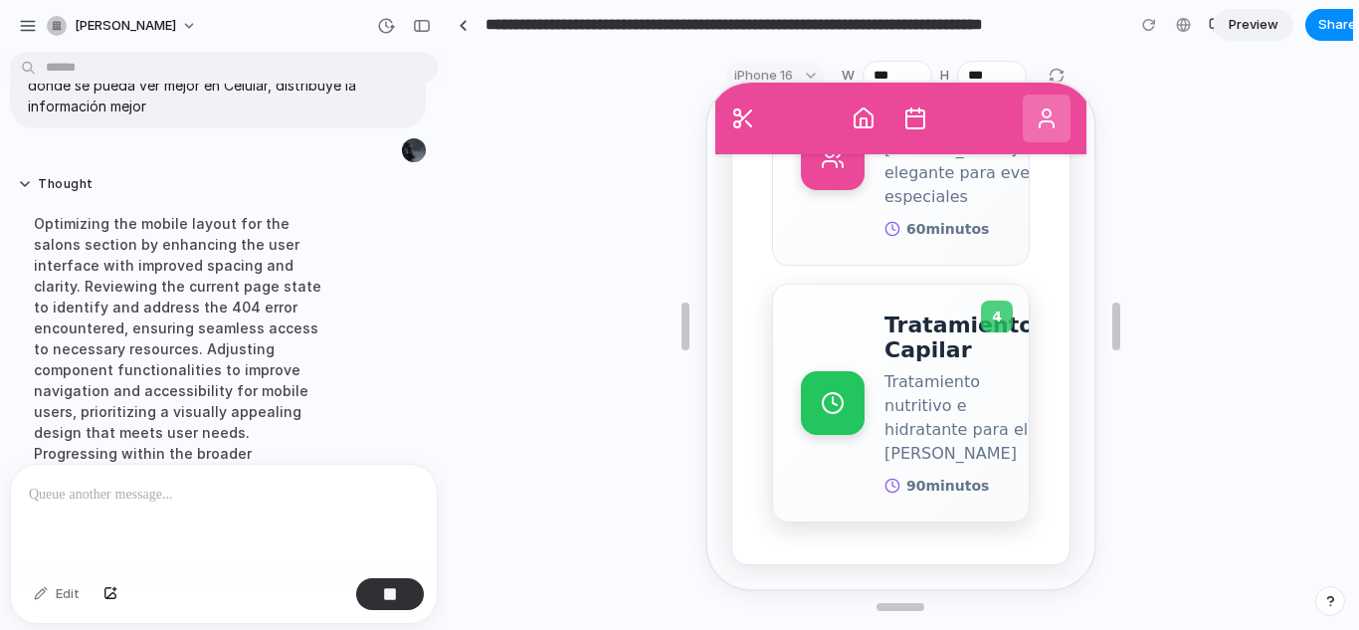
scroll to position [204, 0]
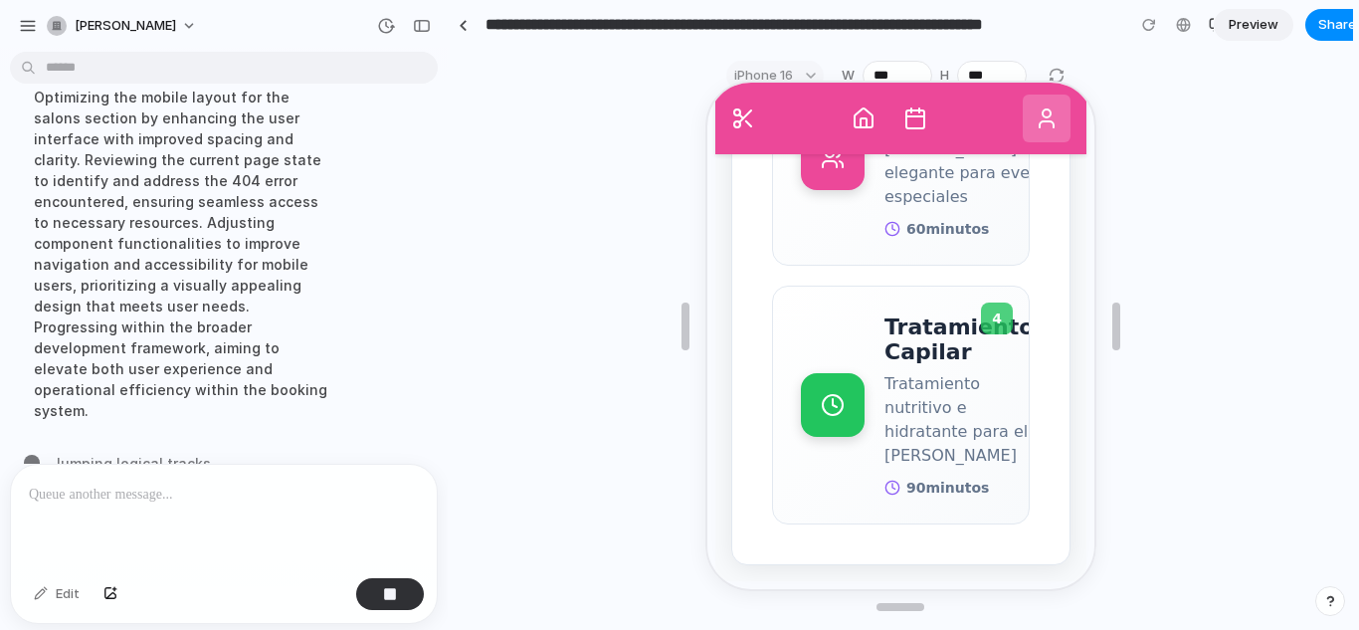
click at [859, 103] on button at bounding box center [861, 117] width 48 height 48
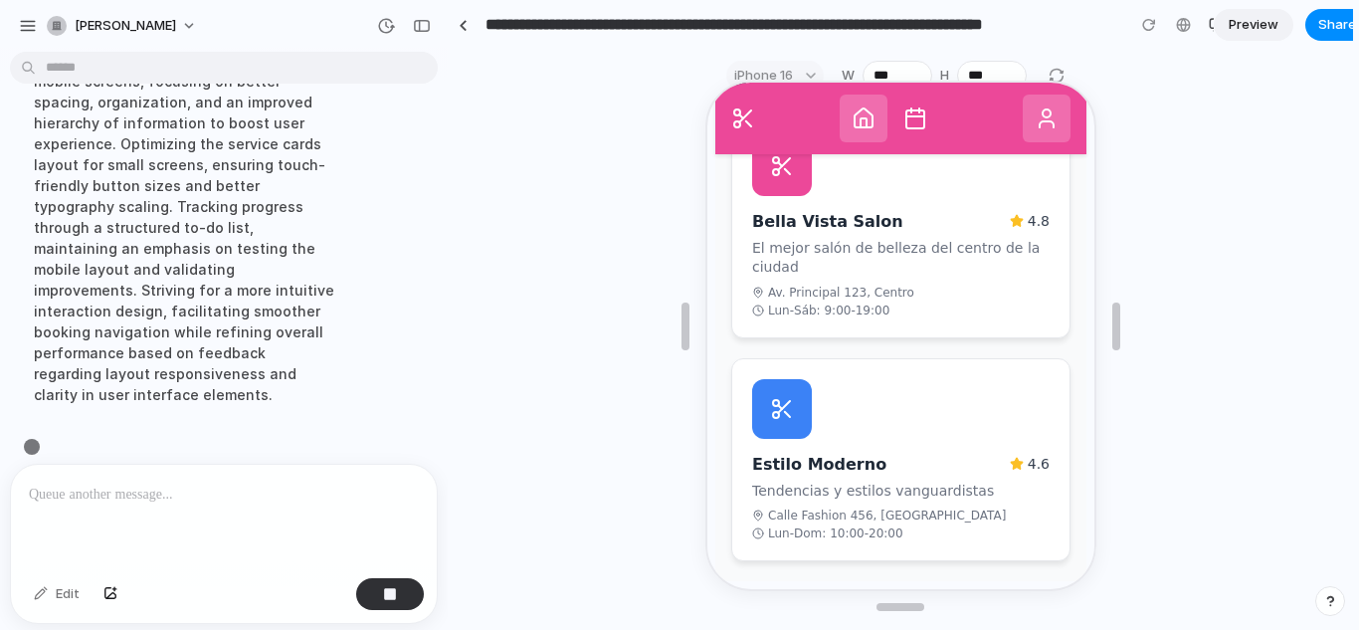
scroll to position [246, 0]
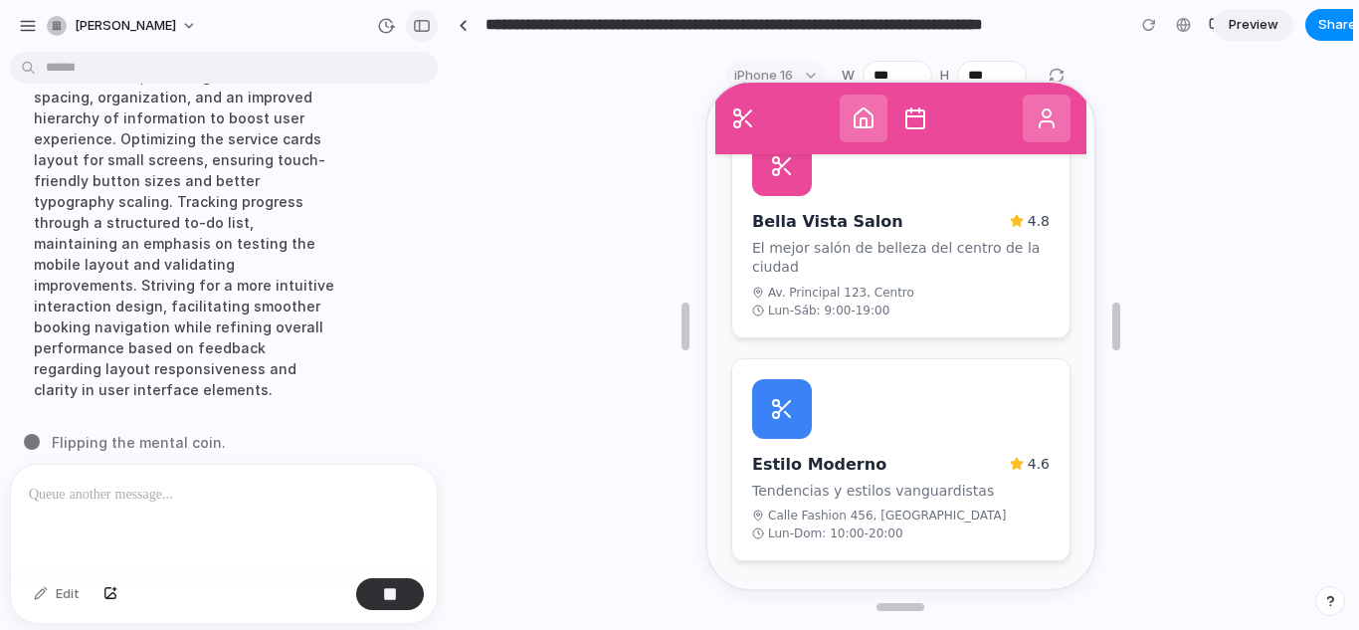
click at [422, 31] on div "button" at bounding box center [422, 26] width 18 height 14
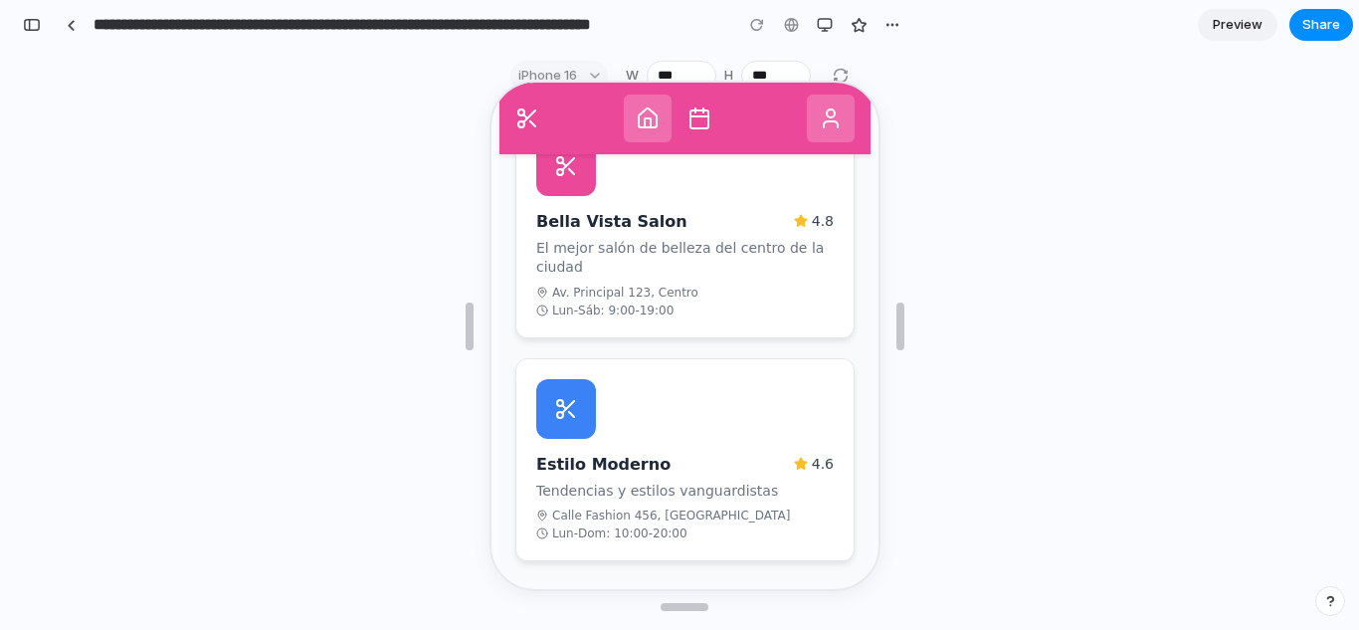
scroll to position [329, 0]
click at [35, 23] on div "button" at bounding box center [32, 25] width 18 height 14
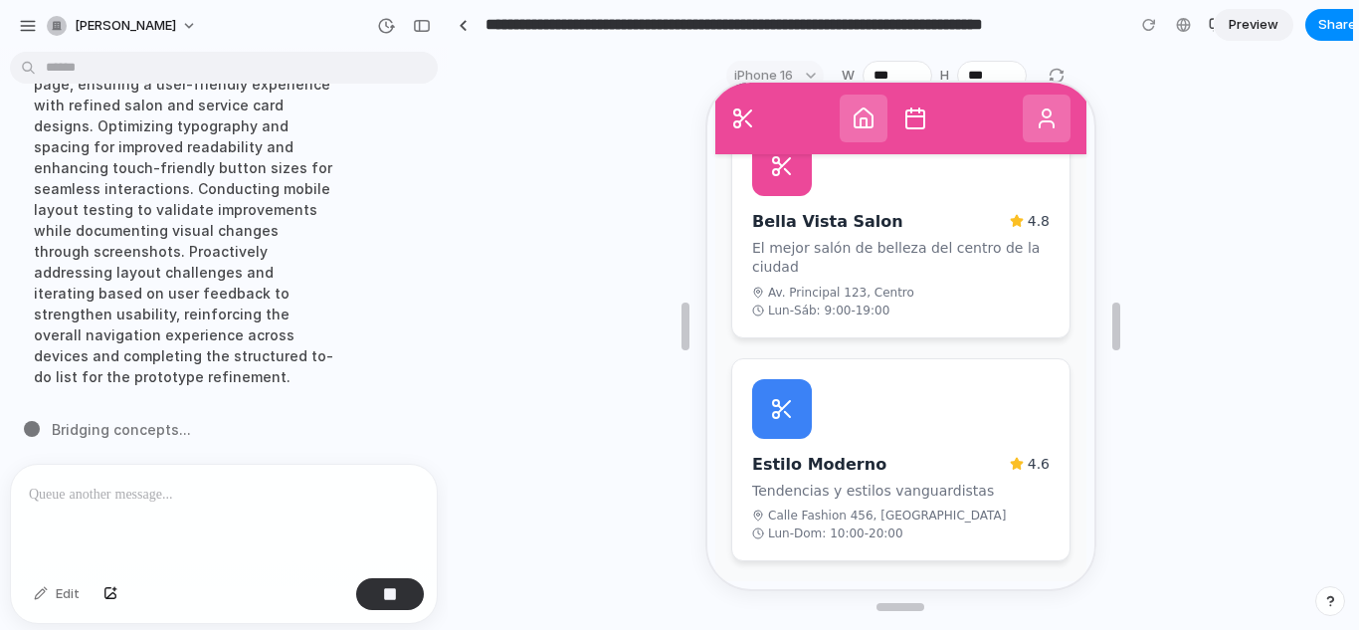
scroll to position [246, 0]
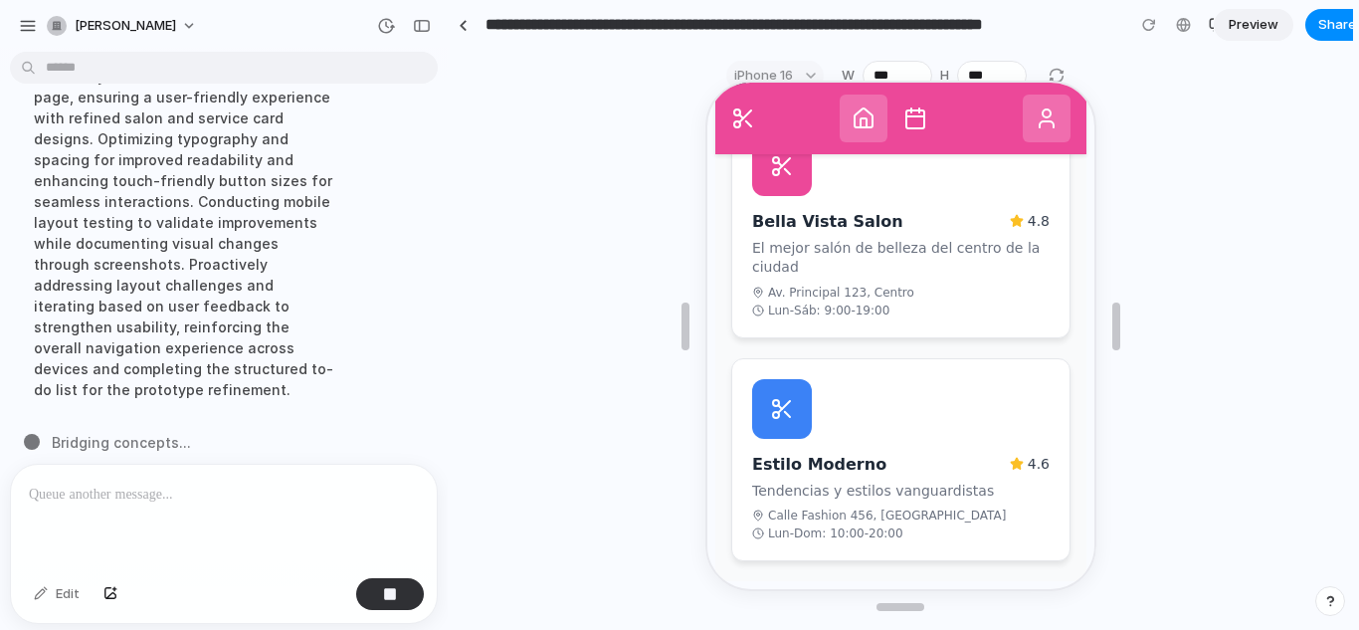
click at [1038, 99] on button at bounding box center [1044, 117] width 48 height 48
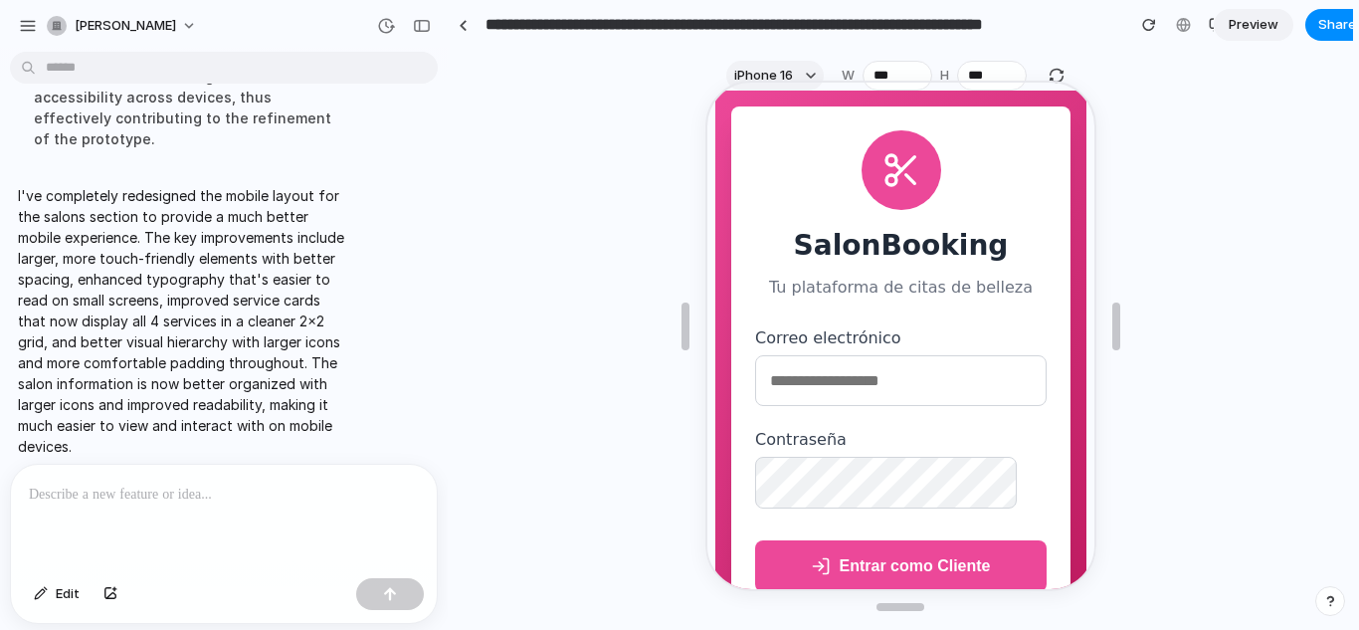
scroll to position [0, 0]
click at [1038, 99] on div "SalonBooking Tu plataforma de citas de belleza Correo electrónico Contraseña En…" at bounding box center [897, 382] width 371 height 586
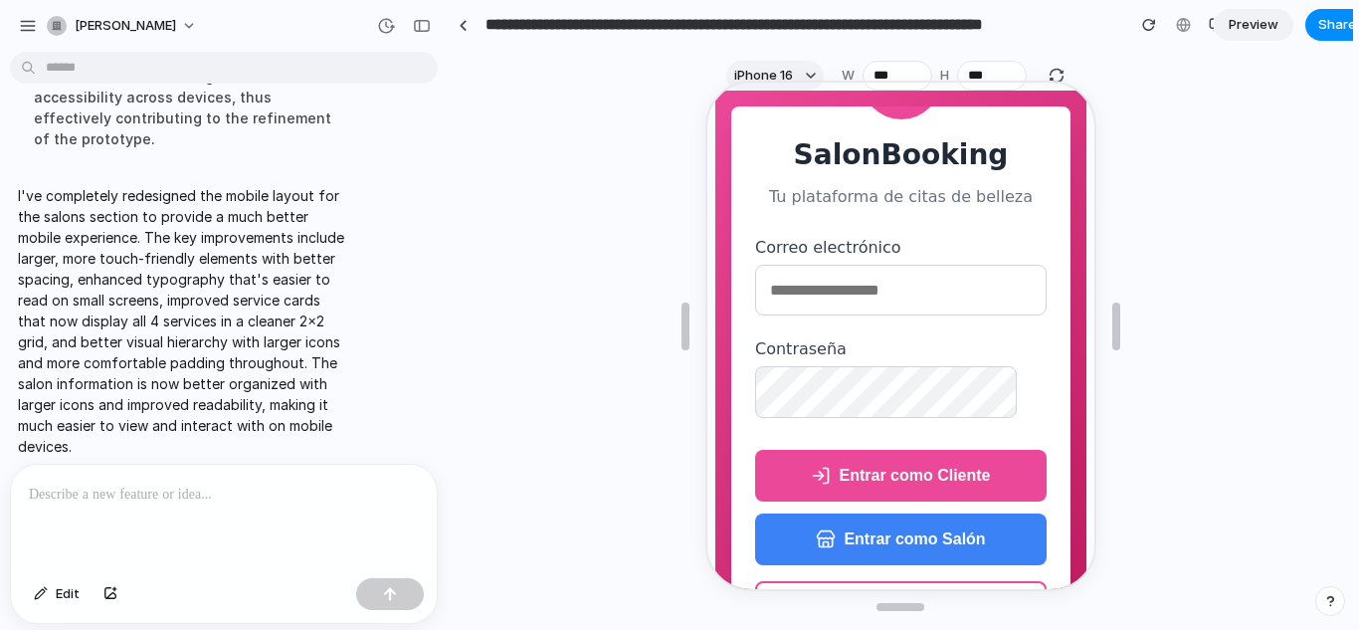
scroll to position [96, 0]
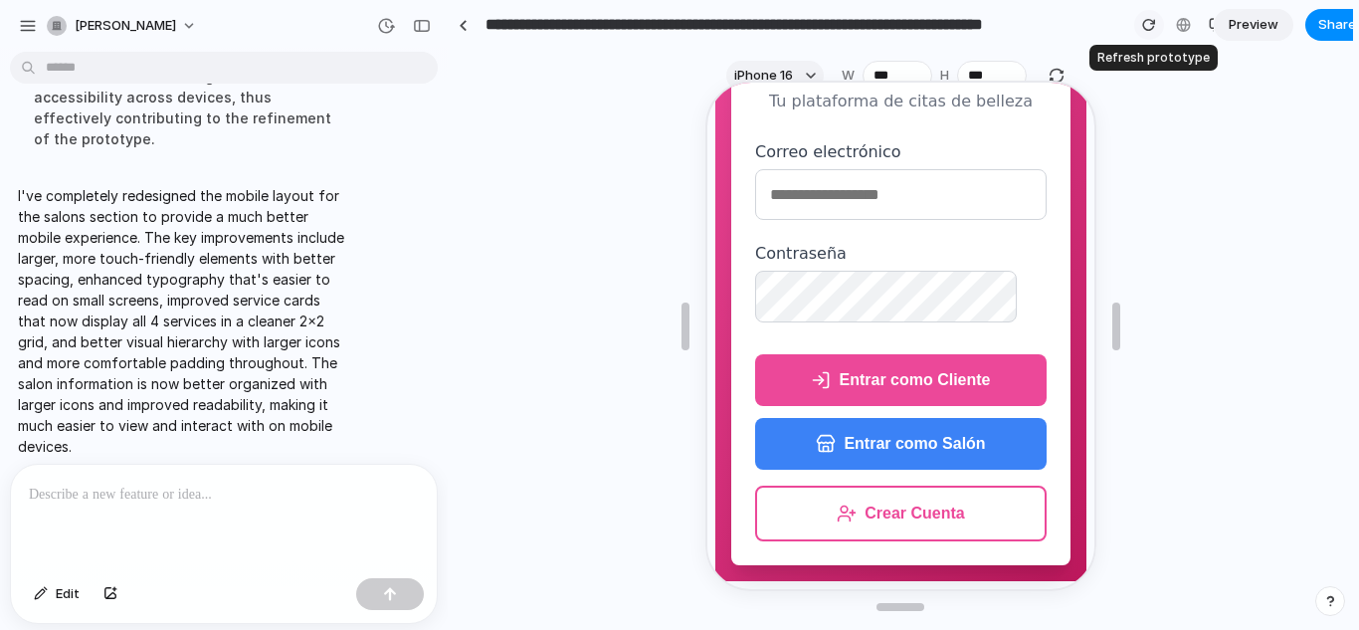
click at [1145, 29] on div "button" at bounding box center [1149, 25] width 14 height 14
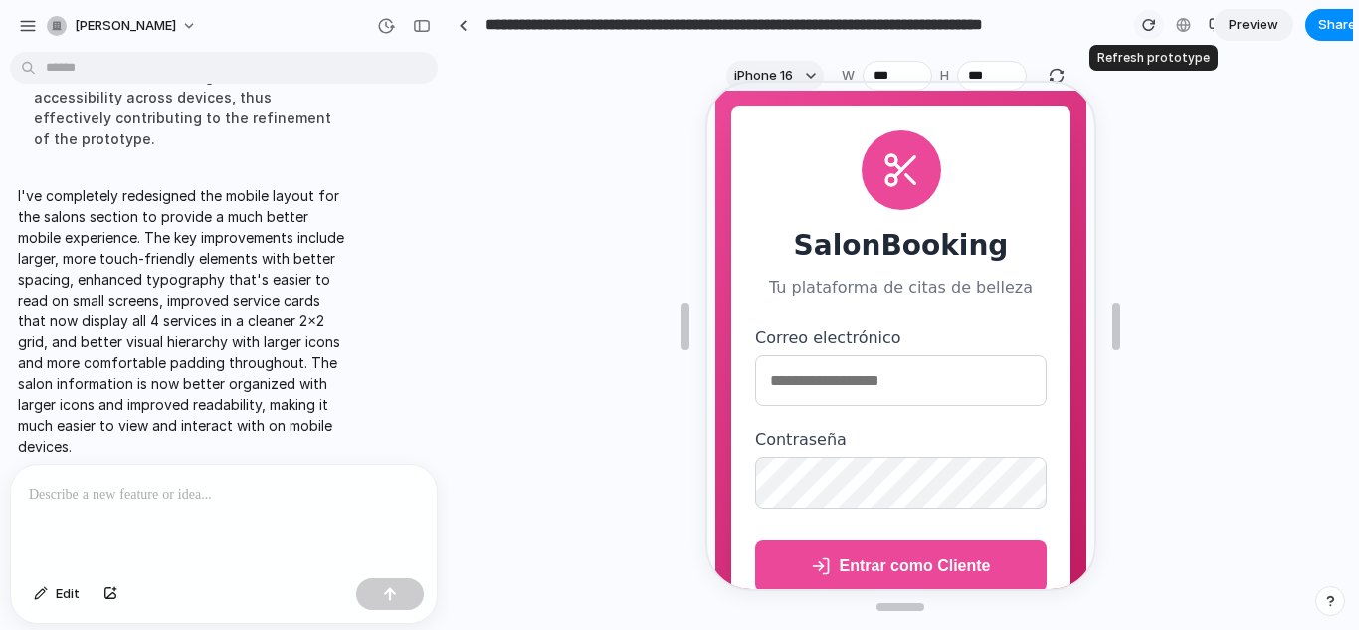
scroll to position [0, 0]
click at [1145, 17] on button "button" at bounding box center [1149, 25] width 30 height 30
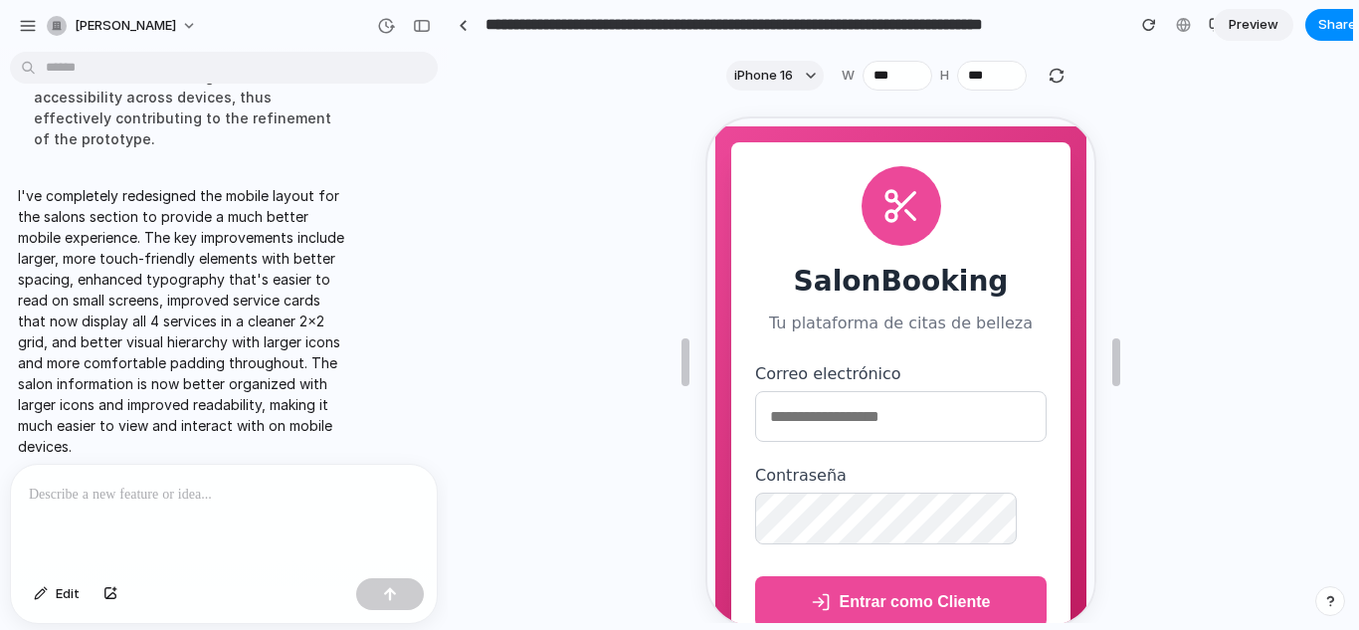
scroll to position [101, 0]
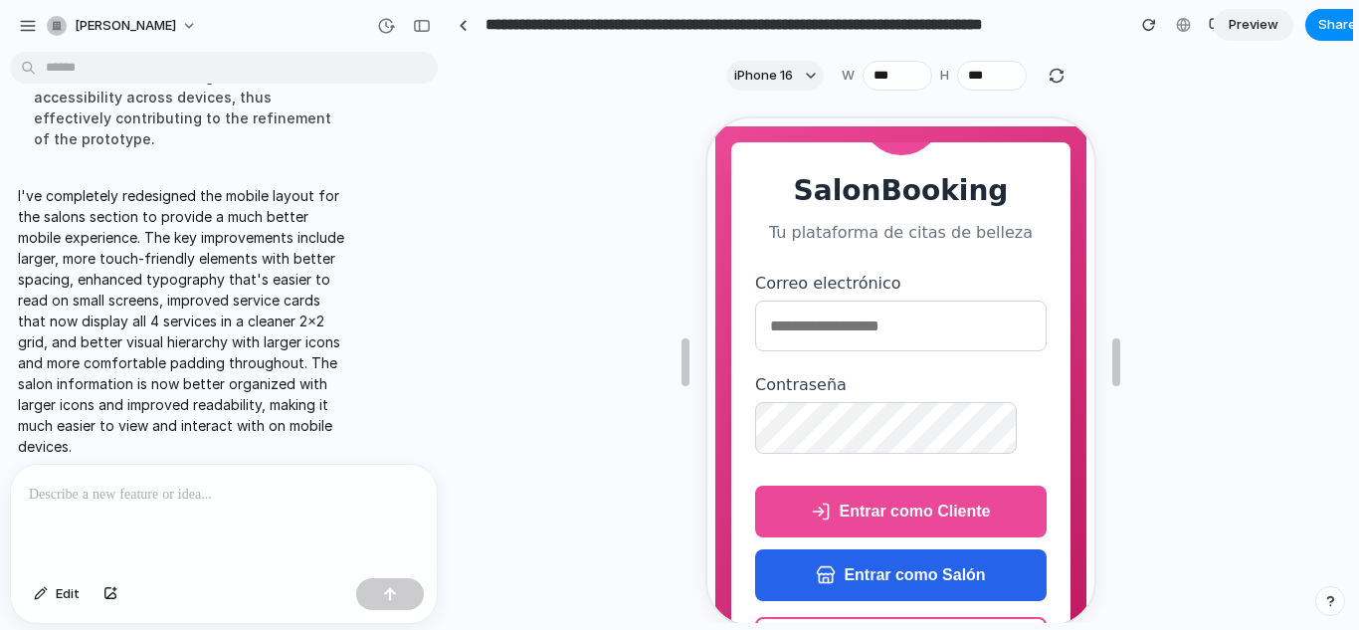
click at [843, 559] on button "Entrar como Salón" at bounding box center [898, 573] width 292 height 52
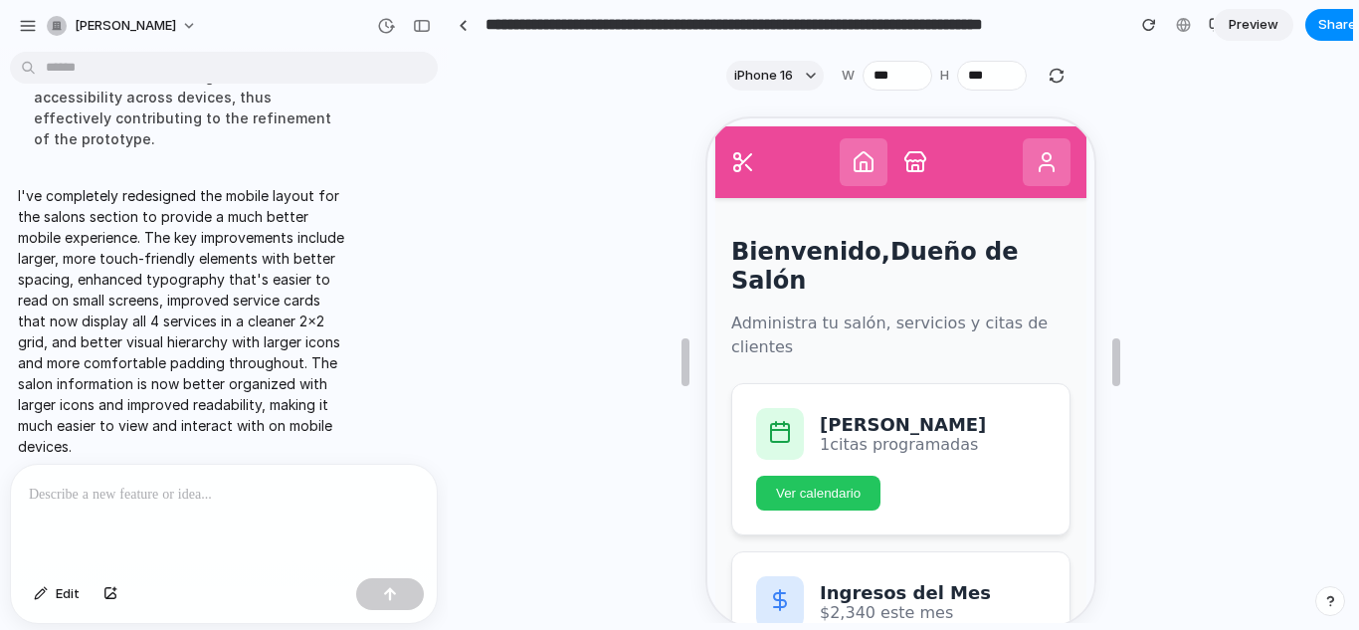
click at [1050, 182] on button at bounding box center [1044, 160] width 48 height 48
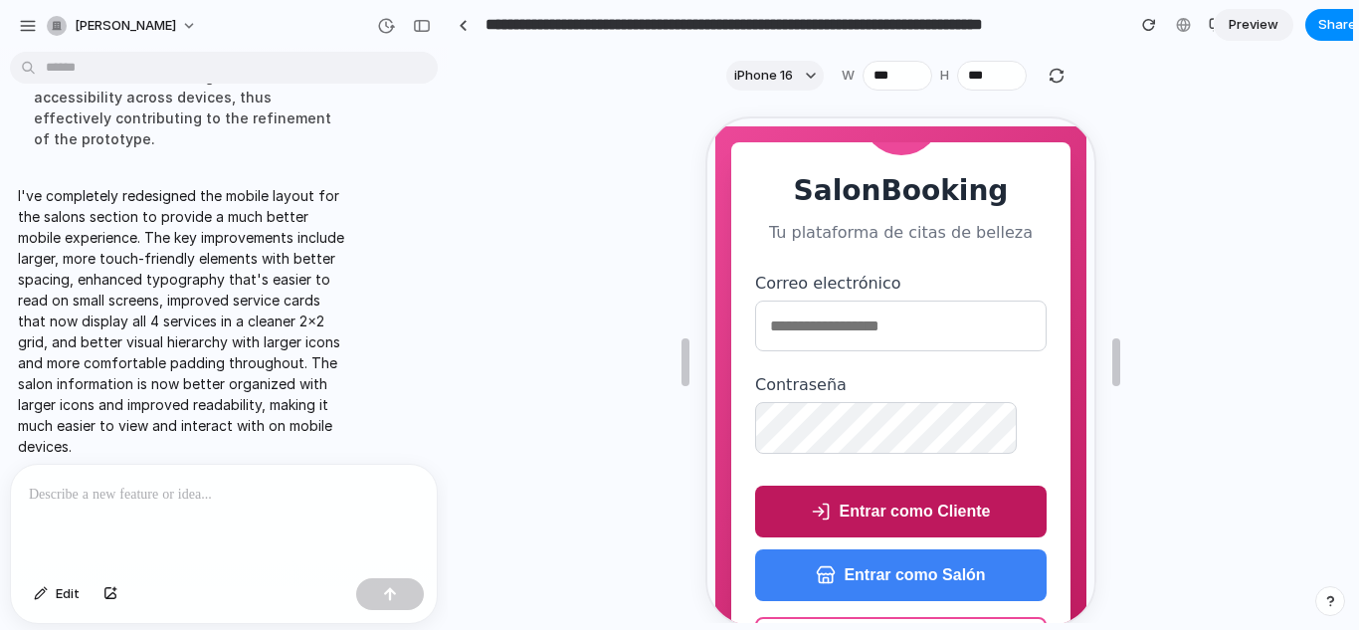
click at [870, 532] on button "Entrar como Cliente" at bounding box center [898, 510] width 292 height 52
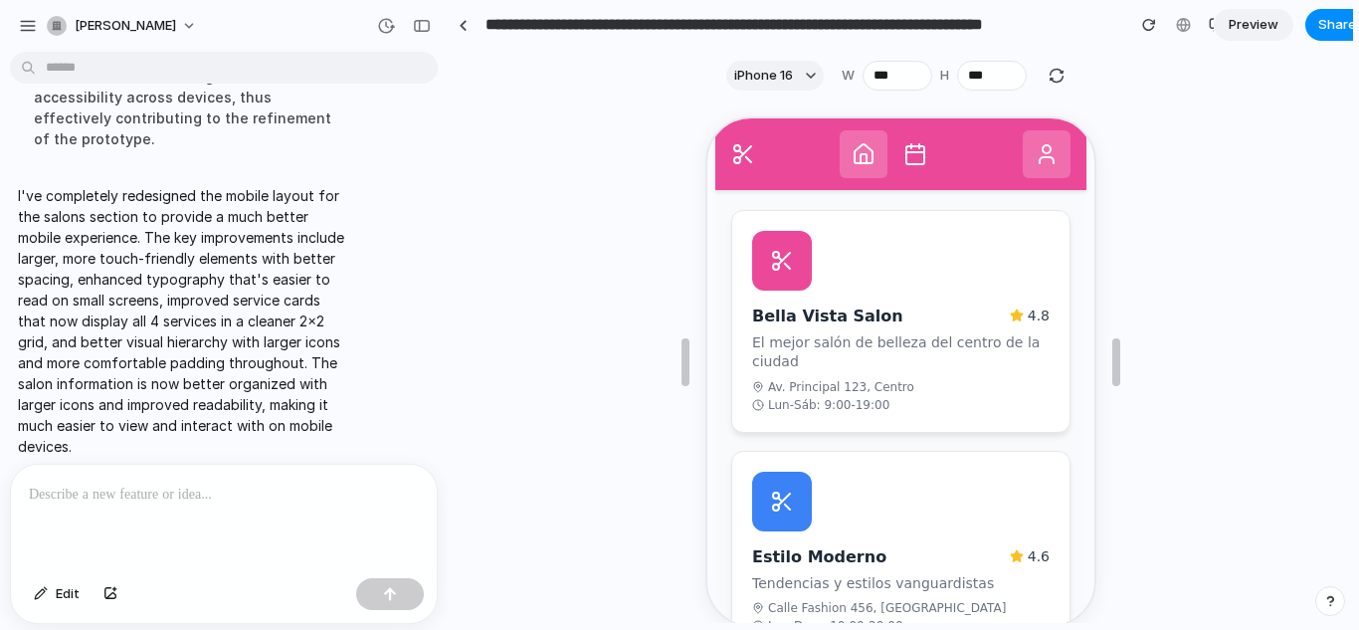
scroll to position [549, 0]
click at [900, 345] on p "El mejor salón de belleza del centro de la ciudad" at bounding box center [897, 347] width 297 height 39
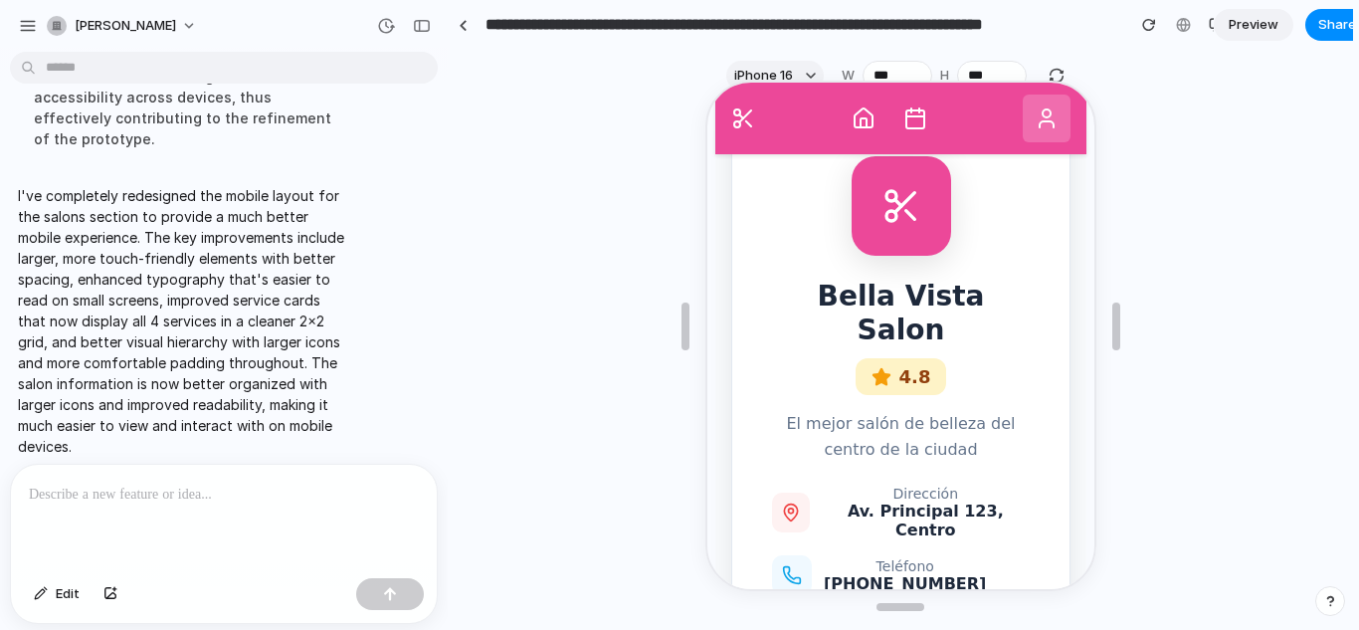
scroll to position [0, 0]
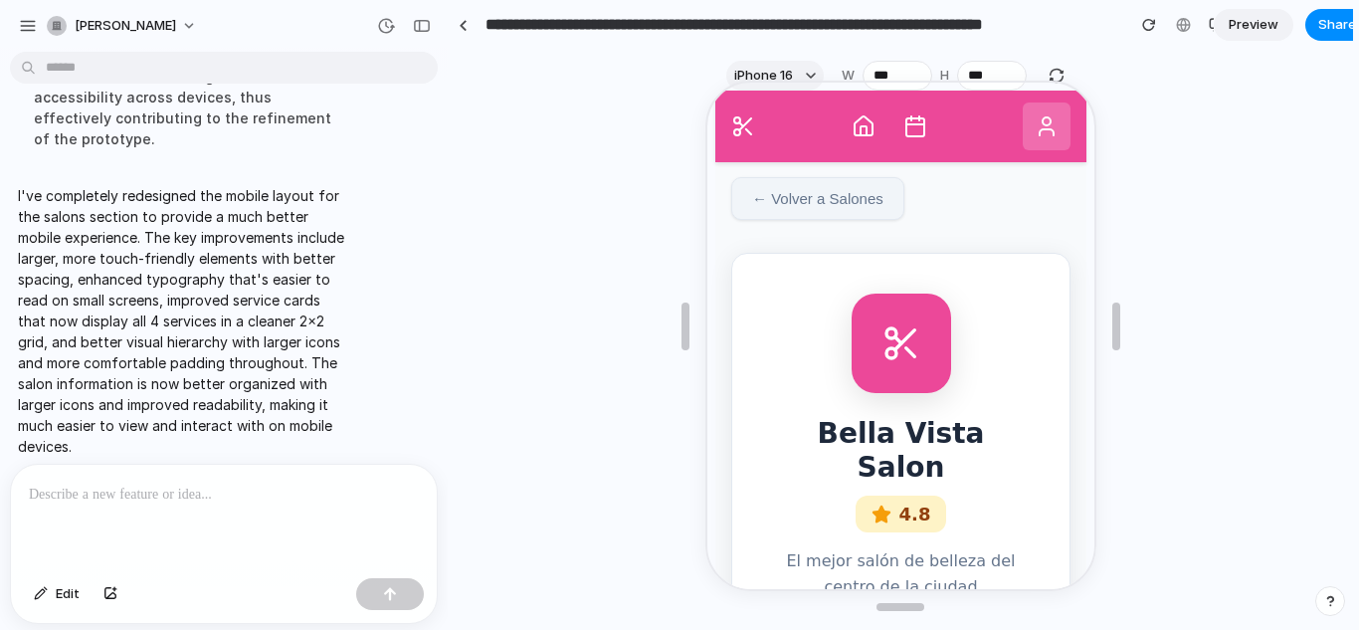
click at [818, 192] on button "← Volver a Salones" at bounding box center [814, 196] width 173 height 43
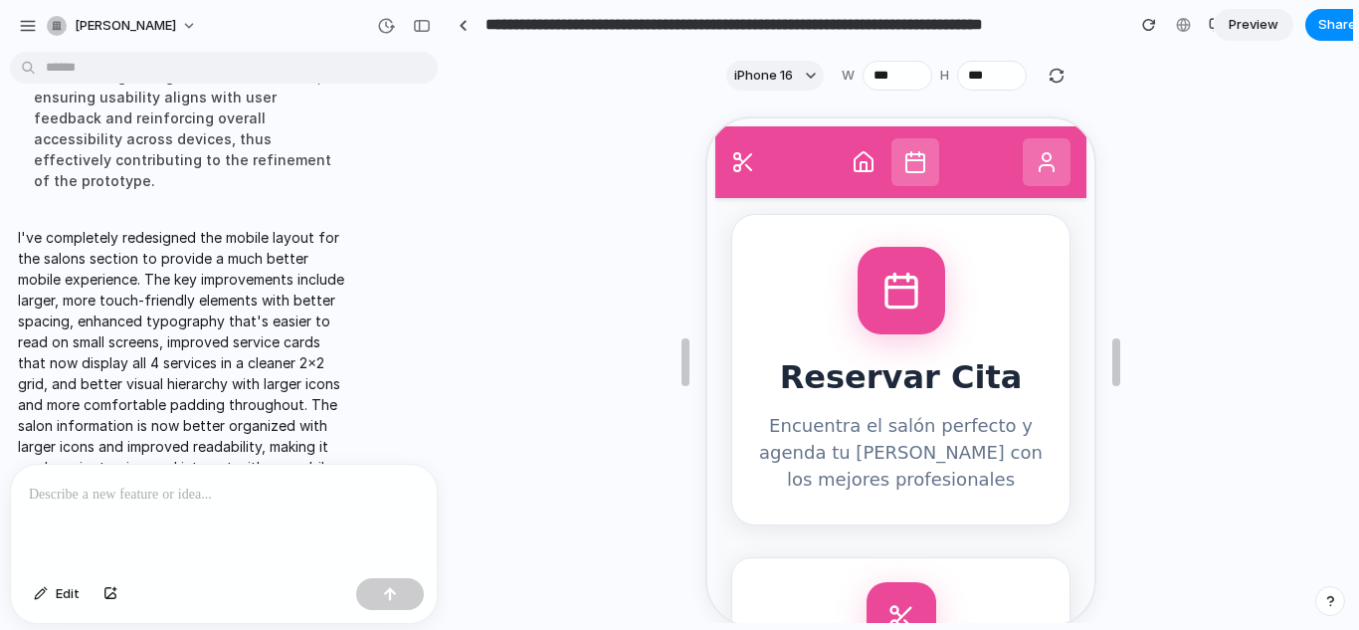
scroll to position [517, 0]
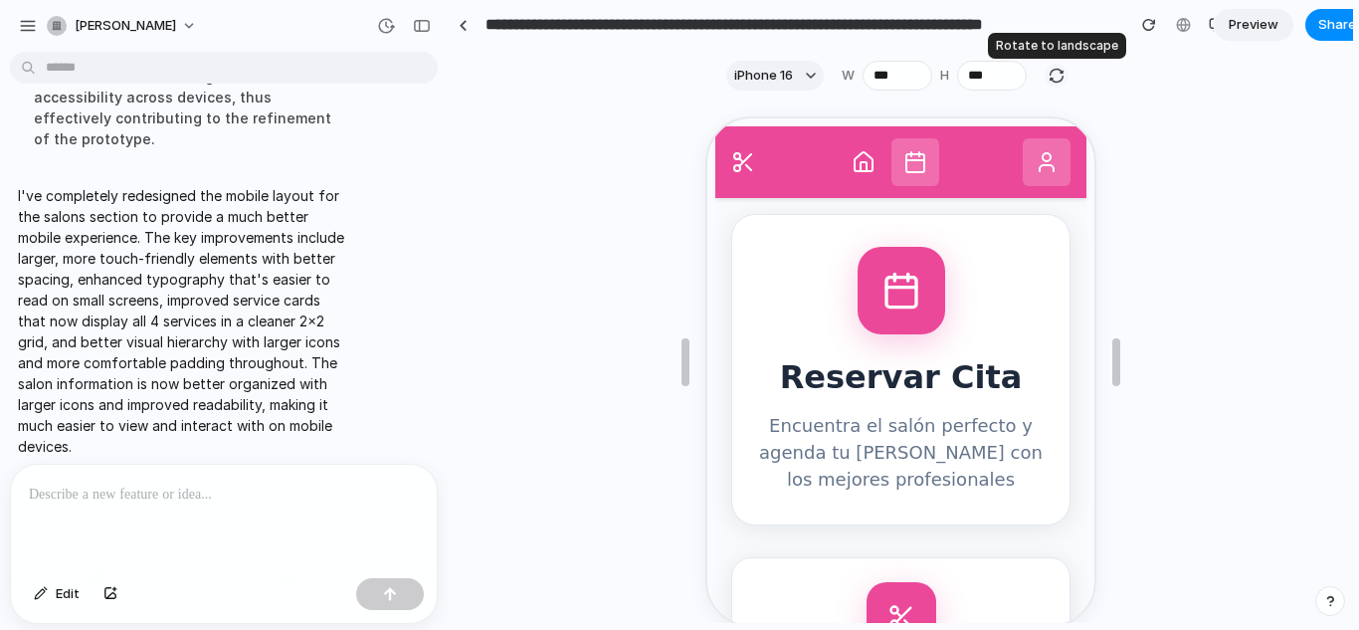
click at [1052, 80] on div "button" at bounding box center [1057, 76] width 18 height 18
type input "***"
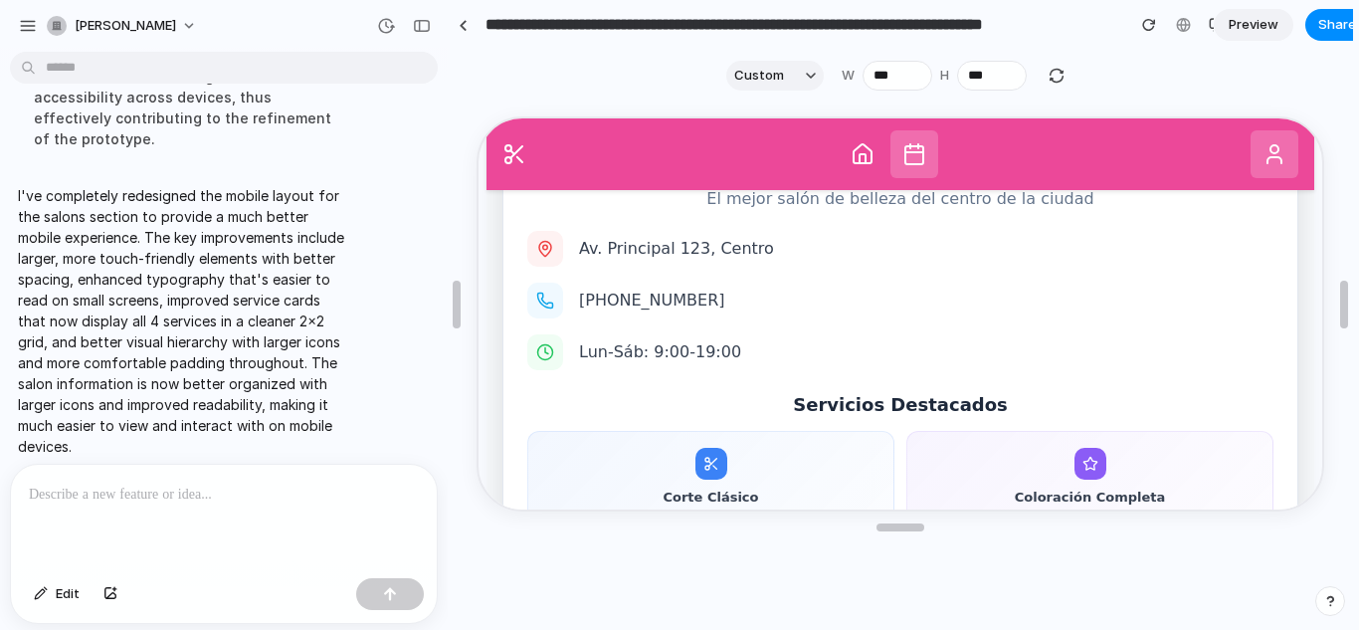
scroll to position [542, 0]
click at [866, 354] on div "Bella Vista Salon 4.8 El mejor salón de belleza del centro de la ciudad Av. Pri…" at bounding box center [898, 377] width 796 height 790
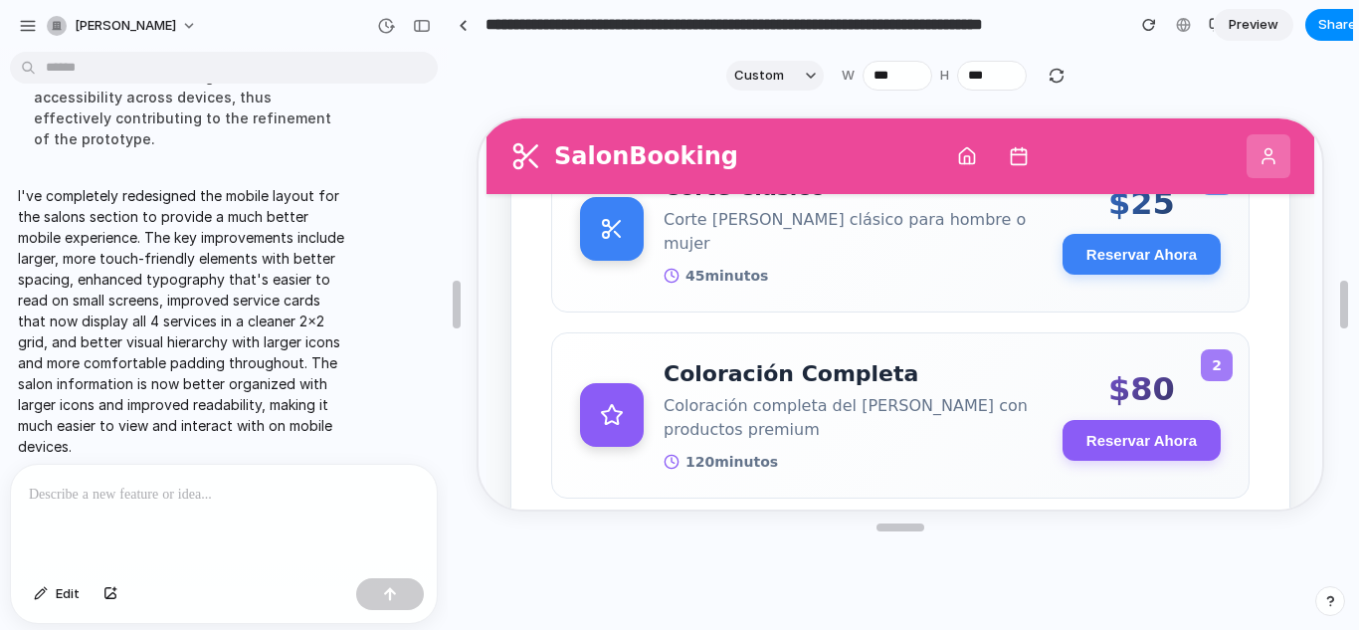
scroll to position [627, 0]
click at [231, 495] on p at bounding box center [220, 495] width 382 height 24
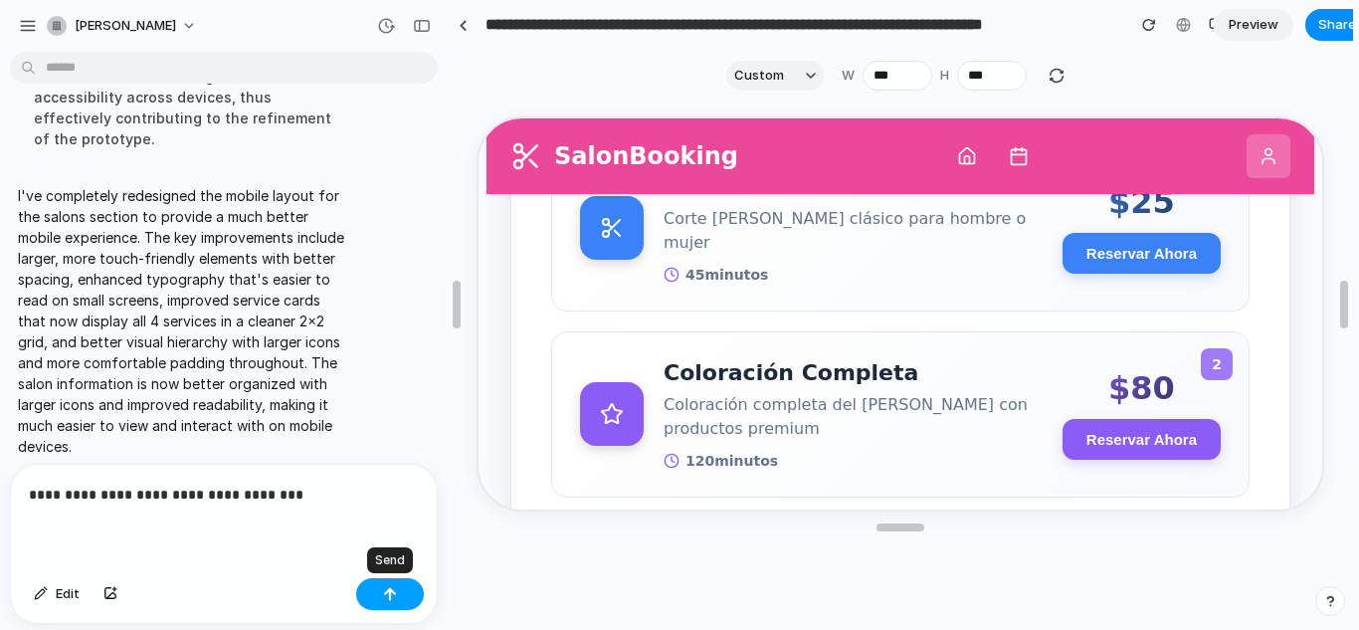
click at [391, 589] on div "button" at bounding box center [390, 594] width 14 height 14
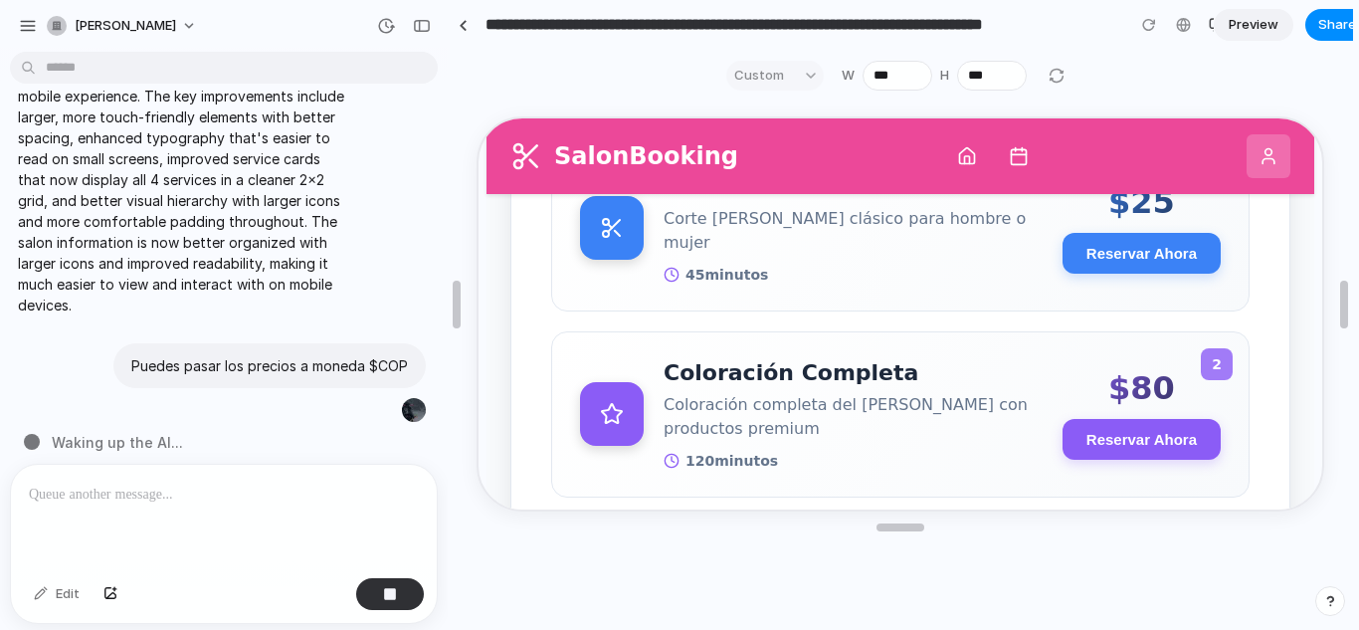
drag, startPoint x: 342, startPoint y: 476, endPoint x: 288, endPoint y: 230, distance: 251.8
click at [274, 263] on div "Hola, me puedes volver a hacer el apartado de salones donde se pueda ver mejor …" at bounding box center [224, 345] width 448 height 570
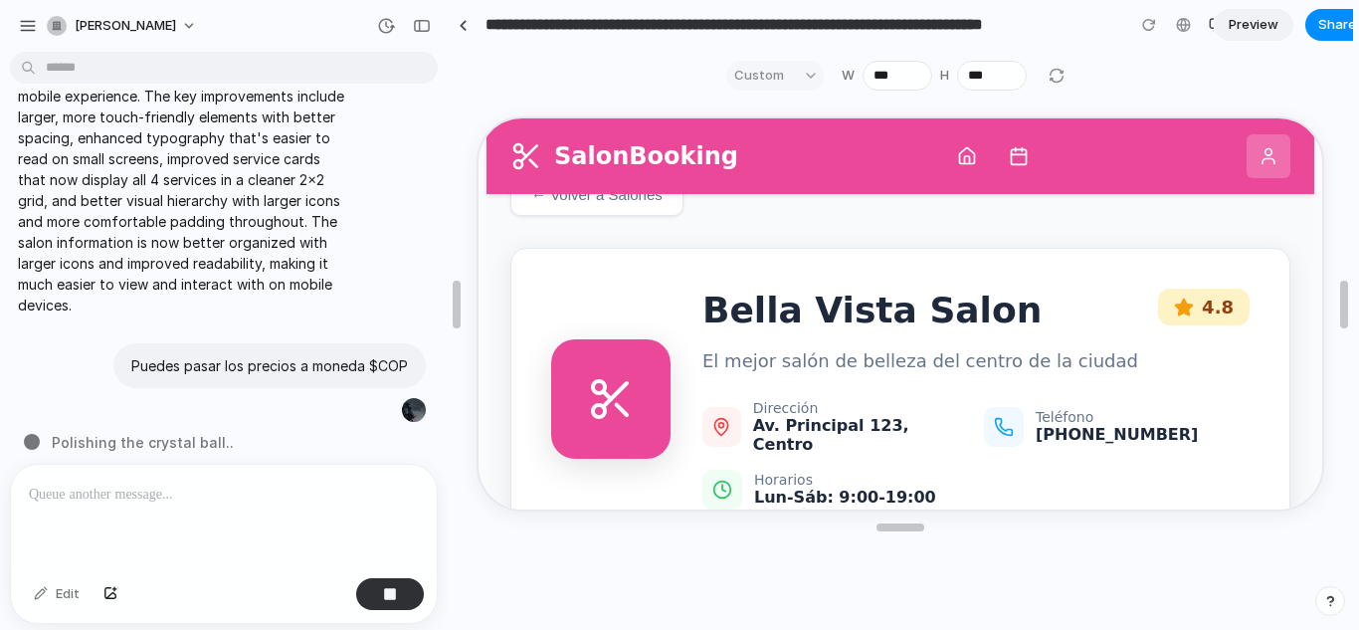
scroll to position [0, 0]
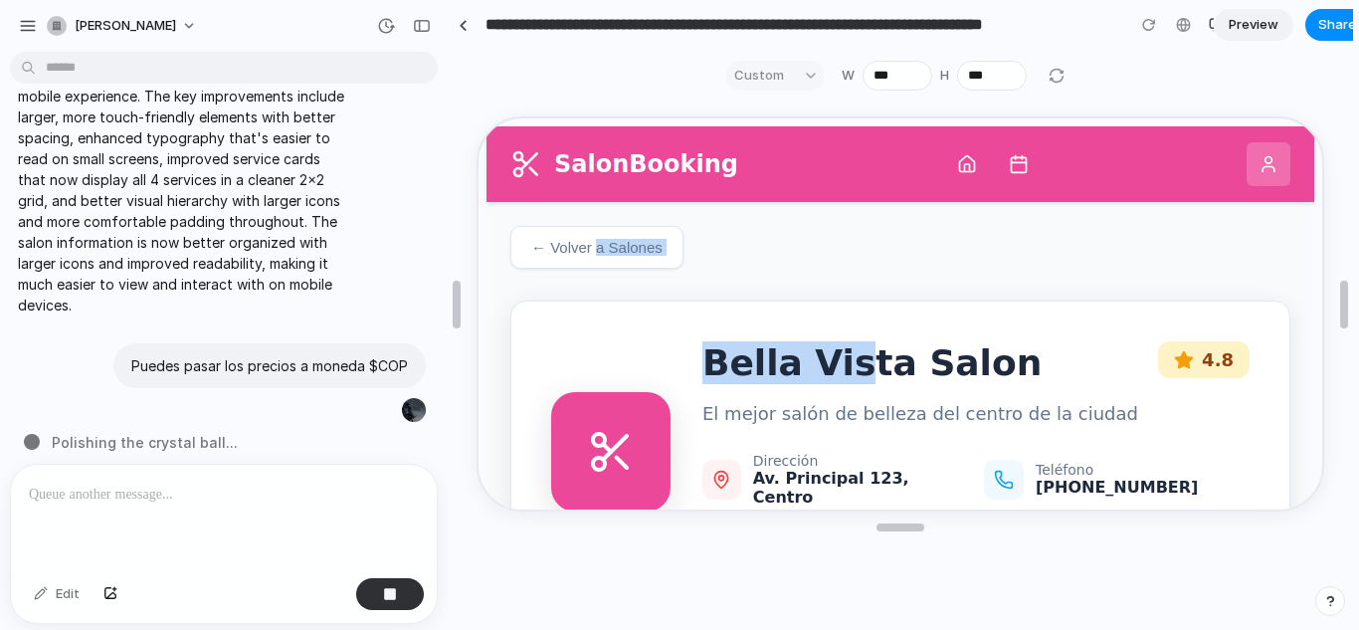
drag, startPoint x: 849, startPoint y: 358, endPoint x: 595, endPoint y: 229, distance: 284.8
click at [595, 229] on button "← Volver a Salones" at bounding box center [594, 244] width 173 height 43
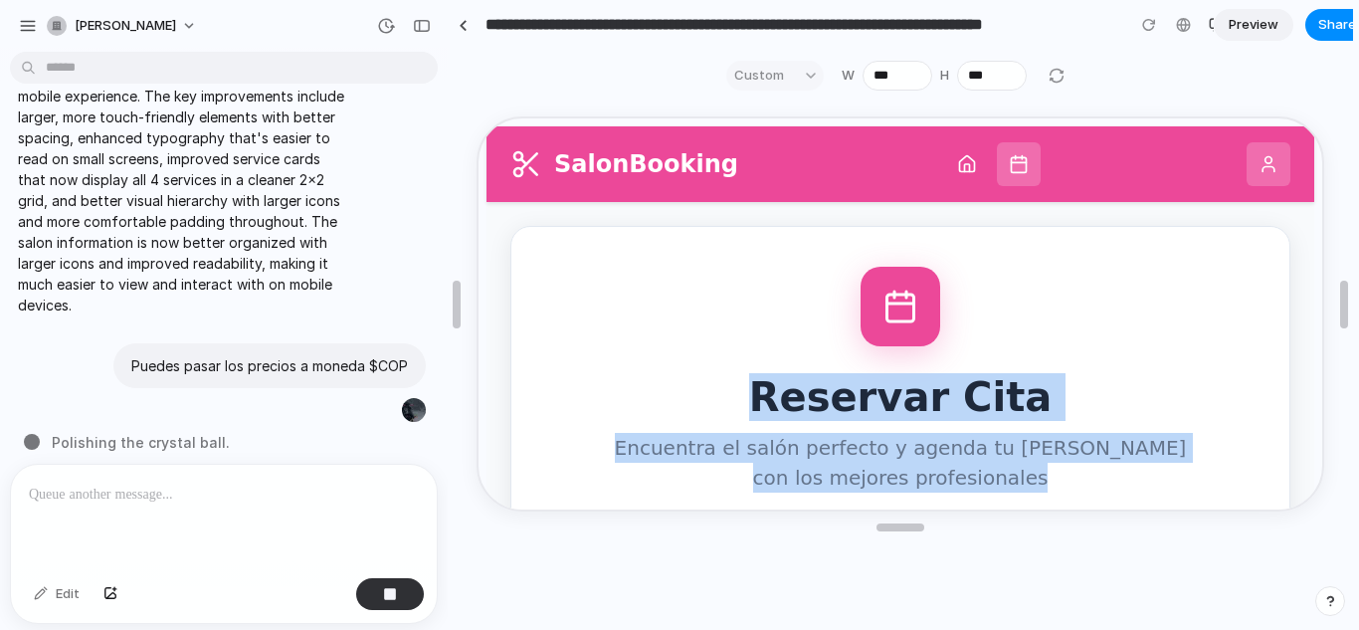
click at [773, 351] on div "Reservar Cita Encuentra el salón perfecto y agenda tu cita de belleza con los m…" at bounding box center [898, 377] width 780 height 307
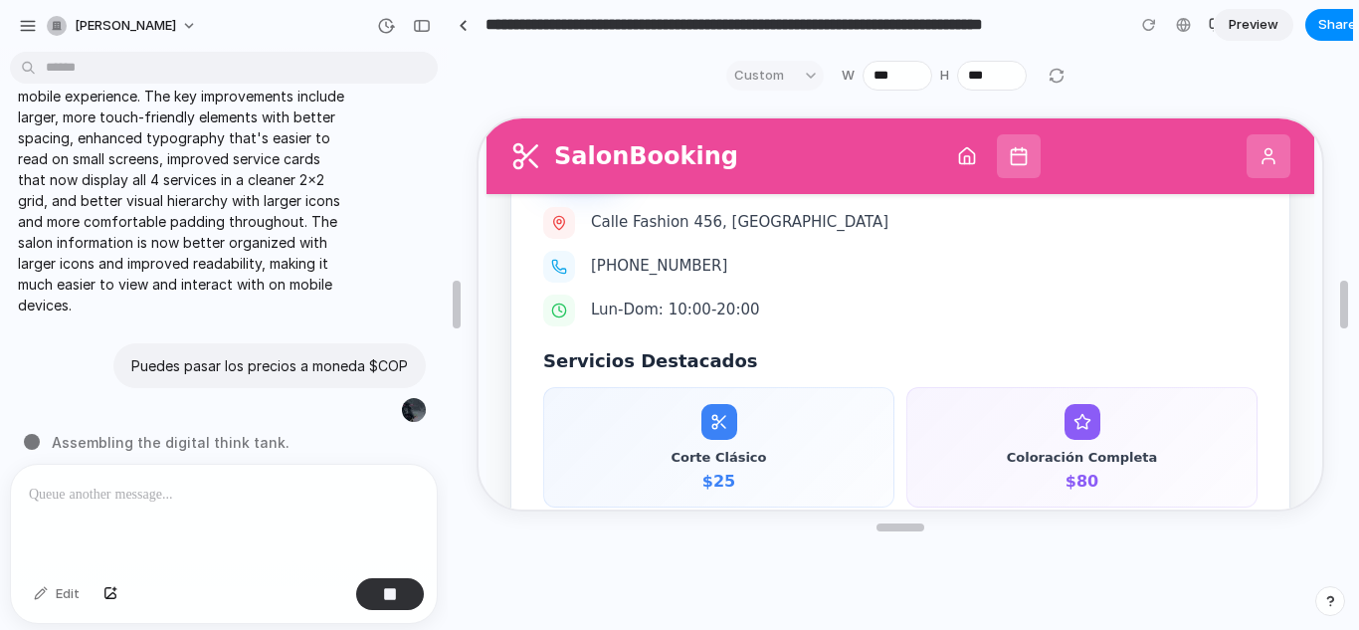
scroll to position [1799, 0]
